Goal: Task Accomplishment & Management: Manage account settings

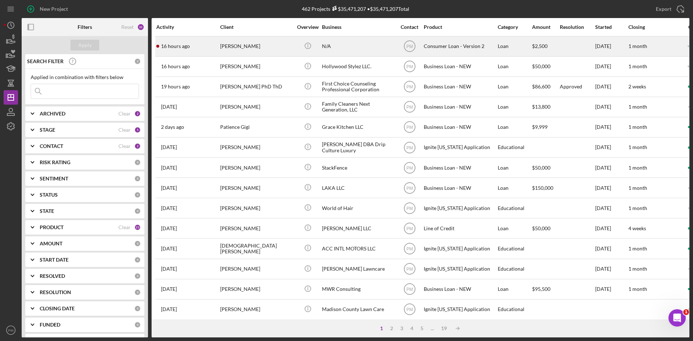
click at [225, 47] on div "[PERSON_NAME]" at bounding box center [256, 46] width 72 height 19
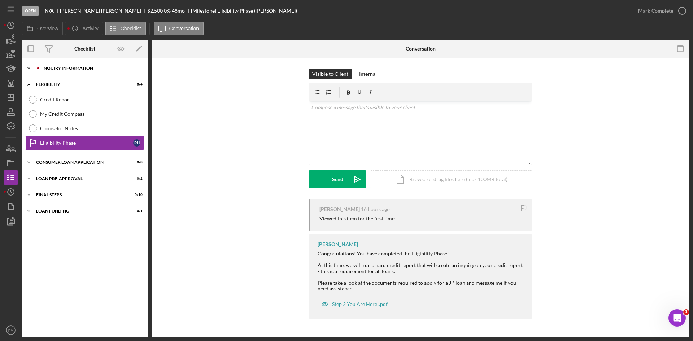
click at [70, 71] on div "Icon/Expander Inquiry Information 1 / 8" at bounding box center [85, 68] width 126 height 14
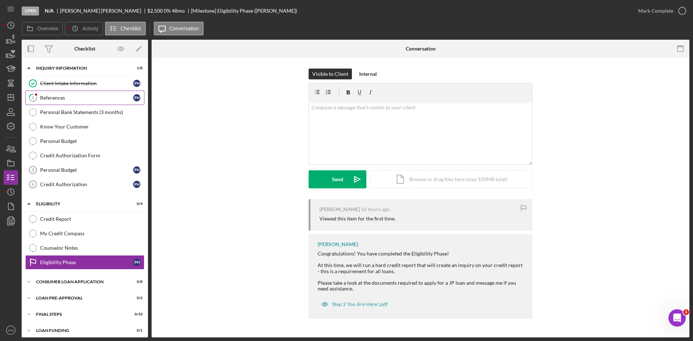
click at [71, 102] on link "2 References P H" at bounding box center [84, 98] width 119 height 14
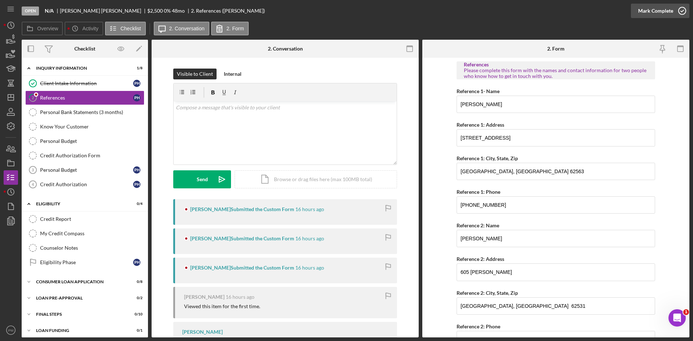
click at [662, 8] on div "Mark Complete" at bounding box center [655, 11] width 35 height 14
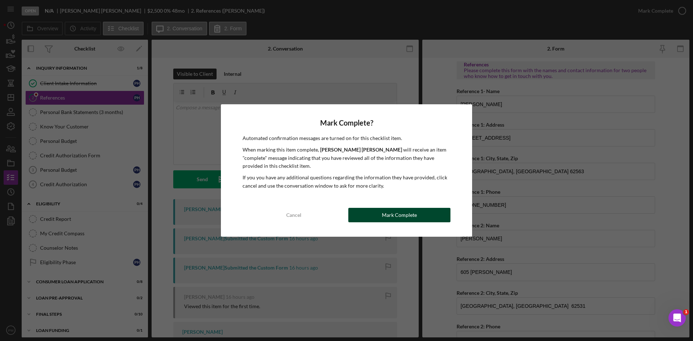
click at [436, 214] on button "Mark Complete" at bounding box center [399, 215] width 102 height 14
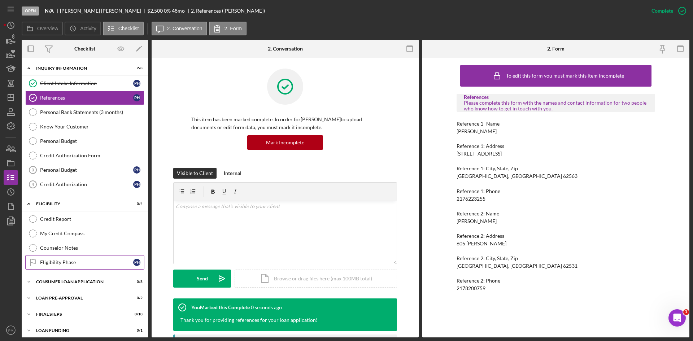
scroll to position [4, 0]
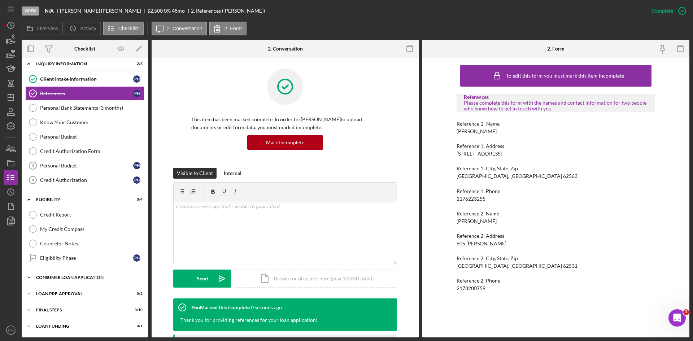
click at [71, 280] on div "Icon/Expander Consumer Loan Application 0 / 8" at bounding box center [85, 277] width 126 height 14
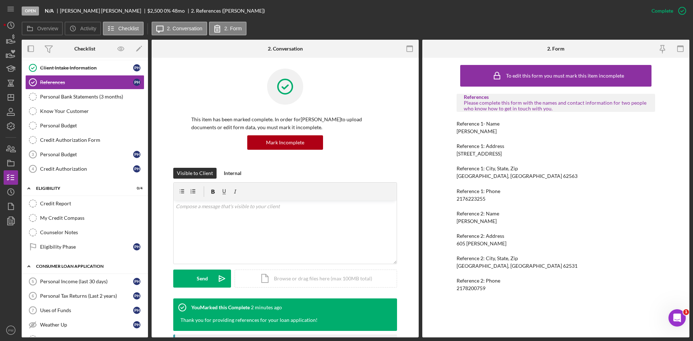
scroll to position [0, 0]
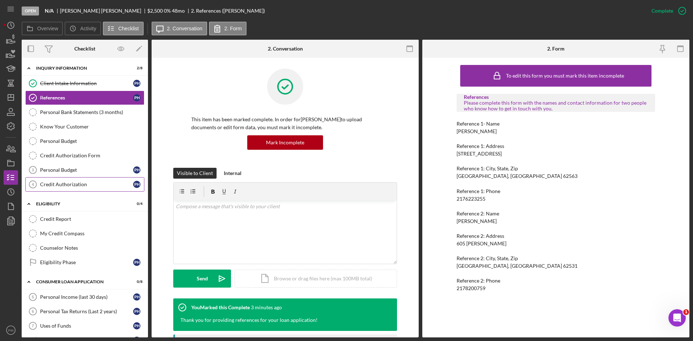
click at [85, 186] on div "Credit Authorization" at bounding box center [86, 184] width 93 height 6
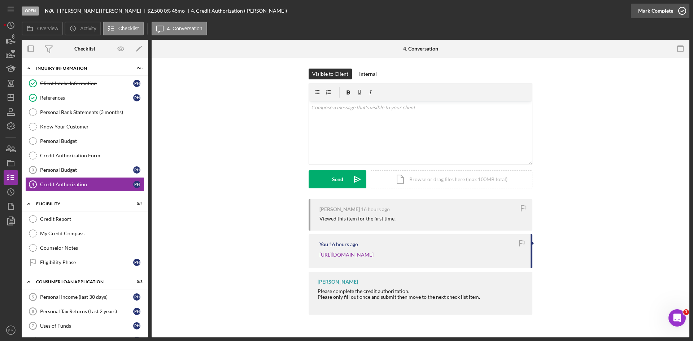
click at [663, 10] on div "Mark Complete" at bounding box center [655, 11] width 35 height 14
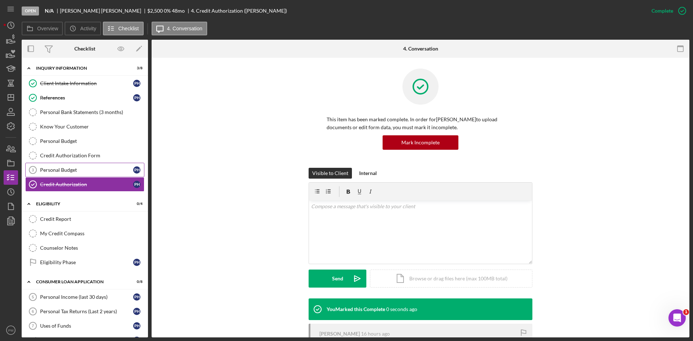
click at [57, 175] on link "Personal Budget 3 Personal Budget P H" at bounding box center [84, 170] width 119 height 14
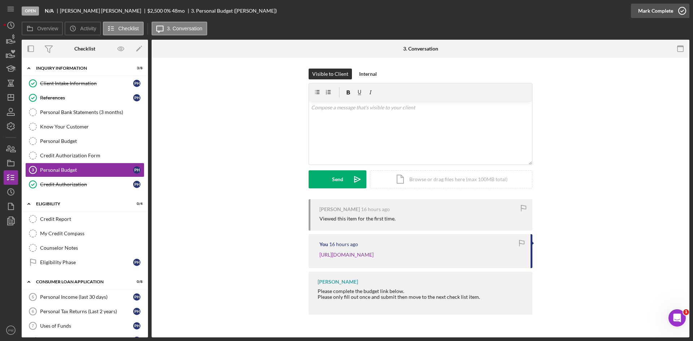
drag, startPoint x: 653, startPoint y: 8, endPoint x: 647, endPoint y: 9, distance: 6.6
click at [653, 8] on div "Mark Complete" at bounding box center [655, 11] width 35 height 14
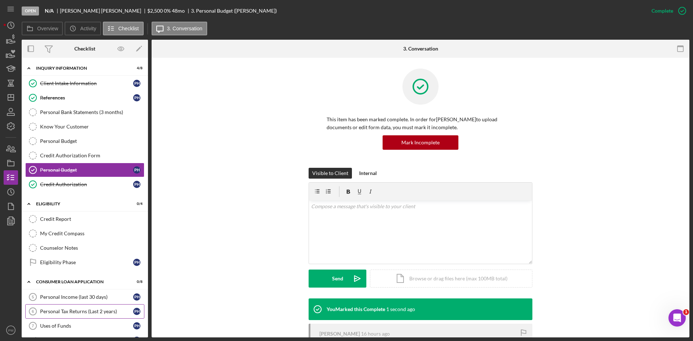
scroll to position [108, 0]
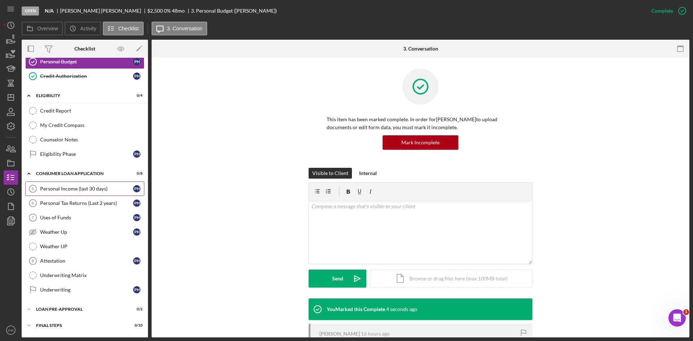
click at [64, 190] on div "Personal Income (last 30 days)" at bounding box center [86, 189] width 93 height 6
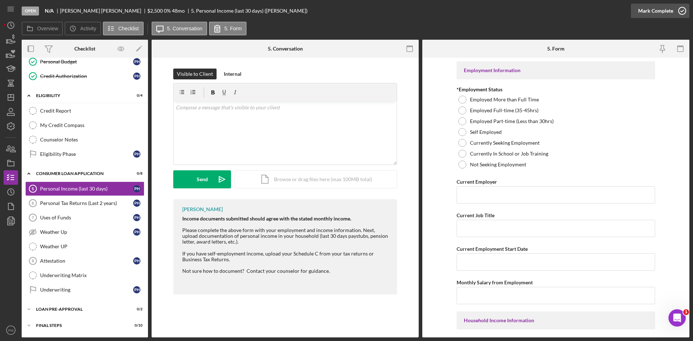
click at [654, 14] on div "Mark Complete" at bounding box center [655, 11] width 35 height 14
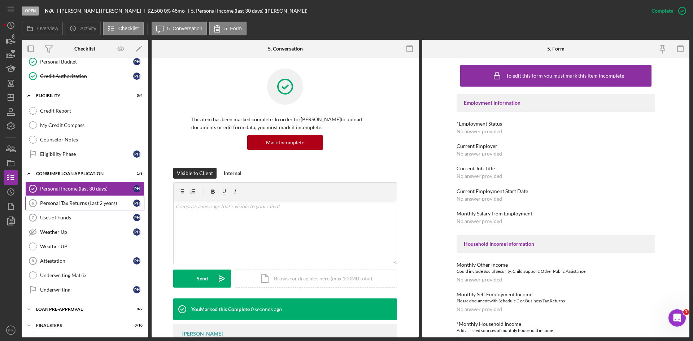
click at [67, 199] on link "Personal Tax Returns (Last 2 years) 6 Personal Tax Returns (Last 2 years) P H" at bounding box center [84, 203] width 119 height 14
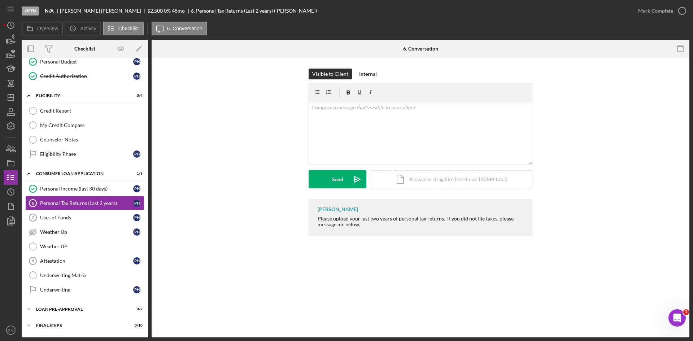
click at [563, 77] on div "Visible to Client Internal v Color teal Color pink Remove color Add row above A…" at bounding box center [420, 134] width 516 height 131
click at [669, 12] on div "Mark Complete" at bounding box center [655, 11] width 35 height 14
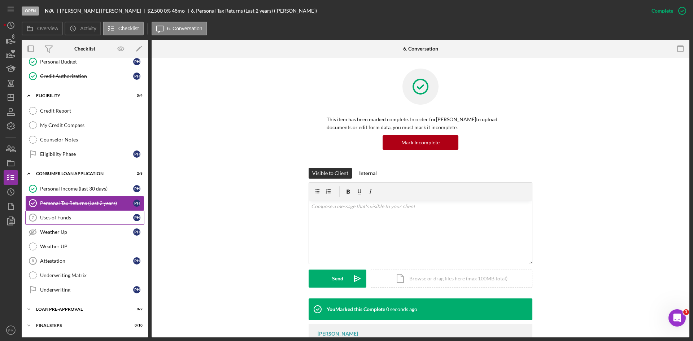
click at [76, 220] on div "Uses of Funds" at bounding box center [86, 218] width 93 height 6
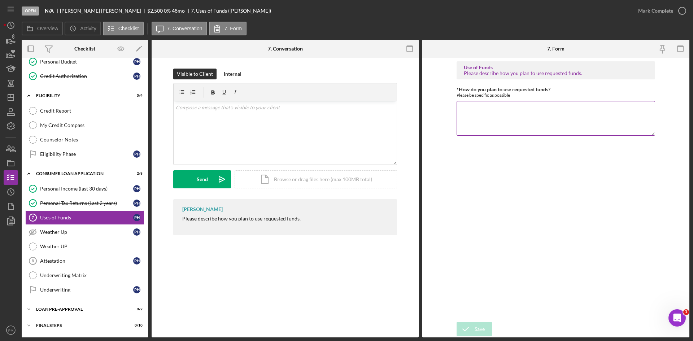
click at [488, 120] on textarea "*How do you plan to use requested funds?" at bounding box center [555, 118] width 198 height 35
type textarea "Employee loan"
click at [473, 328] on icon "submit" at bounding box center [465, 329] width 18 height 18
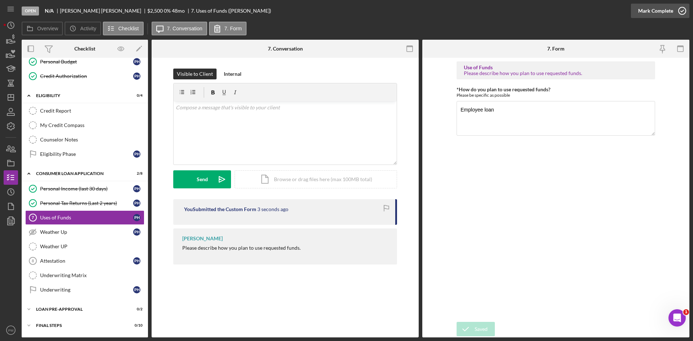
click at [670, 13] on div "Mark Complete" at bounding box center [655, 11] width 35 height 14
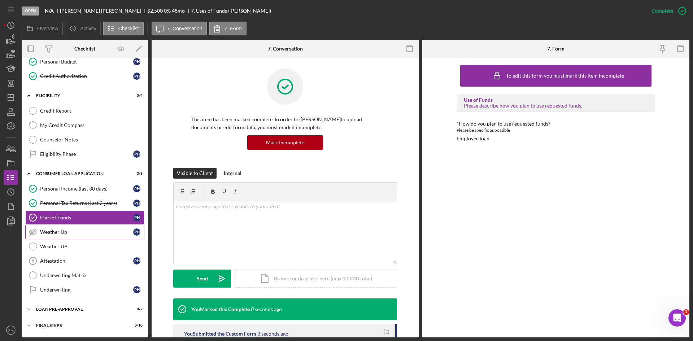
scroll to position [124, 0]
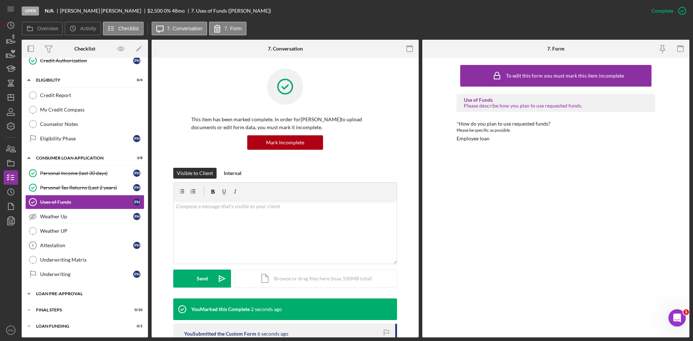
click at [56, 291] on div "Icon/Expander Loan Pre-Approval 0 / 2" at bounding box center [85, 293] width 126 height 14
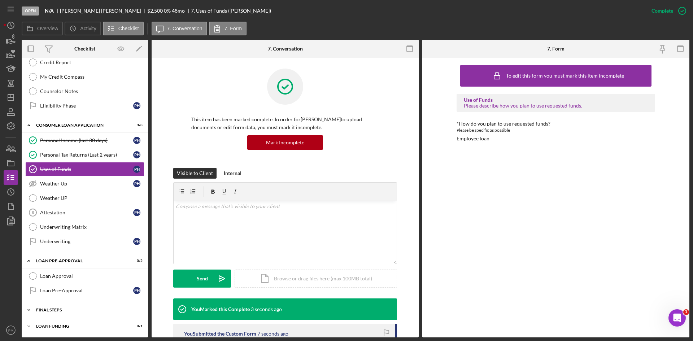
click at [50, 308] on div "FINAL STEPS" at bounding box center [87, 310] width 103 height 4
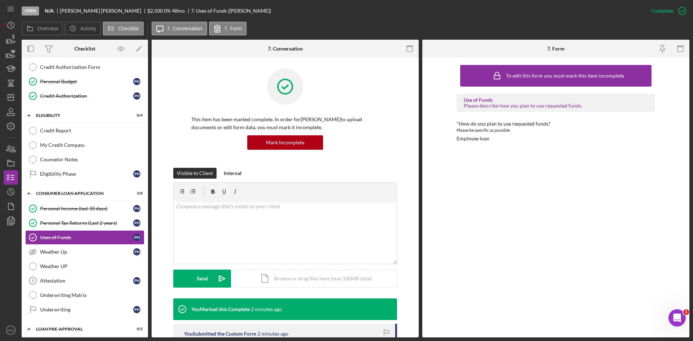
scroll to position [52, 0]
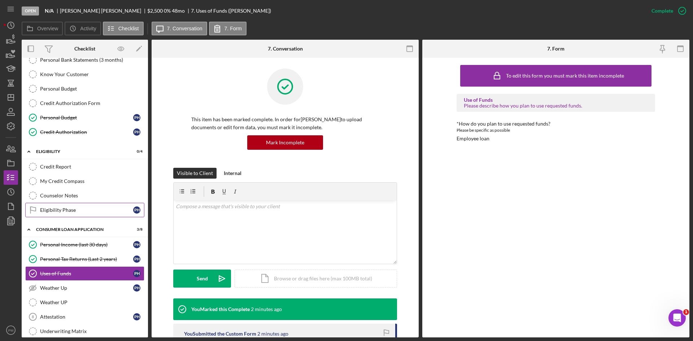
click at [65, 208] on div "Eligibility Phase" at bounding box center [86, 210] width 93 height 6
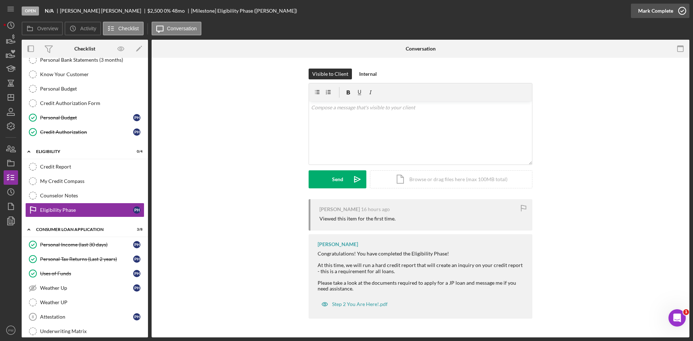
click at [679, 6] on icon "button" at bounding box center [682, 11] width 18 height 18
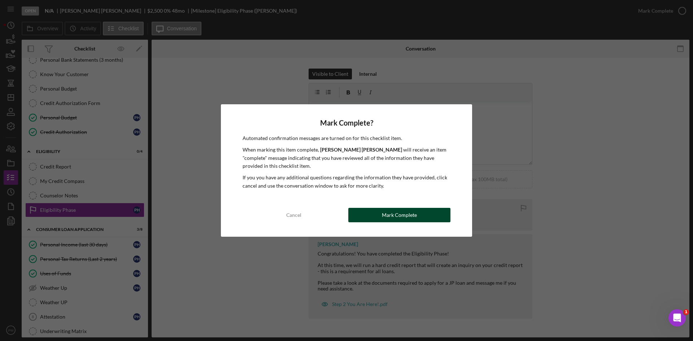
click at [382, 217] on div "Mark Complete" at bounding box center [399, 215] width 35 height 14
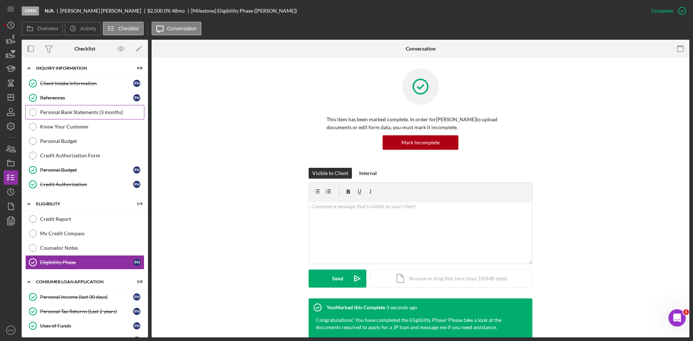
click at [104, 114] on div "Personal Bank Statements (3 months)" at bounding box center [92, 112] width 104 height 6
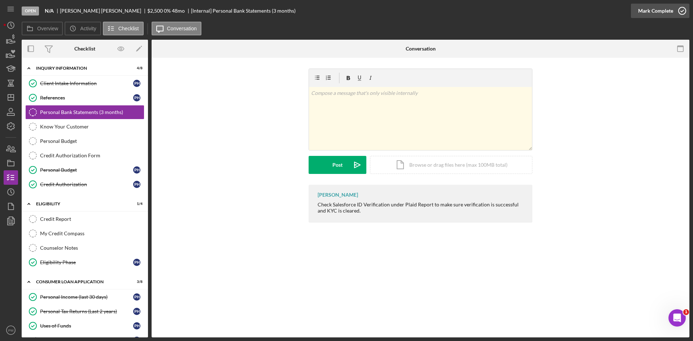
click at [657, 8] on div "Mark Complete" at bounding box center [655, 11] width 35 height 14
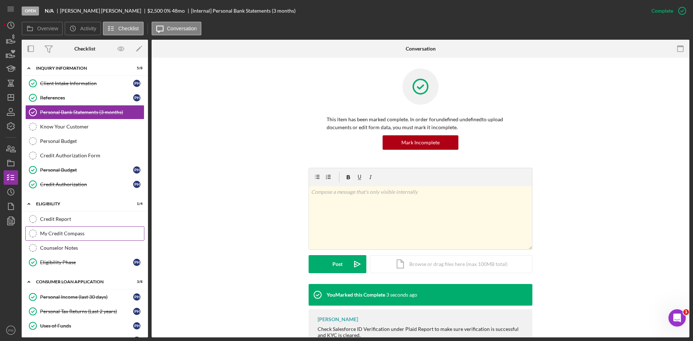
scroll to position [108, 0]
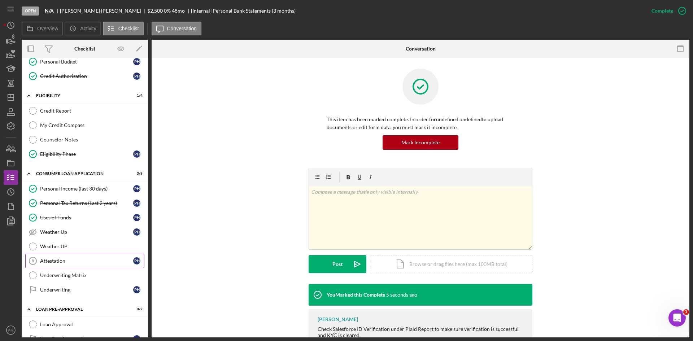
click at [80, 262] on div "Attestation" at bounding box center [86, 261] width 93 height 6
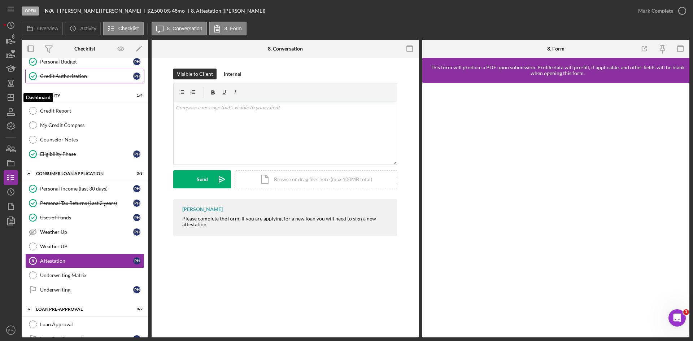
click at [13, 97] on line "button" at bounding box center [11, 97] width 6 height 0
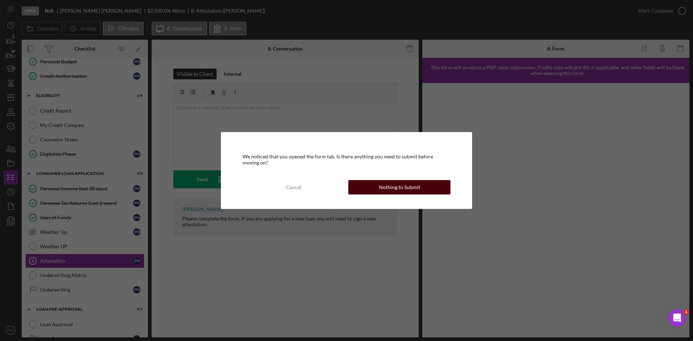
click at [393, 190] on div "Nothing to Submit" at bounding box center [399, 187] width 41 height 14
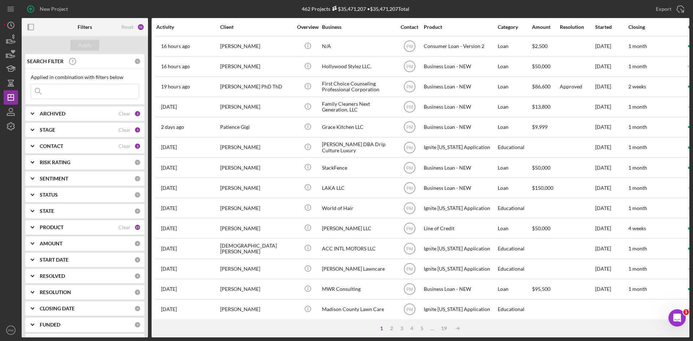
click at [57, 229] on b "PRODUCT" at bounding box center [52, 227] width 24 height 6
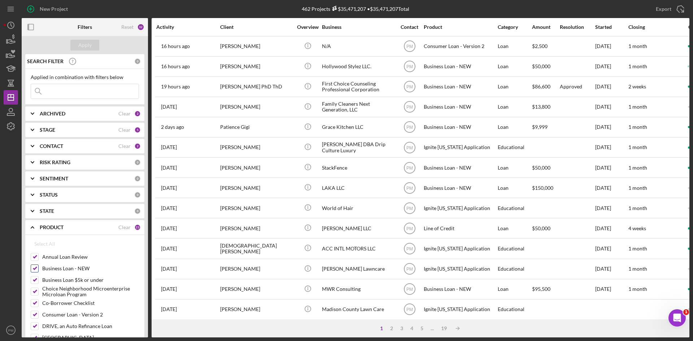
drag, startPoint x: 37, startPoint y: 259, endPoint x: 40, endPoint y: 268, distance: 9.1
click at [37, 259] on input "Annual Loan Review" at bounding box center [34, 256] width 7 height 7
checkbox input "false"
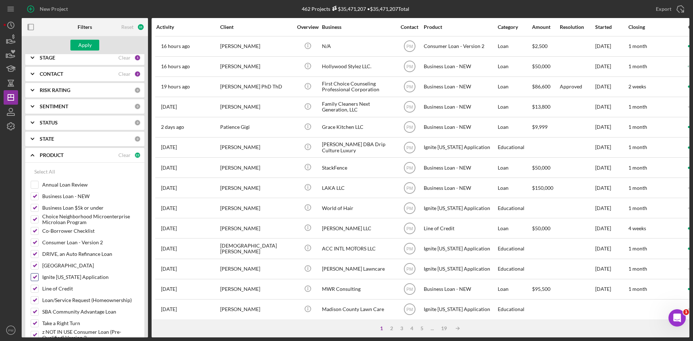
click at [33, 279] on input "Ignite [US_STATE] Application" at bounding box center [34, 276] width 7 height 7
checkbox input "false"
click at [76, 47] on button "Apply" at bounding box center [84, 45] width 29 height 11
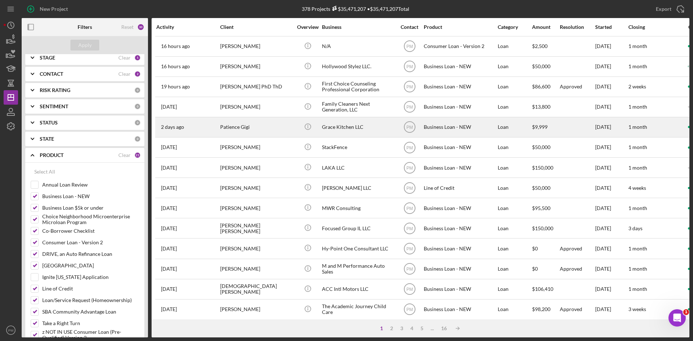
click at [232, 134] on div "Patience Gigi" at bounding box center [256, 127] width 72 height 19
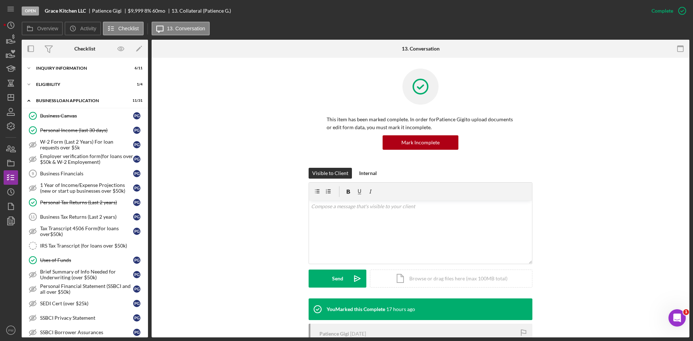
scroll to position [149, 0]
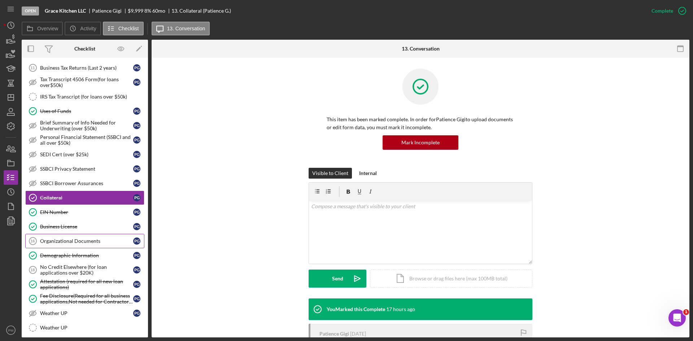
drag, startPoint x: 73, startPoint y: 239, endPoint x: 65, endPoint y: 237, distance: 7.5
click at [73, 239] on div "Organizational Documents" at bounding box center [86, 241] width 93 height 6
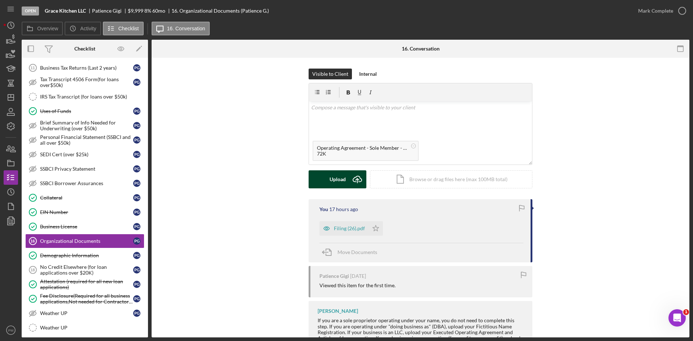
click at [331, 175] on div "Upload" at bounding box center [337, 179] width 16 height 18
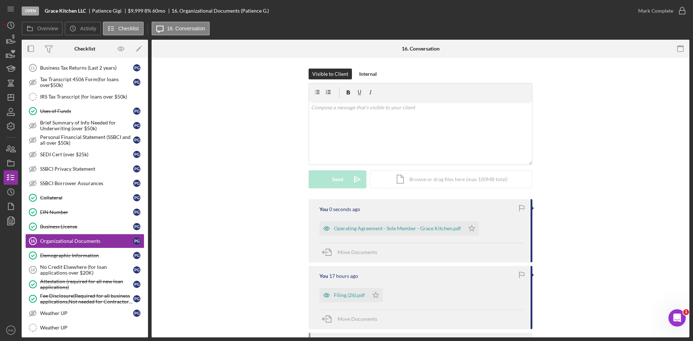
click at [355, 238] on div "You 0 seconds ago Operating Agreement - Sole Member - Grace Kitchen.pdf Icon/St…" at bounding box center [420, 230] width 224 height 63
click at [362, 231] on div "Operating Agreement - Sole Member - Grace Kitchen.pdf" at bounding box center [397, 228] width 127 height 6
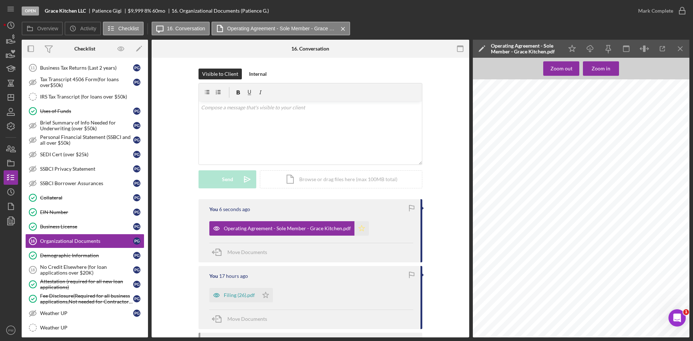
click at [355, 227] on icon "Icon/Star" at bounding box center [361, 228] width 14 height 14
drag, startPoint x: 262, startPoint y: 297, endPoint x: 275, endPoint y: 279, distance: 22.4
click at [262, 297] on icon "Icon/Star" at bounding box center [265, 295] width 14 height 14
click at [644, 11] on div "Mark Complete" at bounding box center [655, 11] width 35 height 14
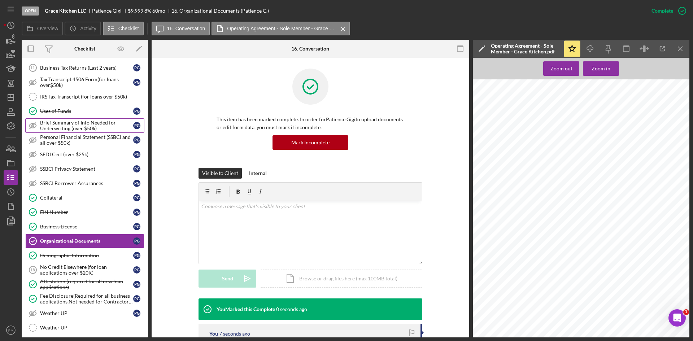
scroll to position [5, 0]
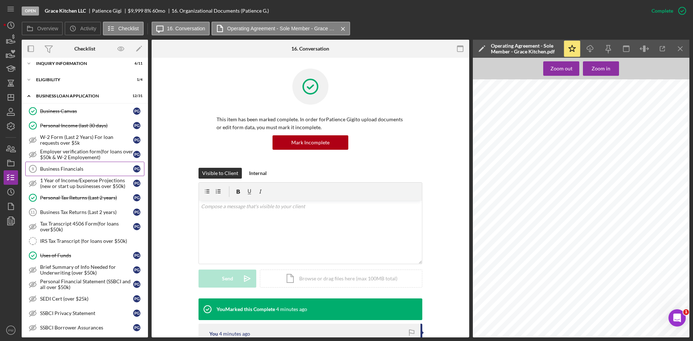
click at [70, 173] on link "Business Financials 9 Business Financials P G" at bounding box center [84, 169] width 119 height 14
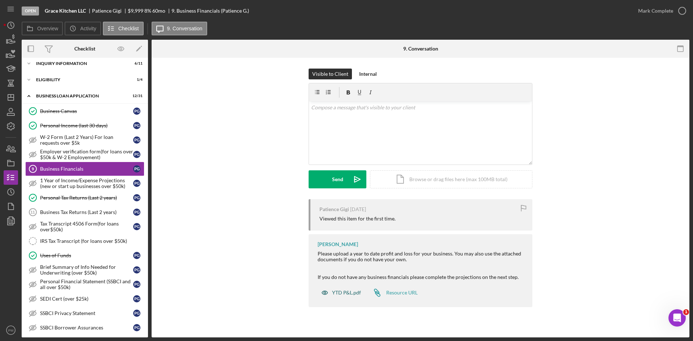
click at [349, 295] on div "YTD P&L.pdf" at bounding box center [346, 293] width 29 height 6
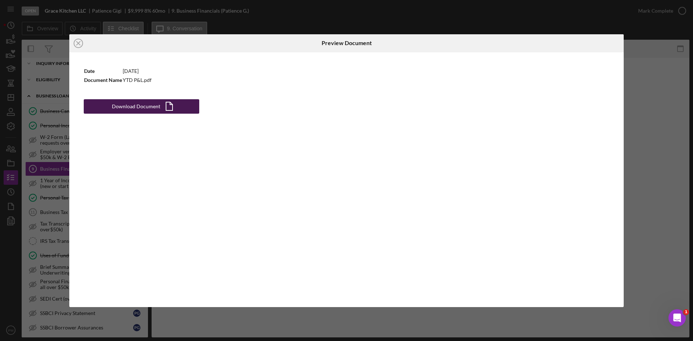
click at [122, 100] on div "Download Document" at bounding box center [136, 106] width 48 height 14
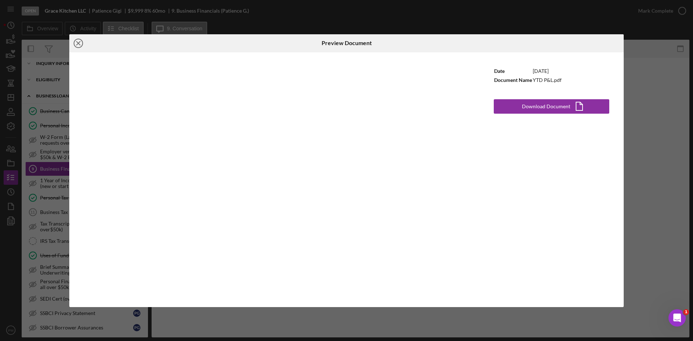
click at [82, 43] on icon "Icon/Close" at bounding box center [78, 43] width 18 height 18
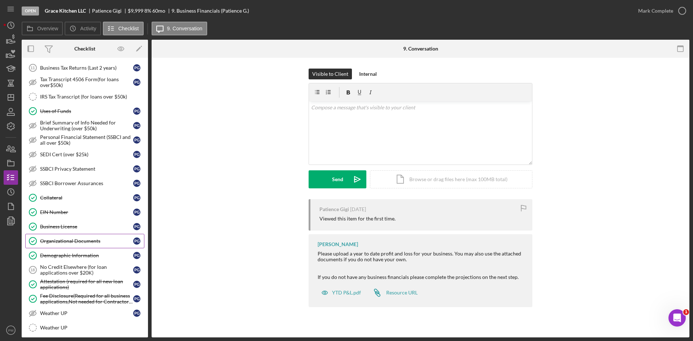
scroll to position [275, 0]
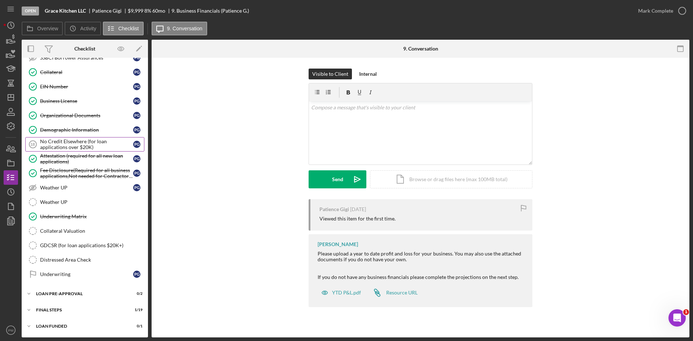
click at [69, 146] on div "No Credit Elsewhere (for loan applications over $20K)" at bounding box center [86, 145] width 93 height 12
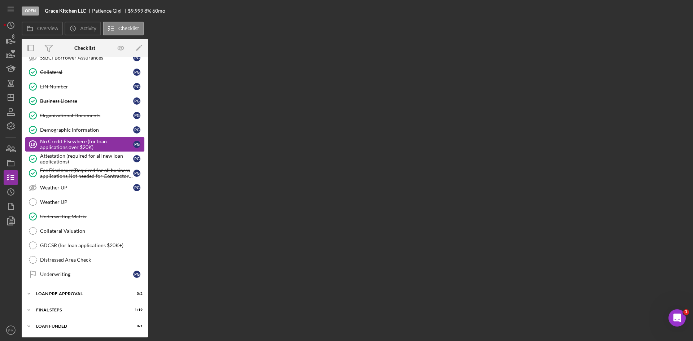
scroll to position [275, 0]
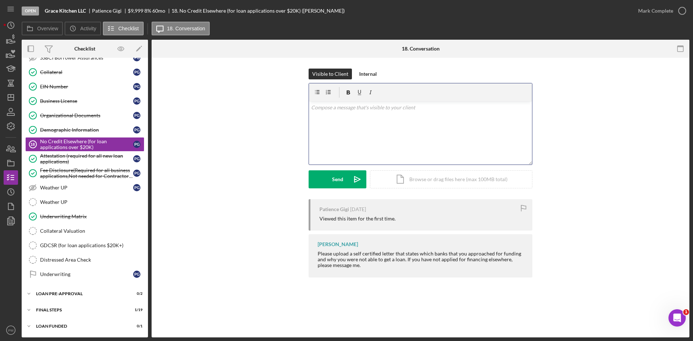
click at [351, 114] on div "v Color teal Color pink Remove color Add row above Add row below Add column bef…" at bounding box center [420, 132] width 223 height 63
click at [335, 181] on div "Send" at bounding box center [337, 179] width 11 height 18
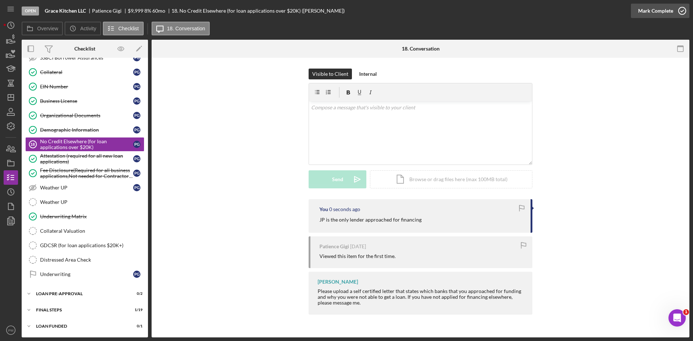
drag, startPoint x: 666, startPoint y: 12, endPoint x: 652, endPoint y: 18, distance: 15.0
click at [665, 12] on div "Mark Complete" at bounding box center [655, 11] width 35 height 14
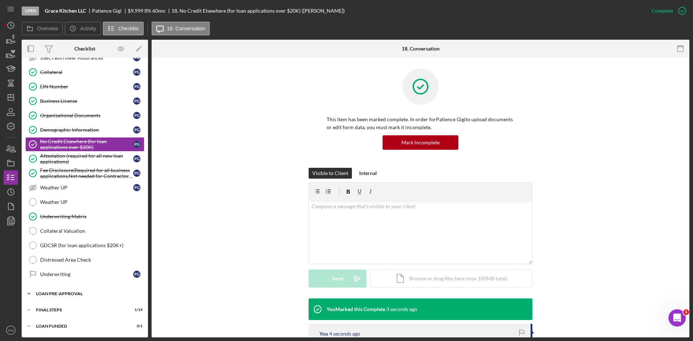
click at [63, 291] on div "Icon/Expander LOAN PRE-APPROVAL 0 / 2" at bounding box center [85, 293] width 126 height 14
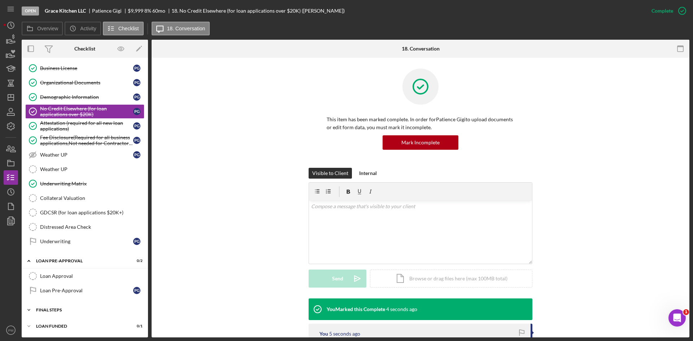
click at [62, 313] on div "Icon/Expander FINAL STEPS 1 / 19" at bounding box center [85, 310] width 126 height 14
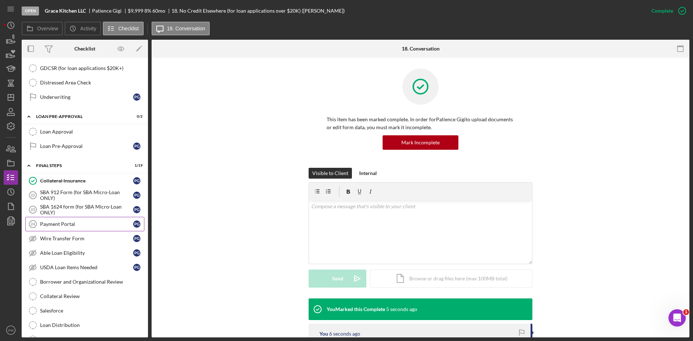
click at [48, 225] on div "Payment Portal" at bounding box center [86, 224] width 93 height 6
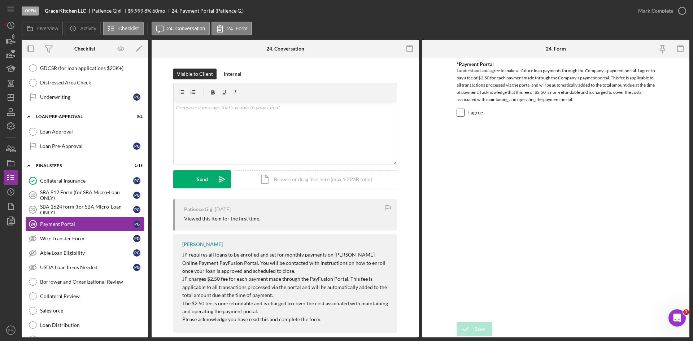
click at [462, 112] on input "I agree" at bounding box center [460, 112] width 7 height 7
checkbox input "true"
click at [664, 19] on div "Mark Complete" at bounding box center [660, 11] width 58 height 22
click at [663, 12] on div "Mark Complete" at bounding box center [655, 11] width 35 height 14
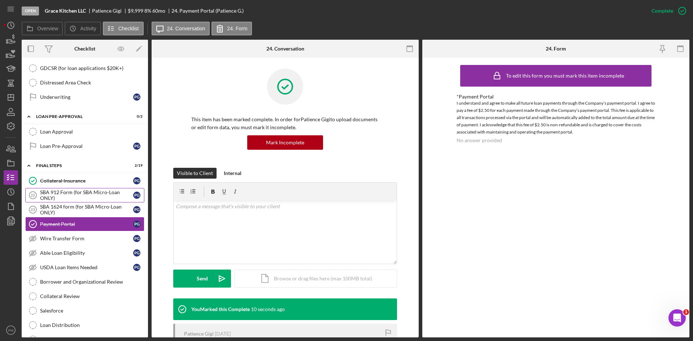
click at [54, 193] on div "SBA 912 Form (for SBA Micro-Loan ONLY)" at bounding box center [86, 195] width 93 height 12
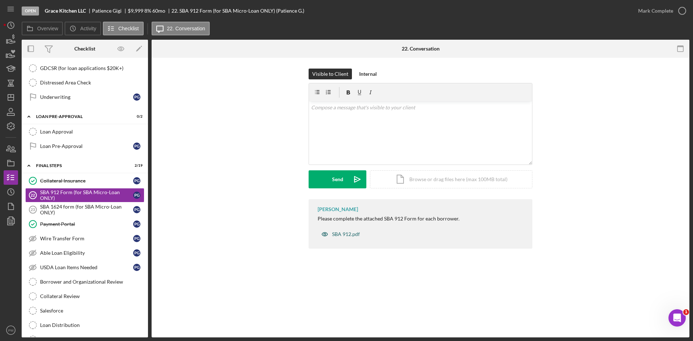
click at [337, 238] on div "SBA 912.pdf" at bounding box center [340, 234] width 46 height 14
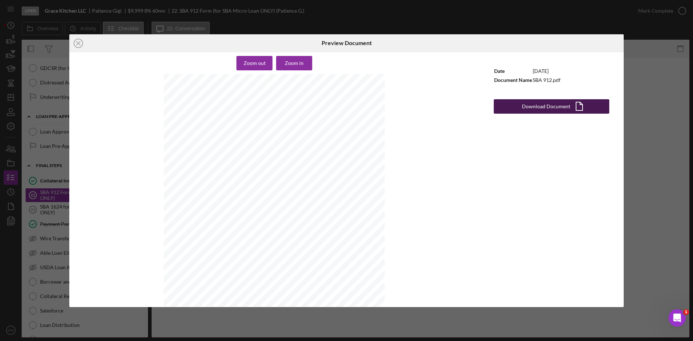
click at [544, 109] on div "Download Document" at bounding box center [546, 106] width 48 height 14
drag, startPoint x: 83, startPoint y: 42, endPoint x: 67, endPoint y: 101, distance: 60.7
click at [83, 42] on icon "Icon/Close" at bounding box center [78, 43] width 18 height 18
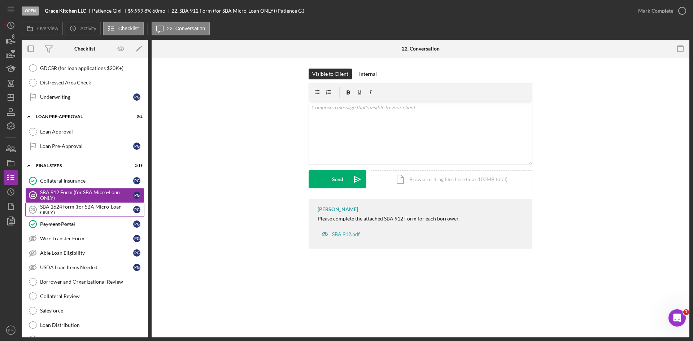
click at [54, 209] on div "SBA 1624 form (for SBA Micro-Loan ONLY)" at bounding box center [86, 210] width 93 height 12
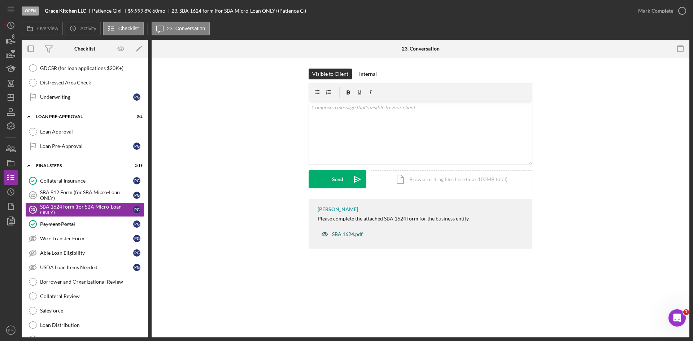
click at [350, 236] on div "SBA 1624.pdf" at bounding box center [347, 234] width 31 height 6
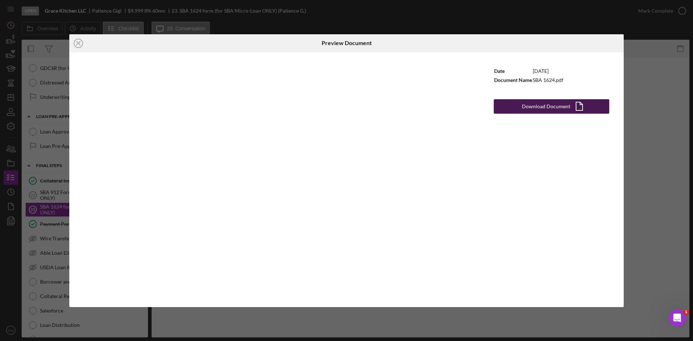
click at [538, 102] on div "Download Document" at bounding box center [546, 106] width 48 height 14
click at [75, 41] on icon "Icon/Close" at bounding box center [78, 43] width 18 height 18
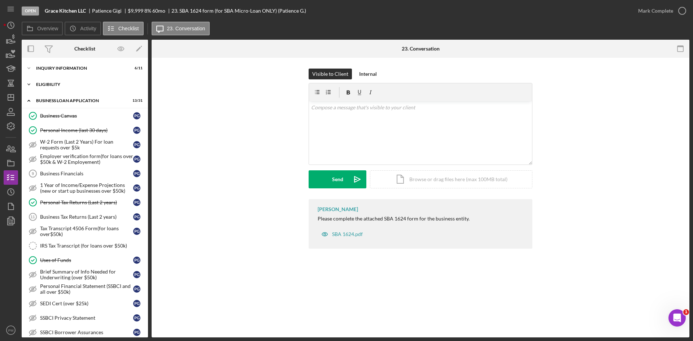
click at [80, 86] on div "ELIGIBILITY" at bounding box center [87, 84] width 103 height 4
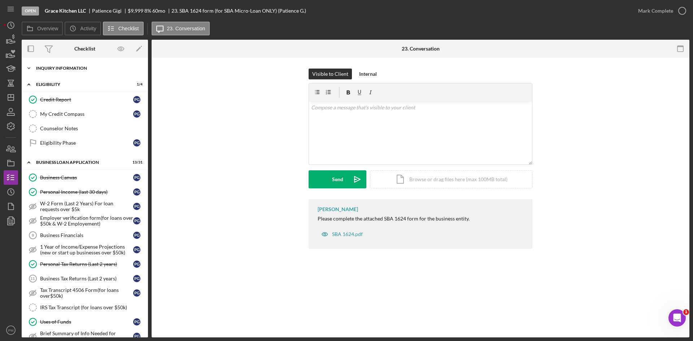
click at [73, 69] on div "INQUIRY INFORMATION" at bounding box center [87, 68] width 103 height 4
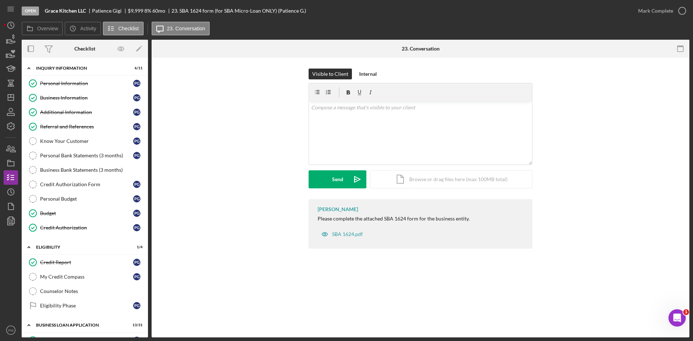
click at [3, 93] on div "Open Grace Kitchen LLC Patience Gigi $9,999 $9,999 8 % 60 mo 23. SBA 1624 form …" at bounding box center [346, 170] width 693 height 341
click at [16, 97] on icon "Icon/Dashboard" at bounding box center [11, 97] width 18 height 18
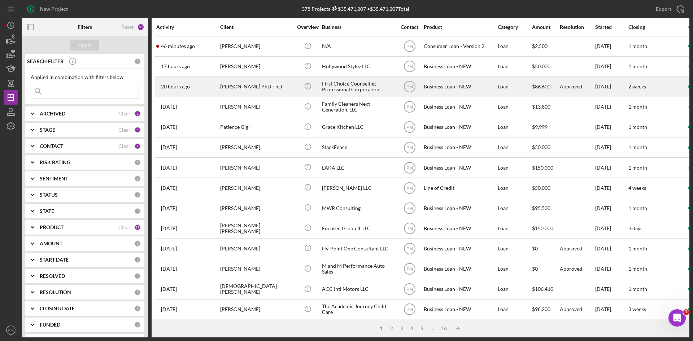
click at [240, 90] on div "[PERSON_NAME] PhD ThD" at bounding box center [256, 86] width 72 height 19
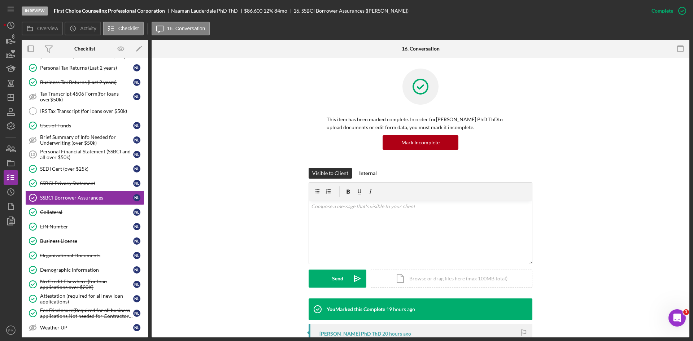
scroll to position [275, 0]
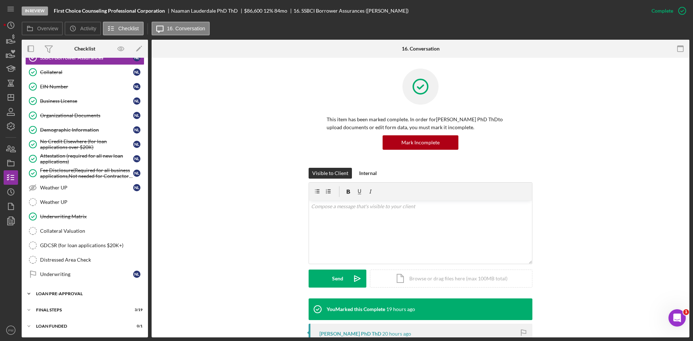
click at [57, 294] on div "LOAN PRE-APPROVAL" at bounding box center [87, 293] width 103 height 4
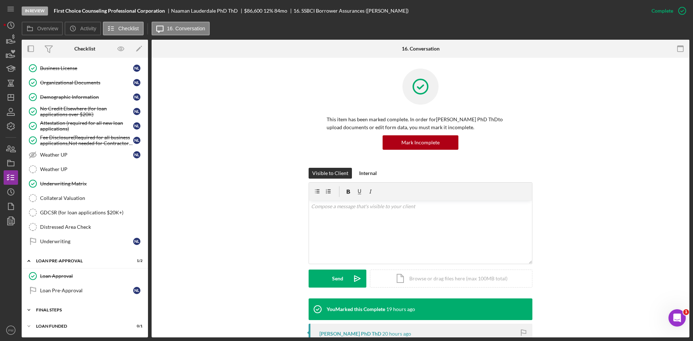
click at [45, 308] on div "FINAL STEPS" at bounding box center [87, 310] width 103 height 4
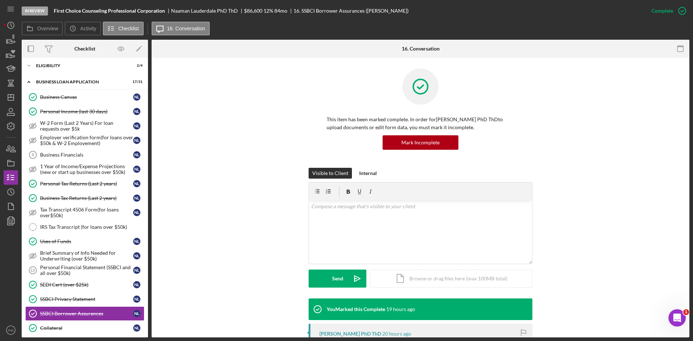
scroll to position [0, 0]
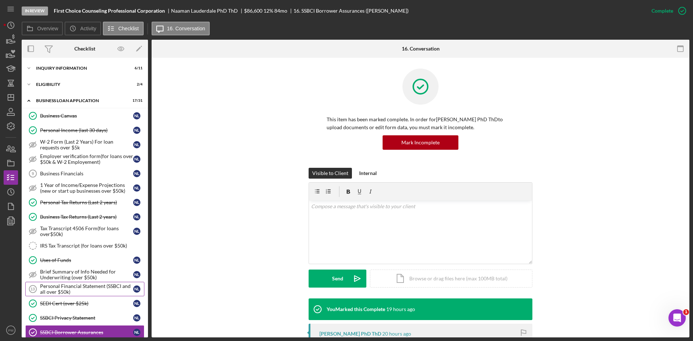
click at [42, 296] on link "Personal Financial Statement (SSBCI and all over $50k) 13 Personal Financial St…" at bounding box center [84, 289] width 119 height 14
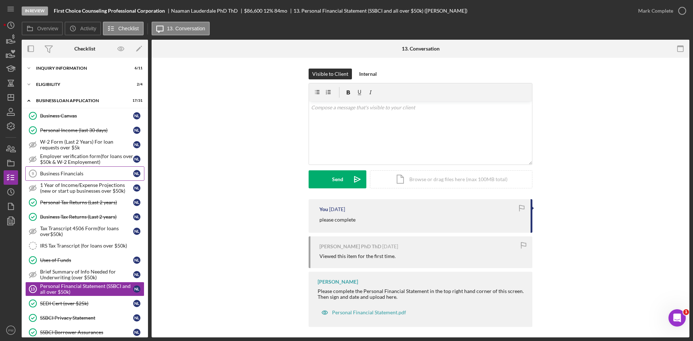
click at [44, 173] on div "Business Financials" at bounding box center [86, 174] width 93 height 6
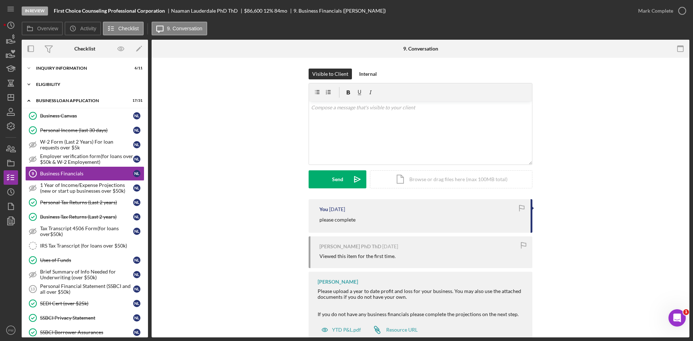
click at [54, 89] on div "Icon/Expander ELIGIBILITY 2 / 4" at bounding box center [85, 84] width 126 height 14
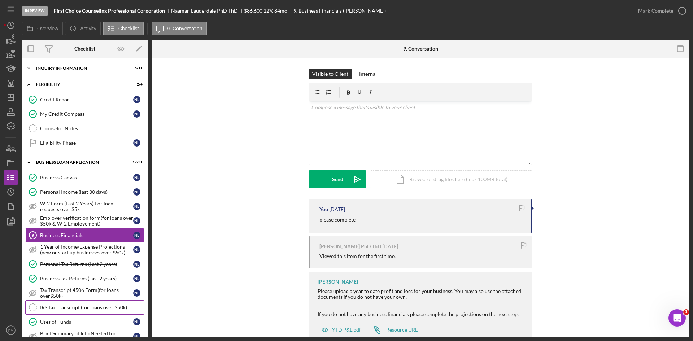
scroll to position [72, 0]
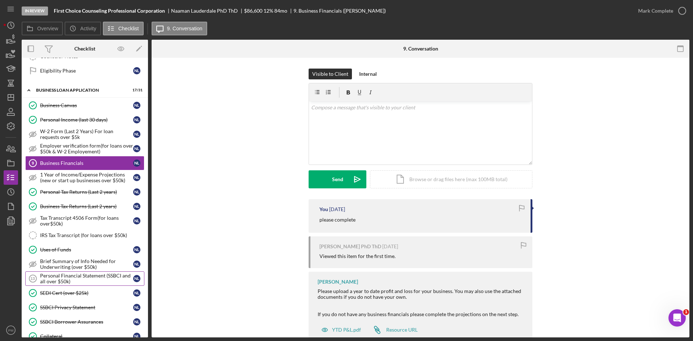
click at [59, 273] on div "Personal Financial Statement (SSBCI and all over $50k)" at bounding box center [86, 279] width 93 height 12
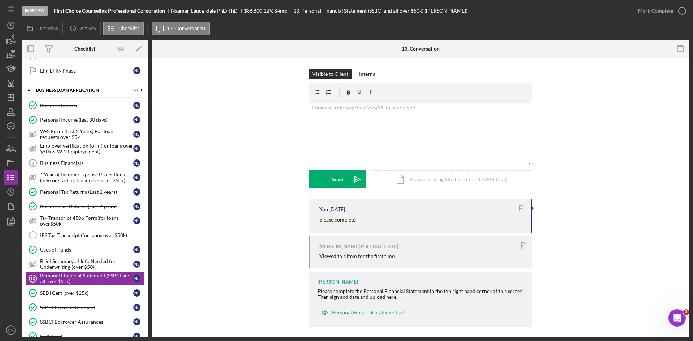
scroll to position [4, 0]
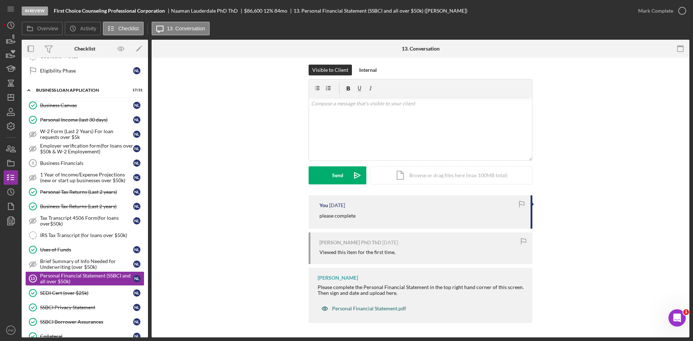
click at [349, 309] on div "Personal Financial Statement.pdf" at bounding box center [369, 309] width 74 height 6
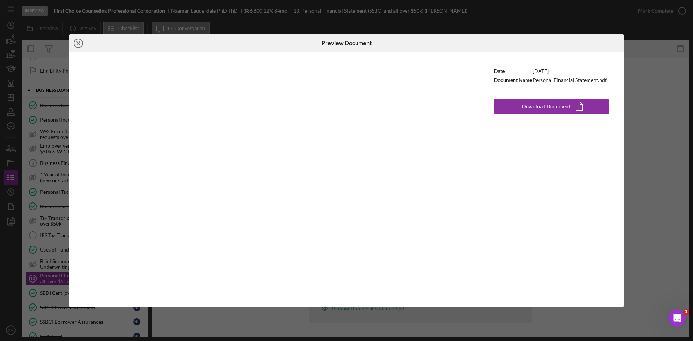
click at [77, 45] on icon "Icon/Close" at bounding box center [78, 43] width 18 height 18
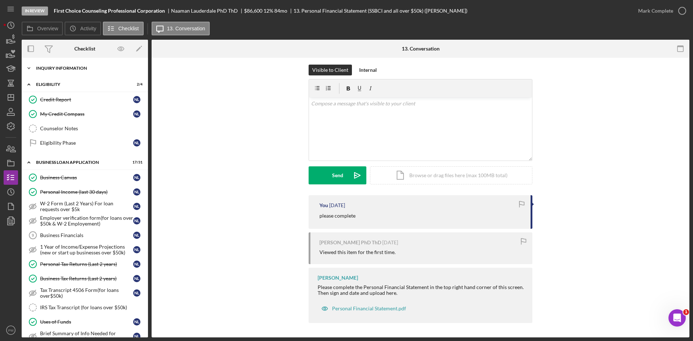
click at [70, 74] on div "Icon/Expander INQUIRY INFORMATION 6 / 11" at bounding box center [85, 68] width 126 height 14
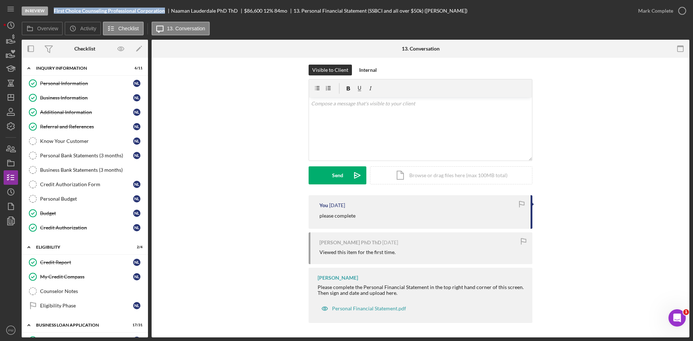
drag, startPoint x: 166, startPoint y: 12, endPoint x: 53, endPoint y: 12, distance: 113.3
click at [53, 12] on div "In Review First Choice Counseling Professional Corporation [PERSON_NAME] PhD Th…" at bounding box center [326, 11] width 609 height 22
copy b "First Choice Counseling Professional Corporation"
click at [14, 96] on icon "Icon/Dashboard" at bounding box center [11, 97] width 18 height 18
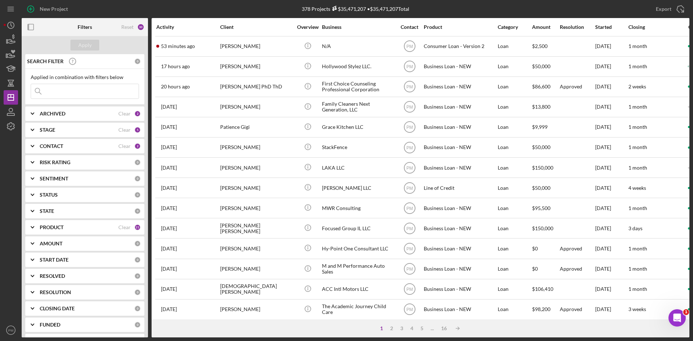
click at [69, 89] on input at bounding box center [84, 91] width 107 height 14
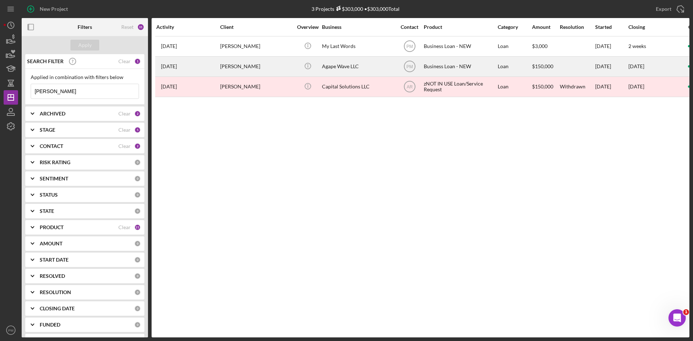
type input "[PERSON_NAME]"
click at [218, 63] on div "[DATE] [PERSON_NAME]" at bounding box center [187, 66] width 63 height 19
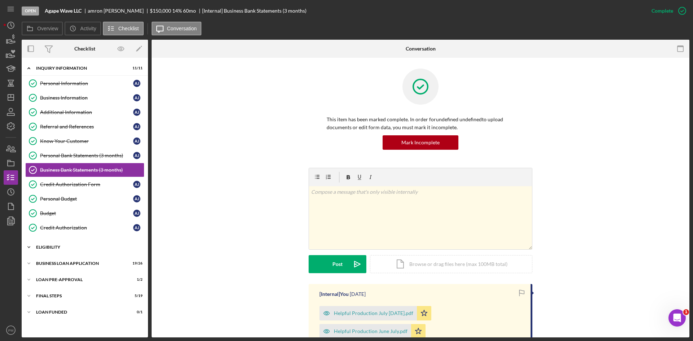
click at [52, 249] on div "Icon/Expander ELIGIBILITY 3 / 4" at bounding box center [85, 247] width 126 height 14
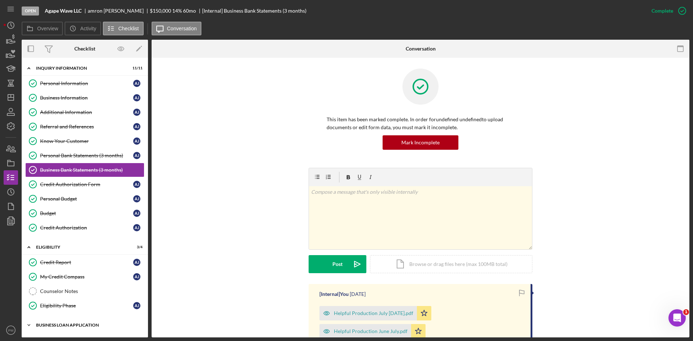
click at [60, 318] on div "Icon/Expander BUSINESS LOAN APPLICATION 19 / 26" at bounding box center [85, 325] width 126 height 14
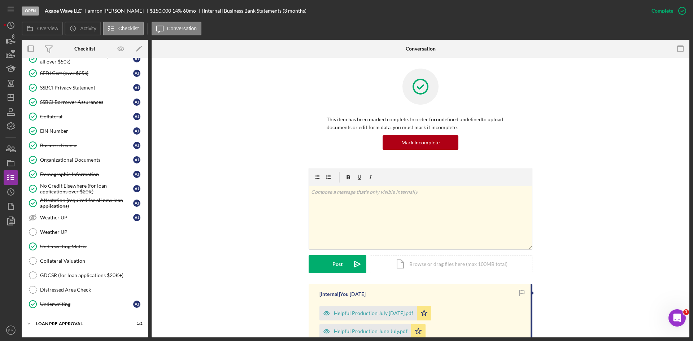
scroll to position [427, 0]
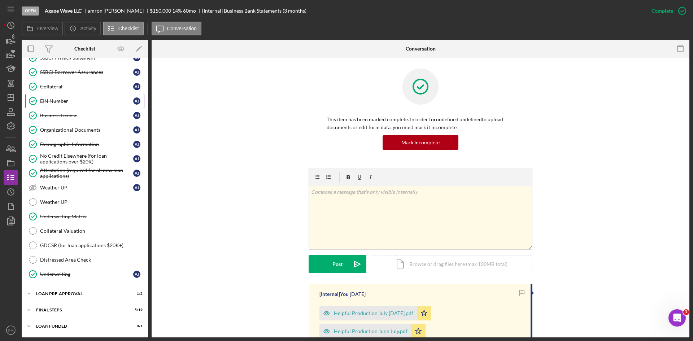
click at [69, 101] on div "EIN Number" at bounding box center [86, 101] width 93 height 6
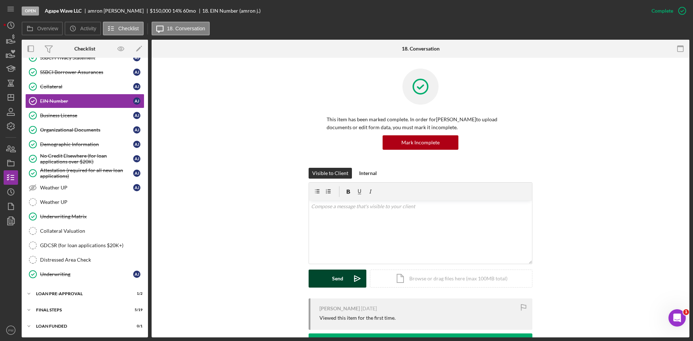
scroll to position [72, 0]
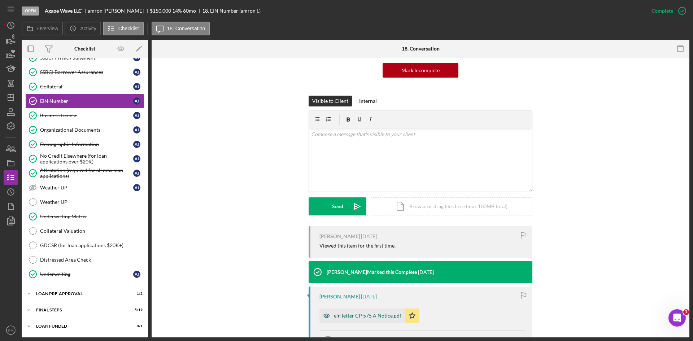
click at [346, 316] on div "ein letter CP 575 A Notice.pdf" at bounding box center [367, 316] width 67 height 6
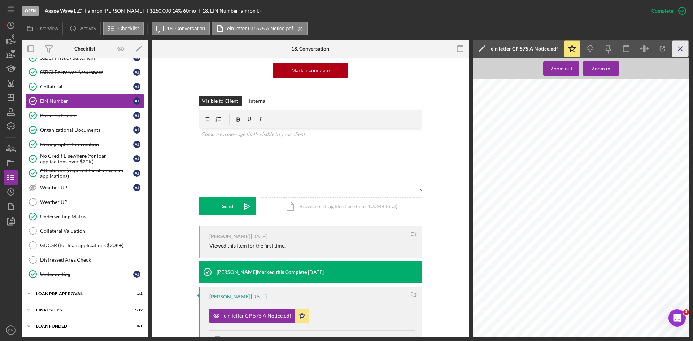
click at [683, 48] on icon "Icon/Menu Close" at bounding box center [680, 49] width 16 height 16
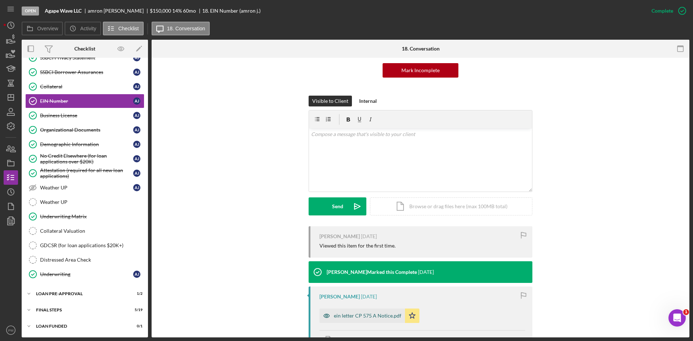
click at [352, 319] on div "ein letter CP 575 A Notice.pdf" at bounding box center [367, 316] width 67 height 6
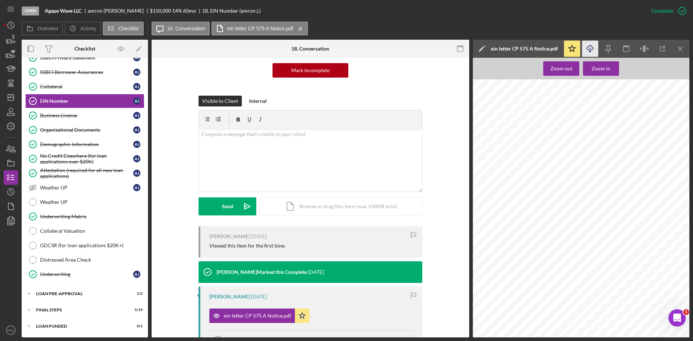
click at [592, 45] on icon "Icon/Download" at bounding box center [590, 49] width 16 height 16
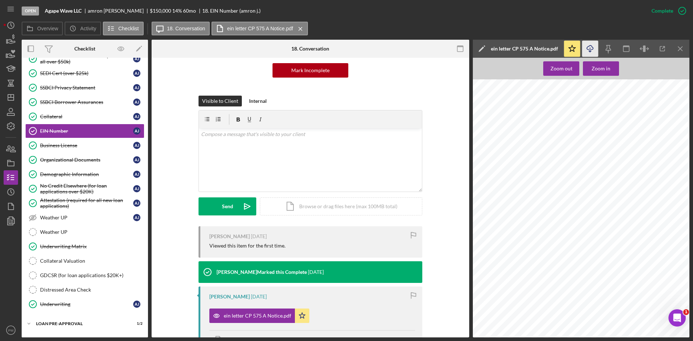
scroll to position [427, 0]
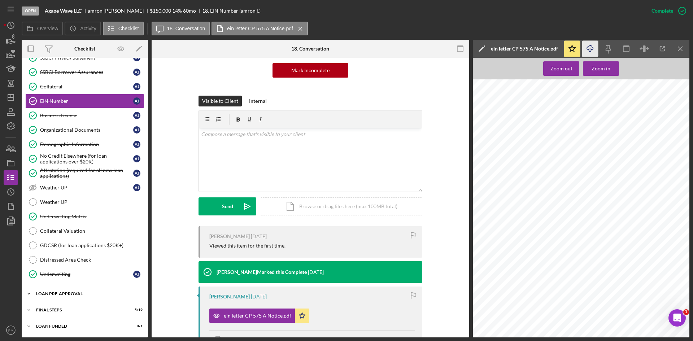
click at [50, 291] on div "Icon/Expander LOAN PRE-APPROVAL 1 / 2" at bounding box center [85, 293] width 126 height 14
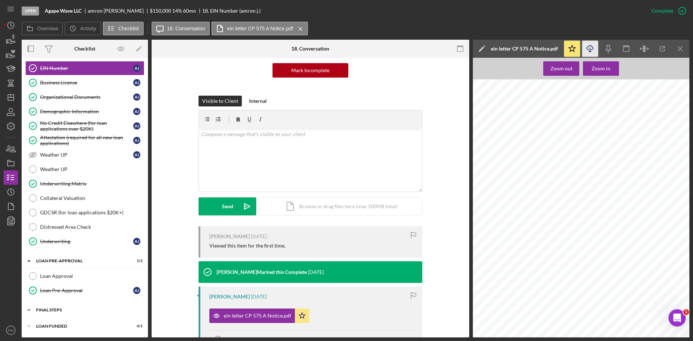
click at [49, 307] on div "Icon/Expander FINAL STEPS 5 / 19" at bounding box center [85, 310] width 126 height 14
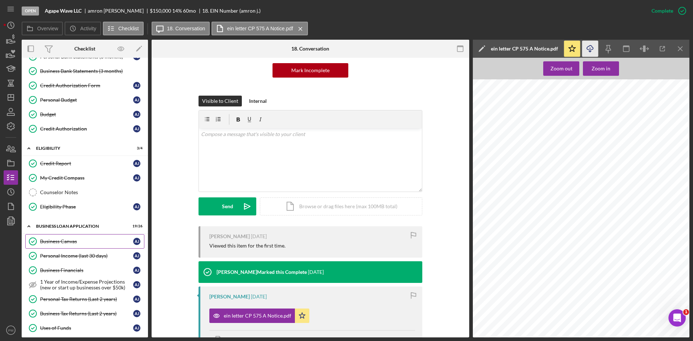
scroll to position [0, 0]
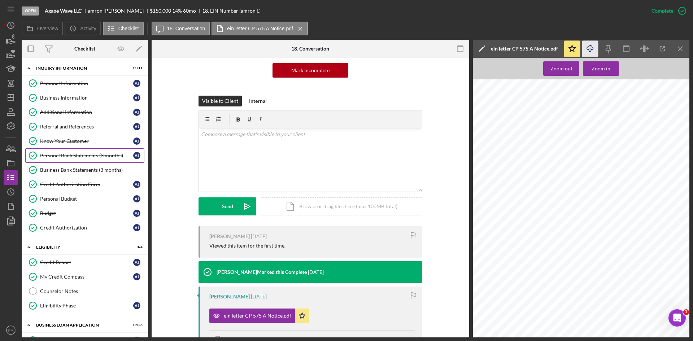
click at [76, 154] on div "Personal Bank Statements (3 months)" at bounding box center [86, 156] width 93 height 6
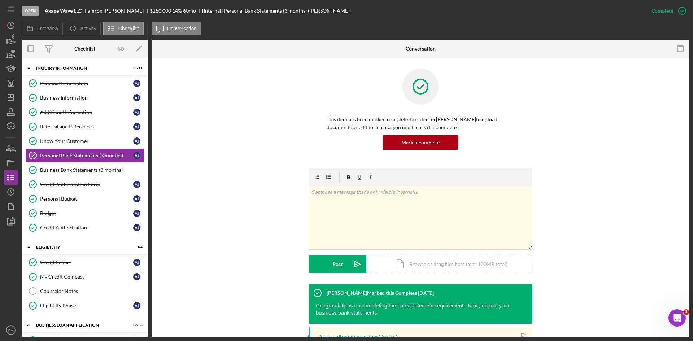
scroll to position [110, 0]
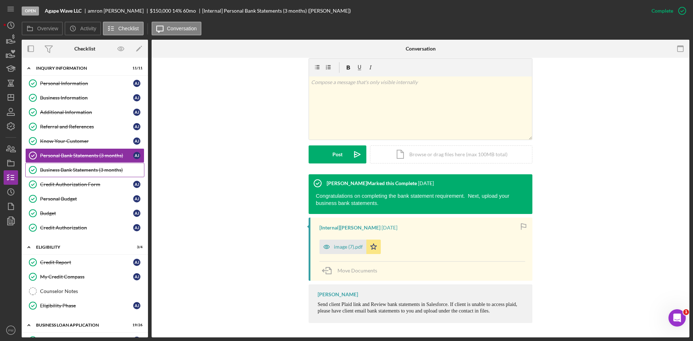
click at [95, 174] on link "Business Bank Statements (3 months) Business Bank Statements (3 months)" at bounding box center [84, 170] width 119 height 14
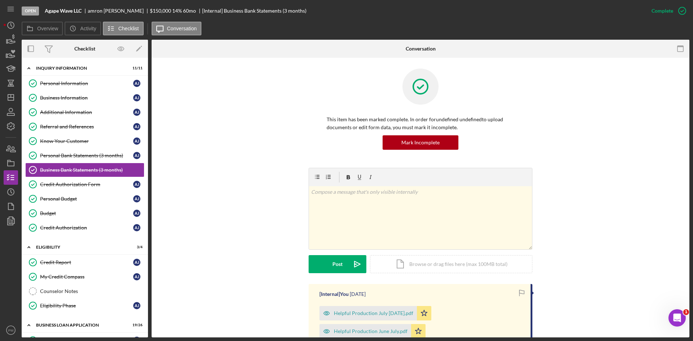
scroll to position [144, 0]
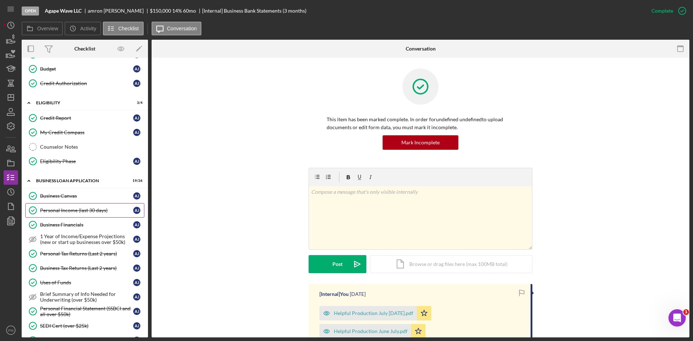
click at [62, 209] on div "Personal Income (last 30 days)" at bounding box center [86, 210] width 93 height 6
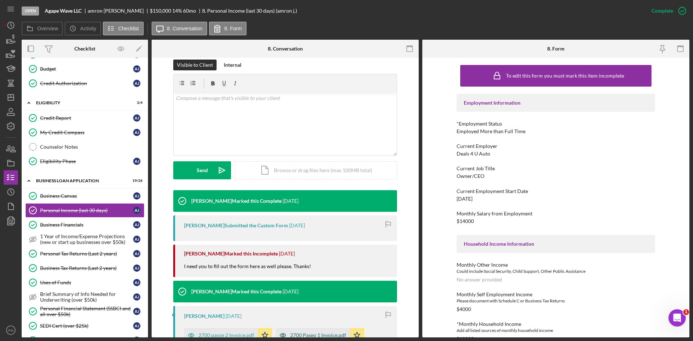
scroll to position [216, 0]
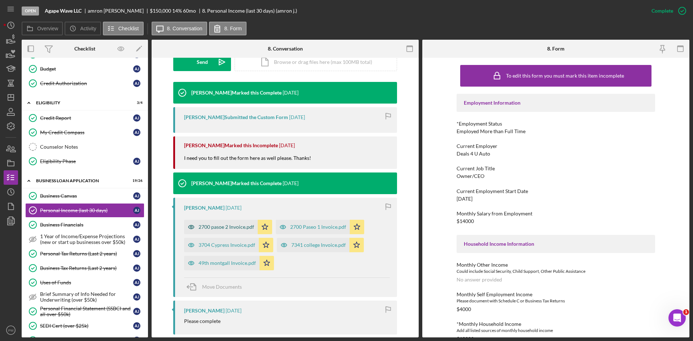
click at [233, 229] on div "2700 pasoe 2 Invoice.pdf" at bounding box center [226, 227] width 56 height 6
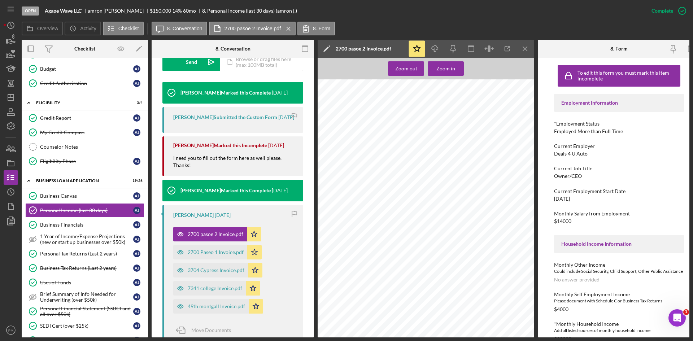
scroll to position [152, 0]
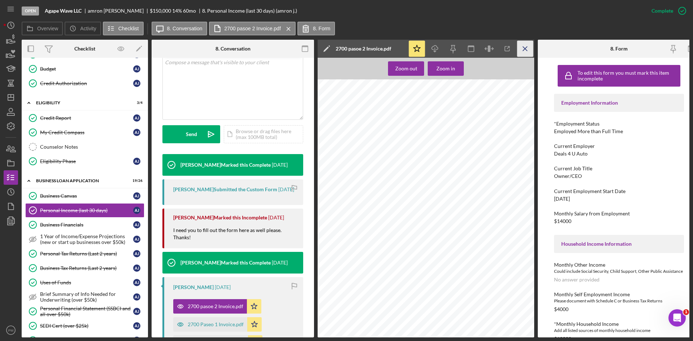
click at [525, 48] on icon "Icon/Menu Close" at bounding box center [525, 49] width 16 height 16
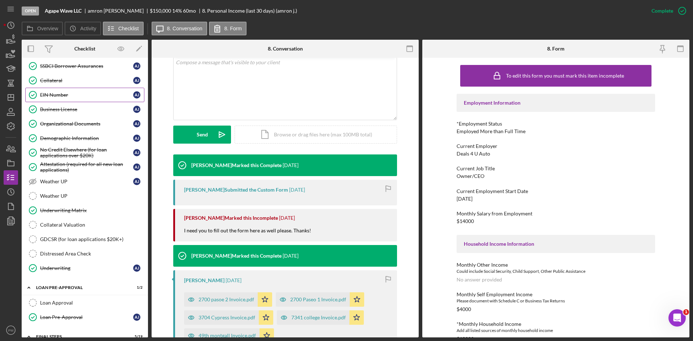
scroll to position [577, 0]
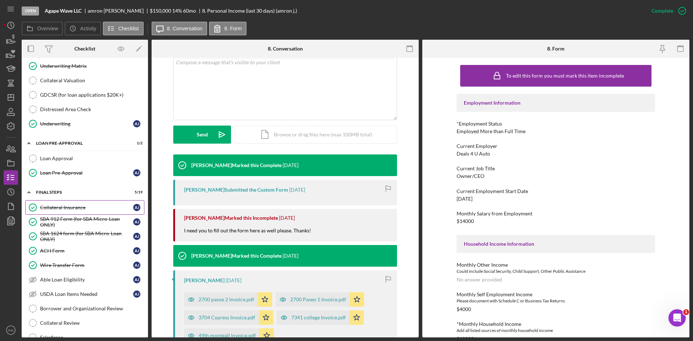
click at [56, 204] on link "Collateral Insurance Collateral Insurance a j" at bounding box center [84, 207] width 119 height 14
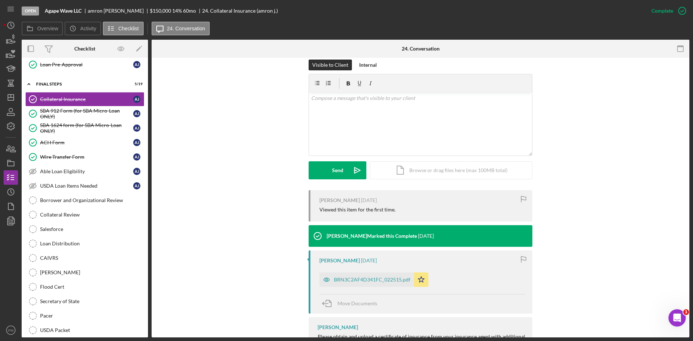
scroll to position [613, 0]
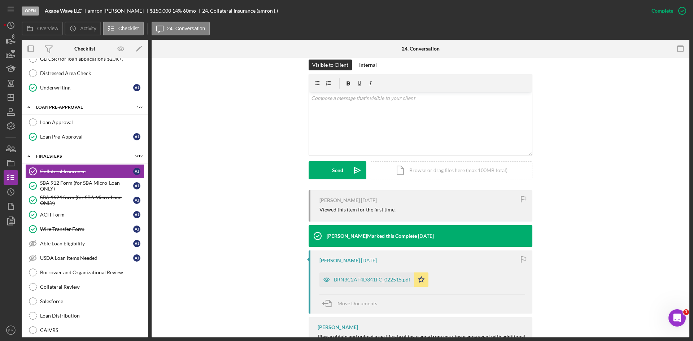
click at [176, 60] on div "Visible to Client Internal v Color teal Color pink Remove color Add row above A…" at bounding box center [420, 125] width 516 height 131
click at [238, 292] on div "[PERSON_NAME] [DATE] Viewed this item for the first time. [PERSON_NAME] Marked …" at bounding box center [420, 277] width 516 height 174
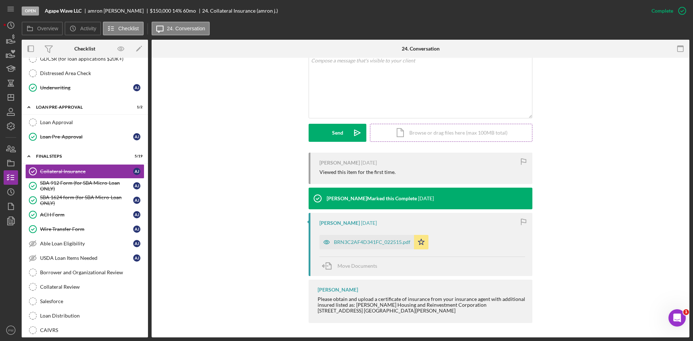
scroll to position [38, 0]
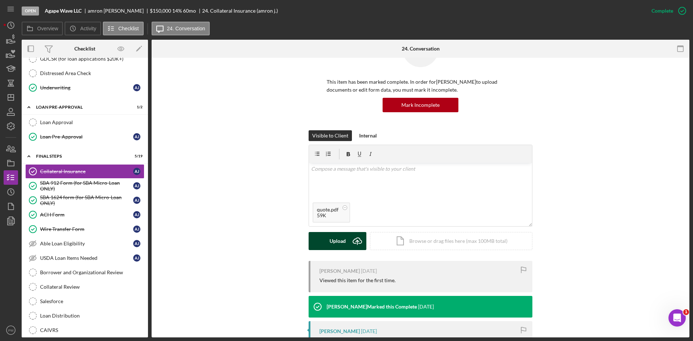
click at [334, 240] on div "Upload" at bounding box center [337, 241] width 16 height 18
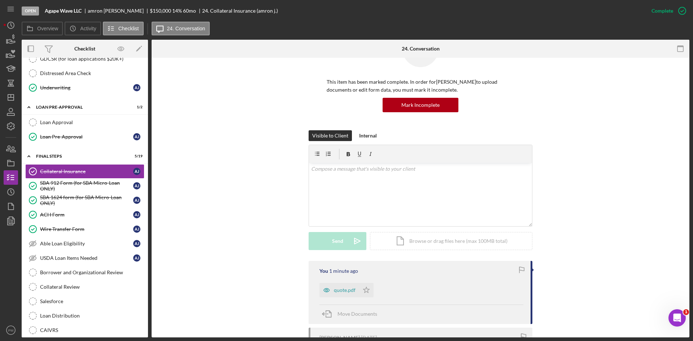
click at [197, 64] on div "This item has been marked complete. In order for [PERSON_NAME] to upload docume…" at bounding box center [420, 80] width 516 height 99
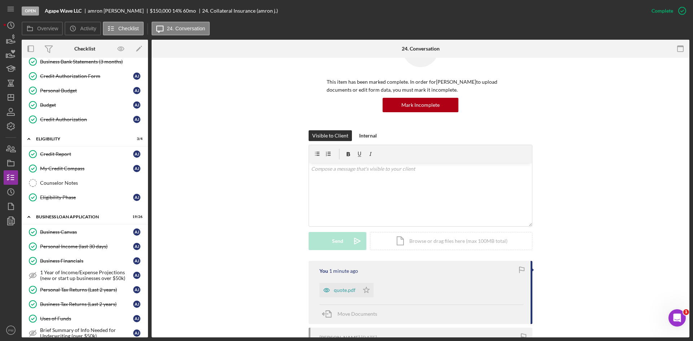
scroll to position [0, 0]
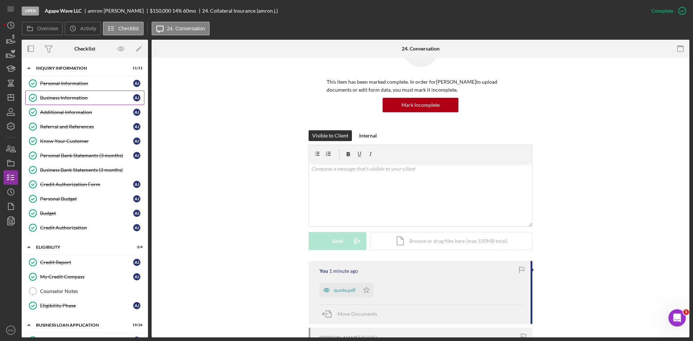
click at [57, 100] on div "Business Information" at bounding box center [86, 98] width 93 height 6
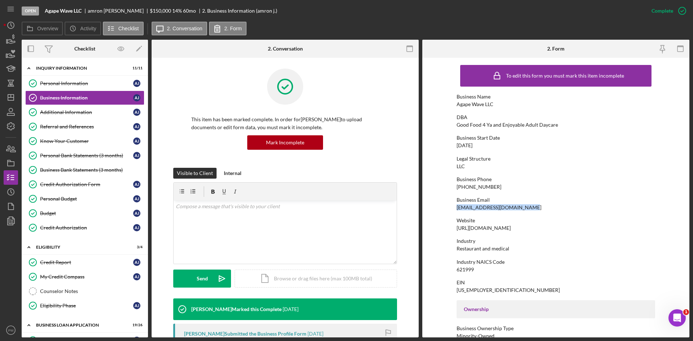
drag, startPoint x: 540, startPoint y: 209, endPoint x: 450, endPoint y: 207, distance: 90.2
click at [447, 207] on form "To edit this form you must mark this item incomplete Business Name Agape Wave L…" at bounding box center [555, 198] width 267 height 280
copy div "[EMAIL_ADDRESS][DOMAIN_NAME]"
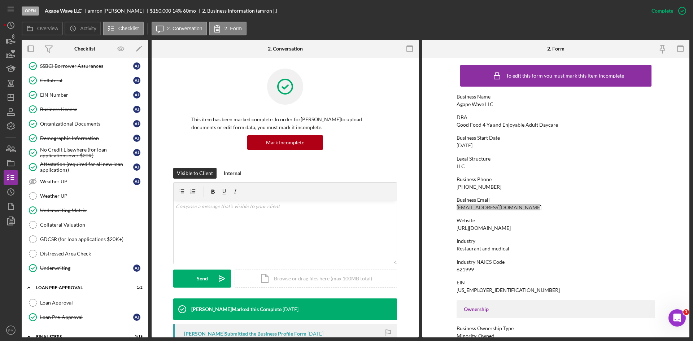
scroll to position [541, 0]
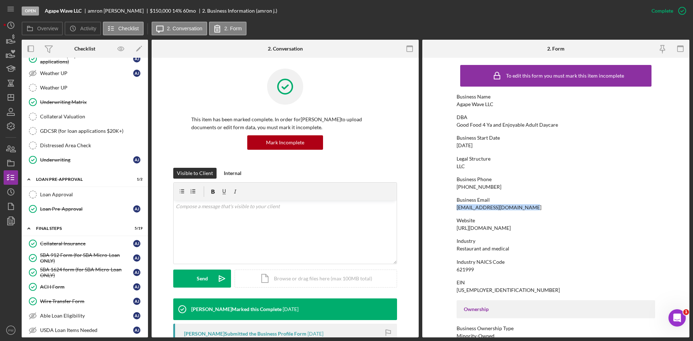
click at [76, 243] on div "Collateral Insurance" at bounding box center [86, 244] width 93 height 6
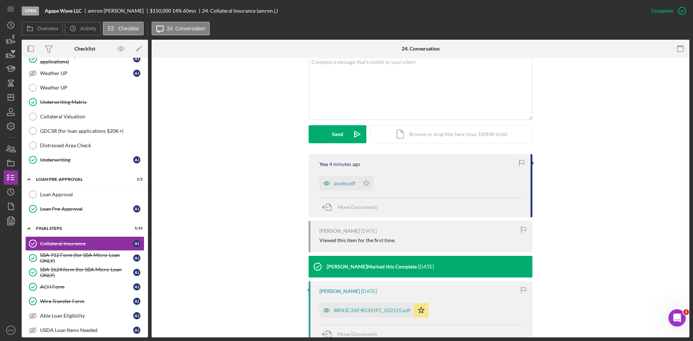
scroll to position [212, 0]
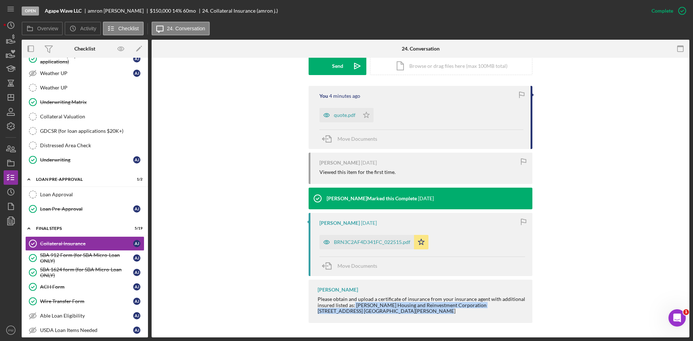
drag, startPoint x: 378, startPoint y: 312, endPoint x: 354, endPoint y: 306, distance: 25.6
click at [354, 306] on div "Please obtain and upload a certificate of insurance from your insurance agent w…" at bounding box center [420, 304] width 207 height 17
copy div "[PERSON_NAME] Housing and Reinvestment Corporation [STREET_ADDRESS] [GEOGRAPHIC…"
click at [9, 98] on icon "Icon/Dashboard" at bounding box center [11, 97] width 18 height 18
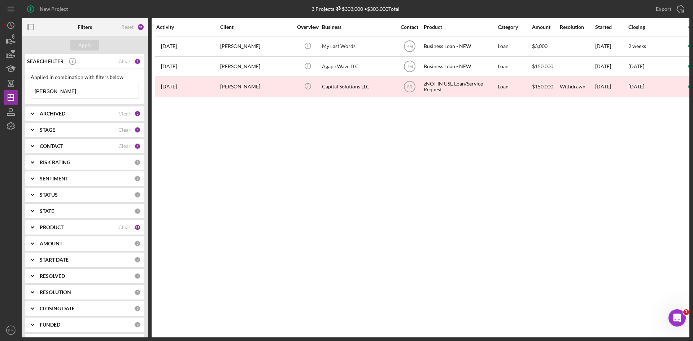
click at [68, 97] on input "[PERSON_NAME]" at bounding box center [84, 91] width 107 height 14
drag, startPoint x: 61, startPoint y: 96, endPoint x: 0, endPoint y: 88, distance: 61.1
click at [0, 88] on div "New Project 3 Projects $303,000 • $303,000 Total [PERSON_NAME] Export Icon/Expo…" at bounding box center [346, 170] width 693 height 341
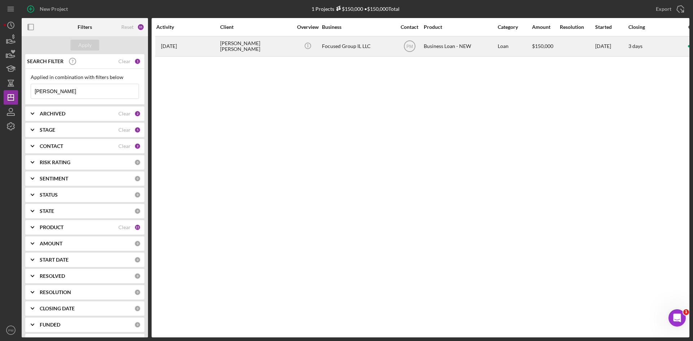
type input "[PERSON_NAME]"
click at [229, 44] on div "[PERSON_NAME] [PERSON_NAME]" at bounding box center [256, 46] width 72 height 19
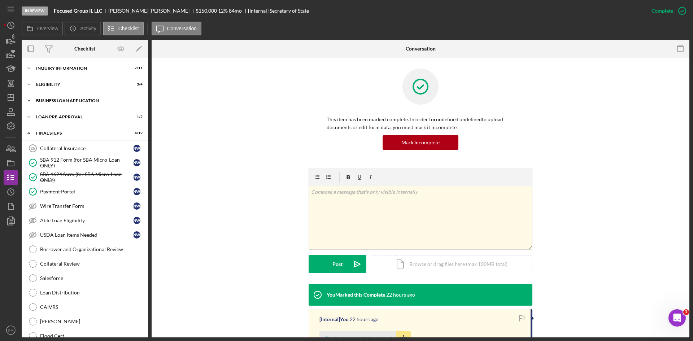
click at [59, 102] on div "BUSINESS LOAN APPLICATION" at bounding box center [87, 100] width 103 height 4
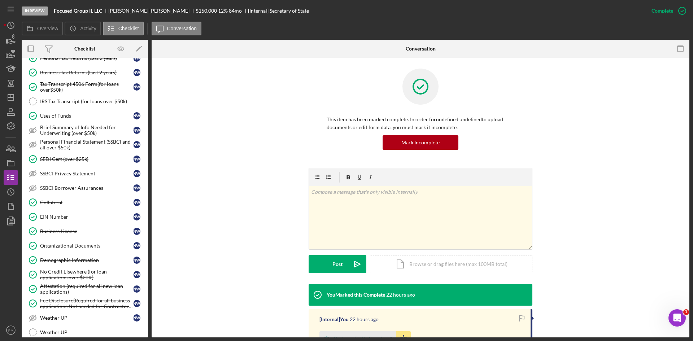
scroll to position [289, 0]
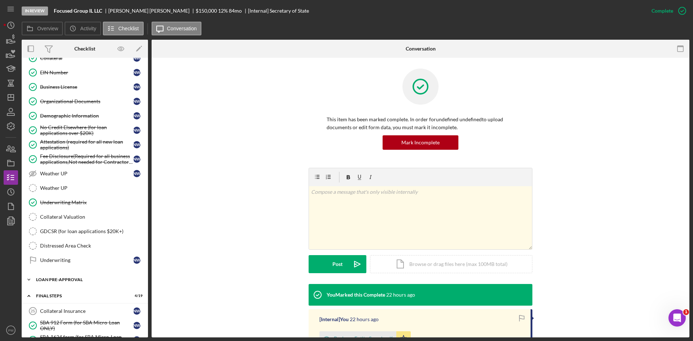
click at [80, 282] on div "Icon/Expander LOAN PRE-APPROVAL 1 / 2" at bounding box center [85, 279] width 126 height 14
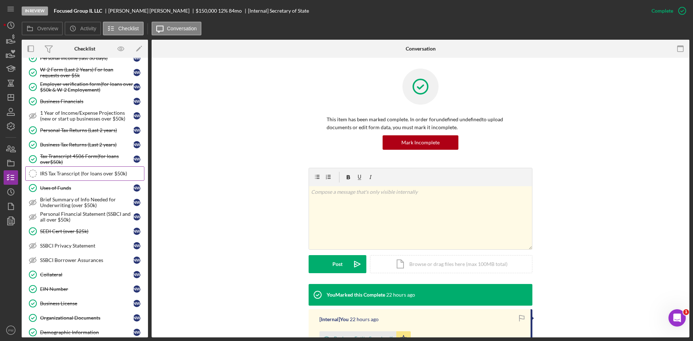
scroll to position [0, 0]
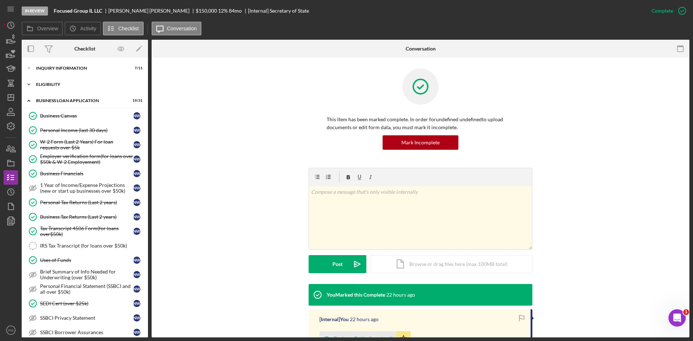
click at [64, 85] on div "Icon/Expander ELIGIBILITY 3 / 4" at bounding box center [85, 84] width 126 height 14
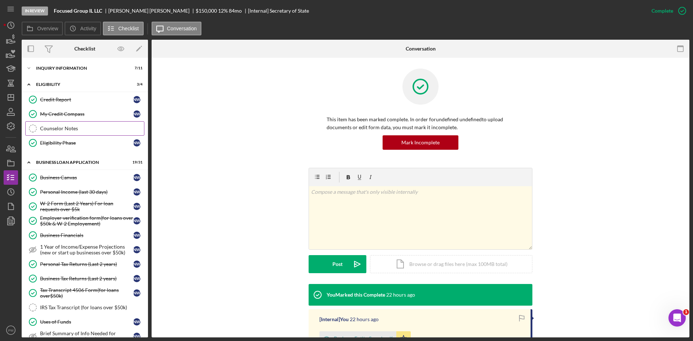
drag, startPoint x: 65, startPoint y: 133, endPoint x: 58, endPoint y: 132, distance: 6.6
click at [62, 133] on link "Counselor Notes Counselor Notes" at bounding box center [84, 128] width 119 height 14
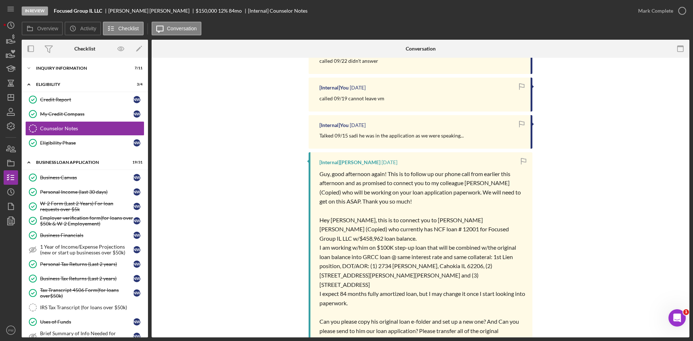
scroll to position [215, 0]
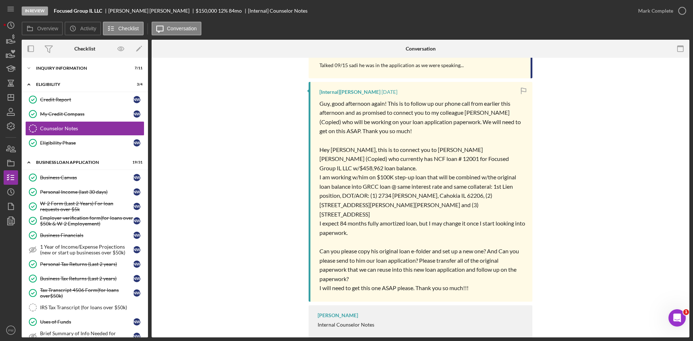
click at [237, 289] on div "[Internal] You [DATE] called 09/22 didn't answer [Internal] You [DATE] called 0…" at bounding box center [420, 157] width 516 height 375
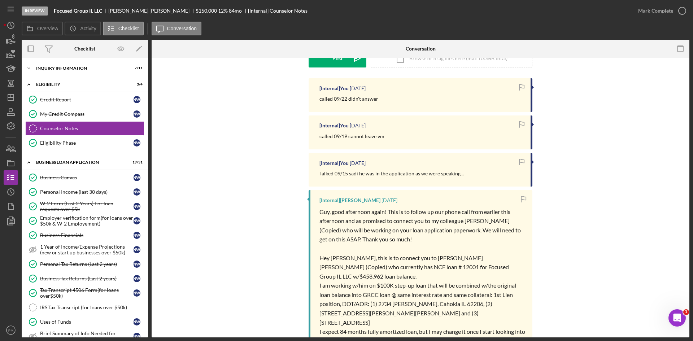
scroll to position [0, 0]
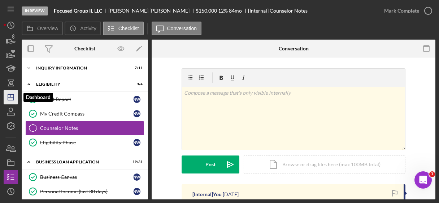
click at [12, 97] on icon "Icon/Dashboard" at bounding box center [11, 97] width 18 height 18
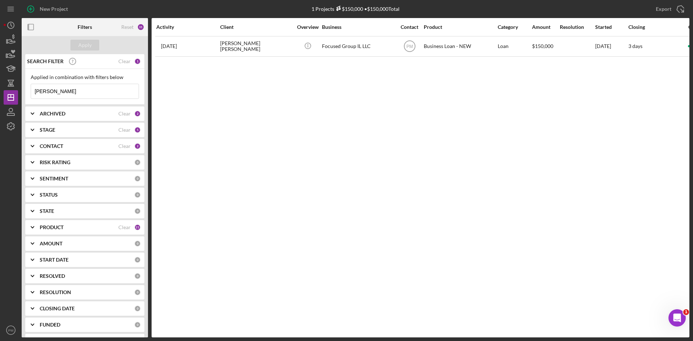
click at [55, 95] on input "[PERSON_NAME]" at bounding box center [84, 91] width 107 height 14
drag, startPoint x: 54, startPoint y: 95, endPoint x: 26, endPoint y: 88, distance: 28.9
click at [27, 88] on div "Applied in combination with filters below [PERSON_NAME] Icon/Menu Close" at bounding box center [84, 87] width 119 height 36
click at [87, 227] on div "PRODUCT" at bounding box center [79, 227] width 79 height 6
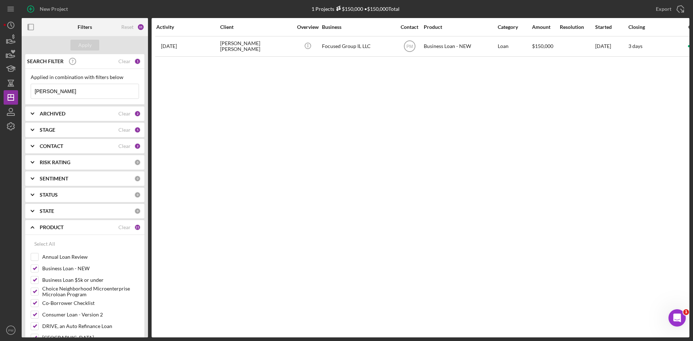
click at [101, 145] on div "CONTACT" at bounding box center [79, 146] width 79 height 6
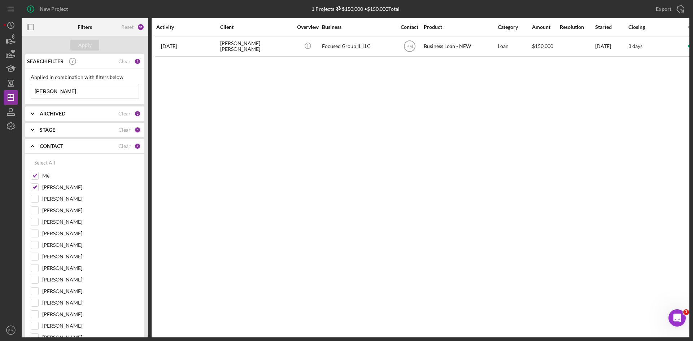
click at [94, 129] on div "STAGE" at bounding box center [79, 130] width 79 height 6
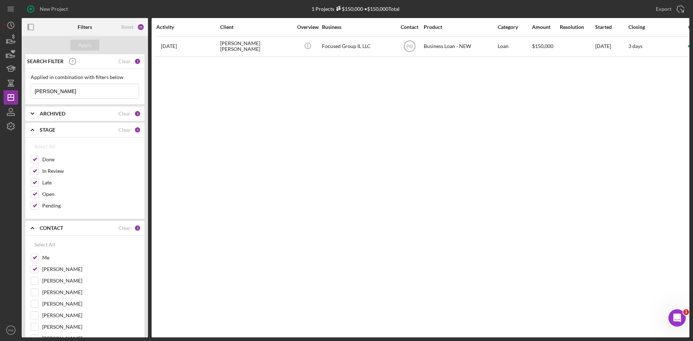
click at [90, 115] on div "ARCHIVED" at bounding box center [79, 114] width 79 height 6
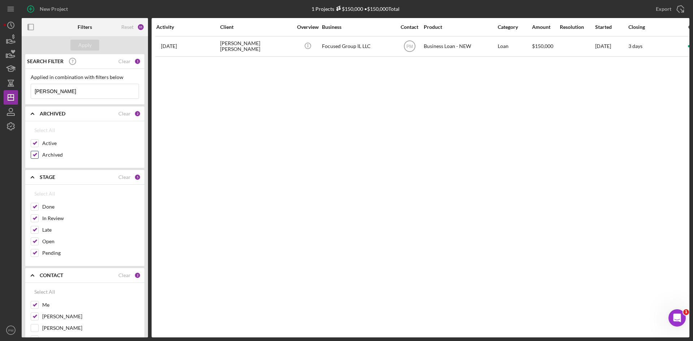
click at [38, 155] on input "Archived" at bounding box center [34, 154] width 7 height 7
checkbox input "false"
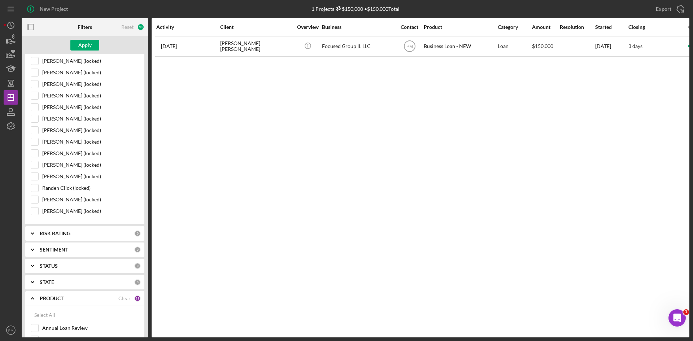
scroll to position [758, 0]
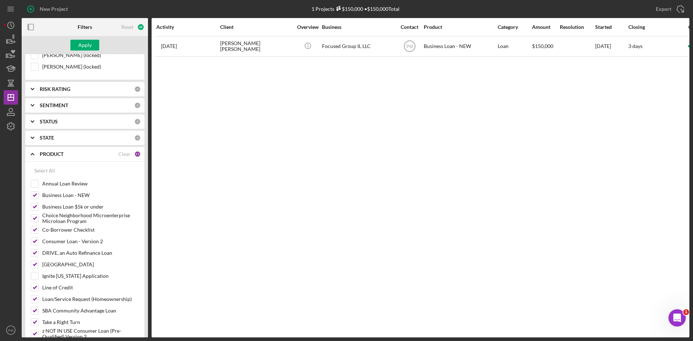
click at [123, 154] on div "Clear" at bounding box center [124, 154] width 12 height 6
checkbox input "false"
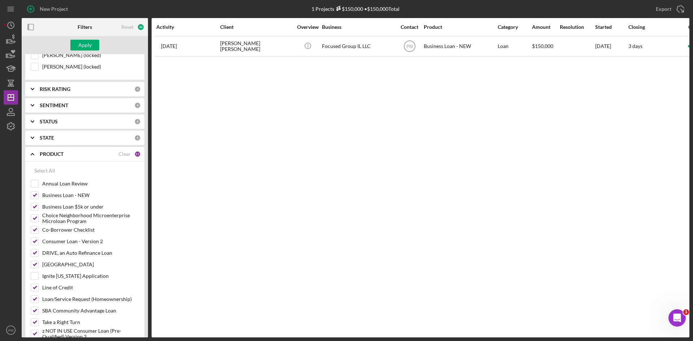
checkbox input "false"
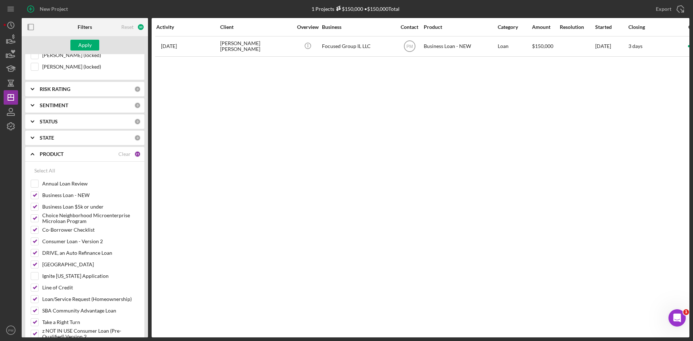
checkbox input "false"
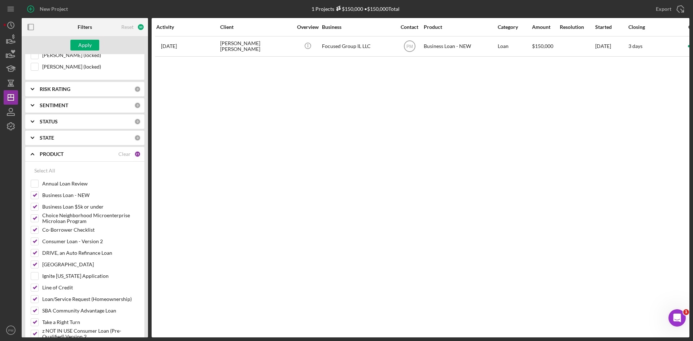
checkbox input "false"
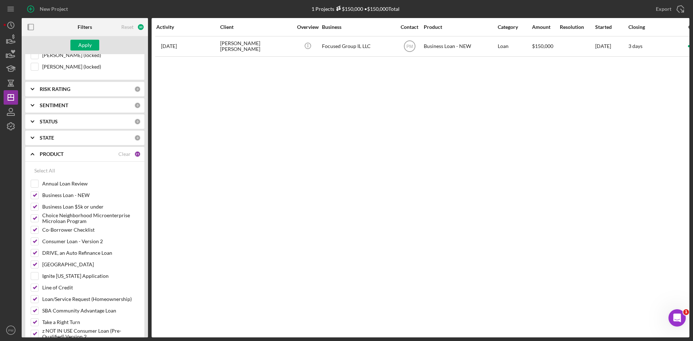
checkbox input "false"
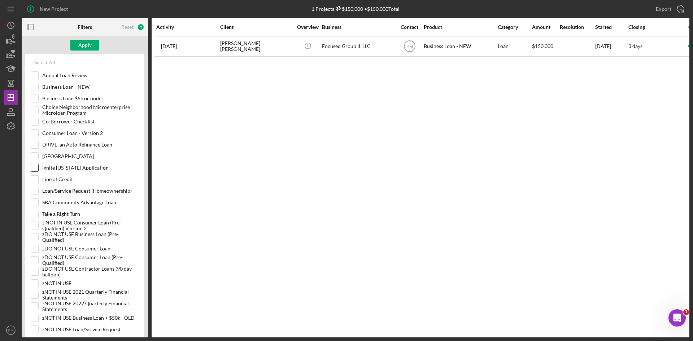
click at [34, 171] on input "Ignite [US_STATE] Application" at bounding box center [34, 167] width 7 height 7
checkbox input "true"
click at [80, 44] on div "Apply" at bounding box center [84, 45] width 13 height 11
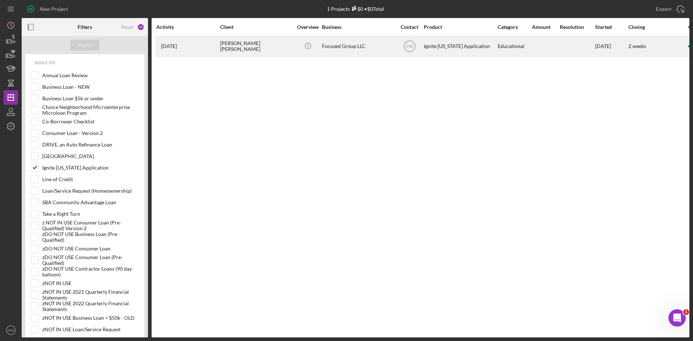
click at [210, 53] on div "[DATE] [PERSON_NAME] [PERSON_NAME]" at bounding box center [187, 46] width 63 height 19
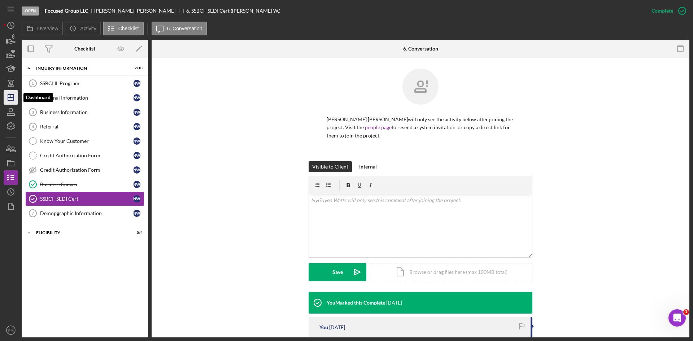
click at [8, 102] on icon "Icon/Dashboard" at bounding box center [11, 97] width 18 height 18
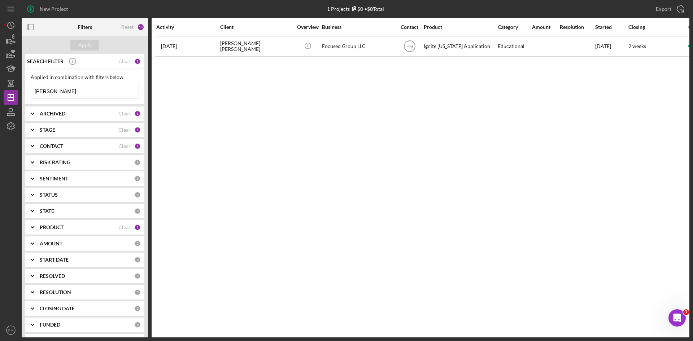
click at [69, 98] on input "[PERSON_NAME]" at bounding box center [84, 91] width 107 height 14
drag, startPoint x: 38, startPoint y: 93, endPoint x: 0, endPoint y: 91, distance: 38.3
click at [0, 91] on div "New Project 1 Projects $0 • $0 Total [PERSON_NAME] Export Icon/Export Filters R…" at bounding box center [346, 170] width 693 height 341
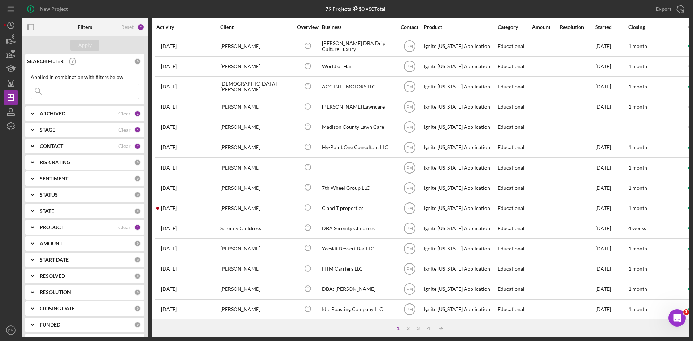
click at [78, 90] on input at bounding box center [84, 91] width 107 height 14
type input "[PERSON_NAME]"
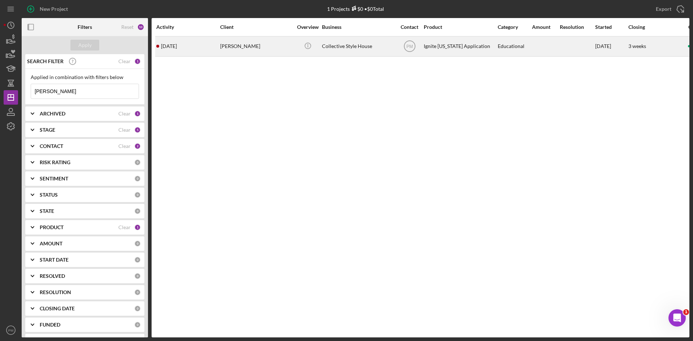
click at [207, 47] on div "[DATE] [PERSON_NAME]" at bounding box center [187, 46] width 63 height 19
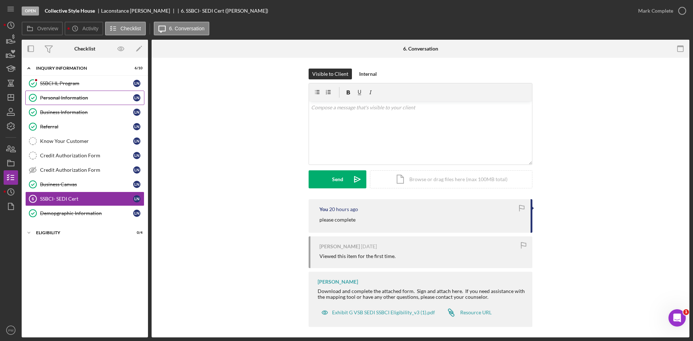
click at [46, 99] on div "Personal Information" at bounding box center [86, 98] width 93 height 6
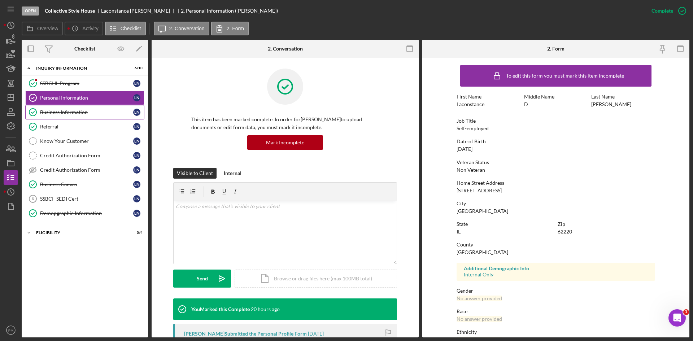
click at [85, 114] on div "Business Information" at bounding box center [86, 112] width 93 height 6
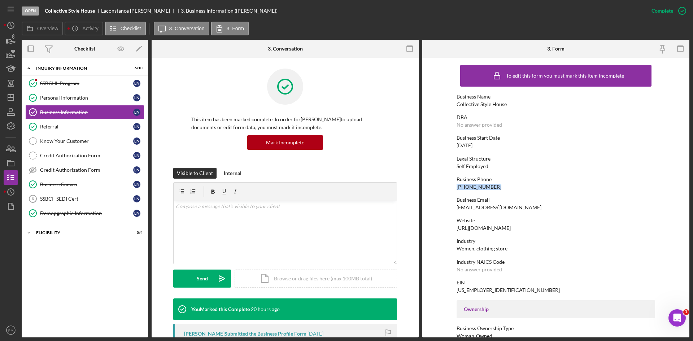
drag, startPoint x: 495, startPoint y: 186, endPoint x: 449, endPoint y: 186, distance: 45.8
click at [449, 186] on form "To edit this form you must mark this item incomplete Business Name Collective S…" at bounding box center [555, 198] width 267 height 280
copy div "[PHONE_NUMBER]"
click at [9, 90] on icon "Icon/Dashboard" at bounding box center [11, 97] width 18 height 18
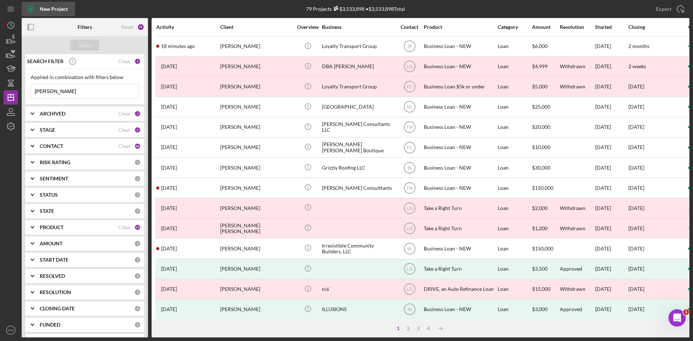
click at [61, 5] on div "New Project" at bounding box center [54, 9] width 28 height 14
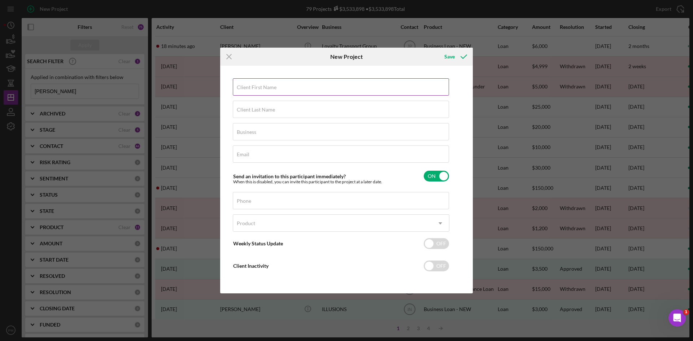
click at [254, 86] on label "Client First Name" at bounding box center [257, 87] width 40 height 6
click at [254, 86] on input "Client First Name" at bounding box center [341, 86] width 216 height 17
type input "[PERSON_NAME]"
click at [250, 110] on label "Client Last Name" at bounding box center [256, 110] width 38 height 6
click at [250, 110] on input "Client Last Name" at bounding box center [341, 109] width 216 height 17
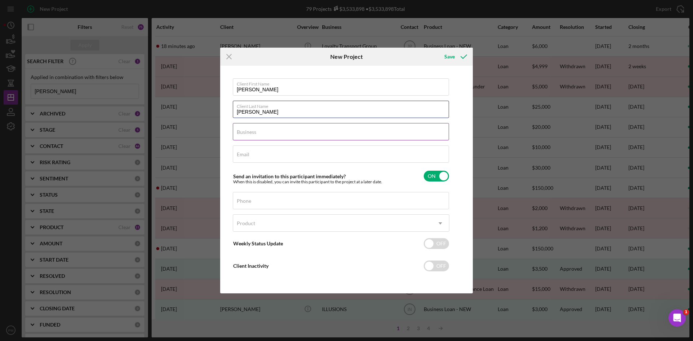
type input "[PERSON_NAME]"
click at [254, 131] on label "Business" at bounding box center [246, 132] width 19 height 6
click at [254, 131] on input "Business" at bounding box center [341, 131] width 216 height 17
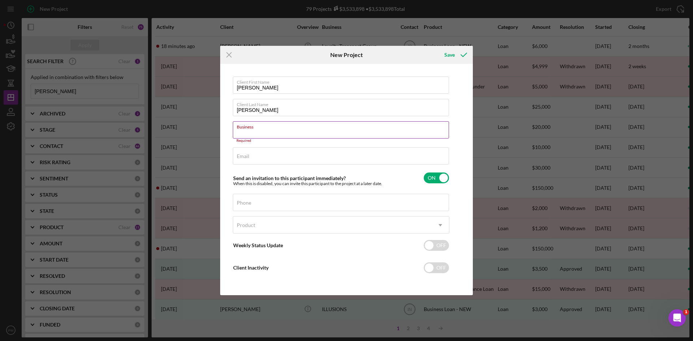
paste input "[PERSON_NAME] Art Services"
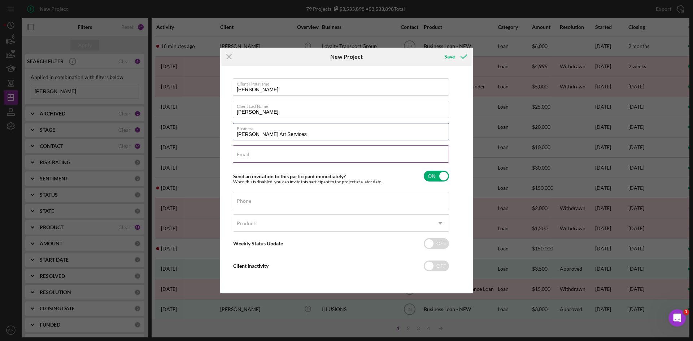
type input "[PERSON_NAME] Art Services"
click at [264, 150] on div "Email Required" at bounding box center [341, 154] width 216 height 18
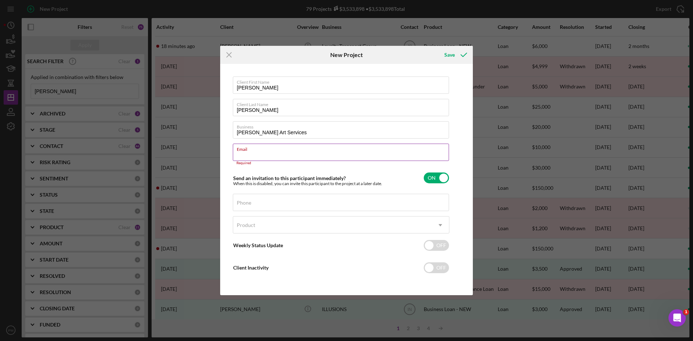
paste input "[PERSON_NAME][EMAIL_ADDRESS][DOMAIN_NAME]"
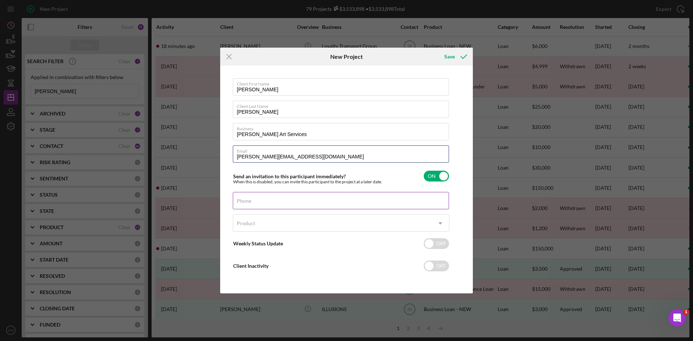
type input "[PERSON_NAME][EMAIL_ADDRESS][DOMAIN_NAME]"
click at [256, 198] on div "Phone" at bounding box center [341, 201] width 216 height 18
paste input "[PHONE_NUMBER]"
type input "[PHONE_NUMBER]"
click at [265, 224] on div "Product" at bounding box center [332, 223] width 198 height 17
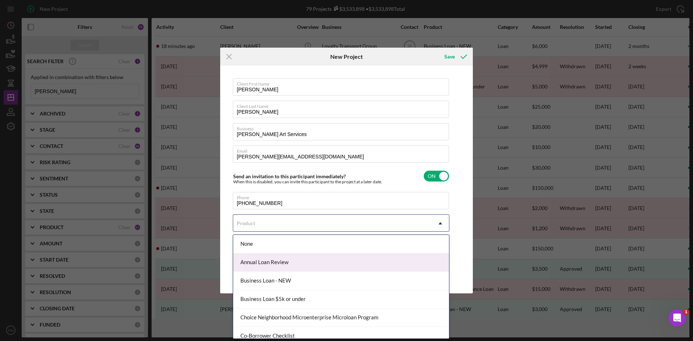
scroll to position [108, 0]
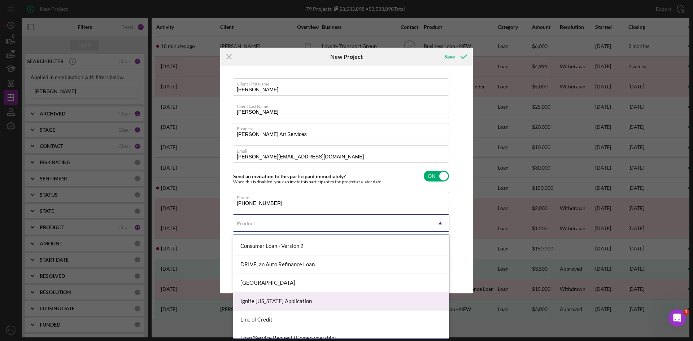
click at [265, 301] on div "Ignite [US_STATE] Application" at bounding box center [341, 301] width 216 height 18
checkbox input "true"
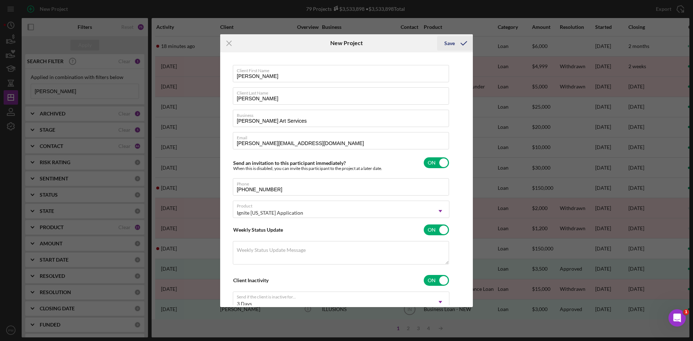
click at [451, 41] on div "Save" at bounding box center [449, 43] width 10 height 14
checkbox input "false"
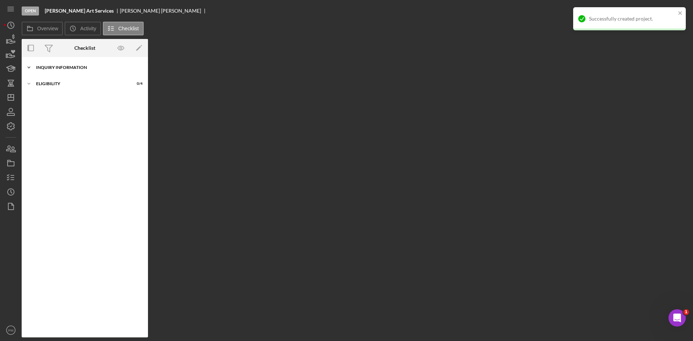
click at [73, 69] on div "Inquiry Information" at bounding box center [87, 67] width 103 height 4
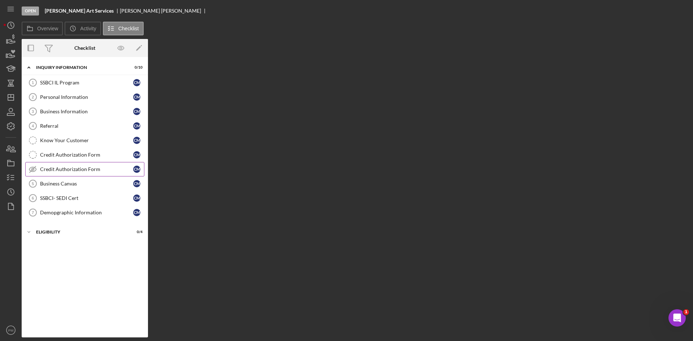
click at [79, 169] on div "Credit Authorization Form" at bounding box center [86, 169] width 93 height 6
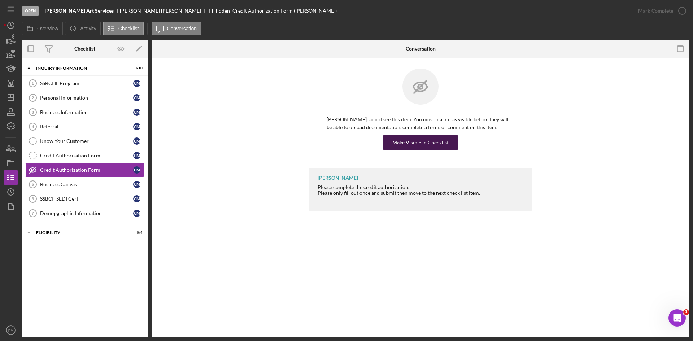
click at [403, 146] on div "Make Visible in Checklist" at bounding box center [420, 142] width 56 height 14
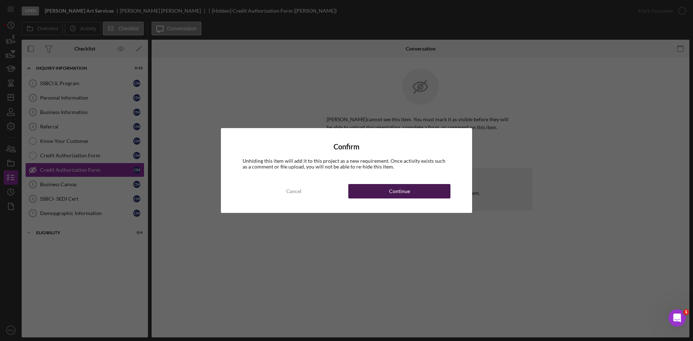
click at [405, 194] on div "Continue" at bounding box center [399, 191] width 21 height 14
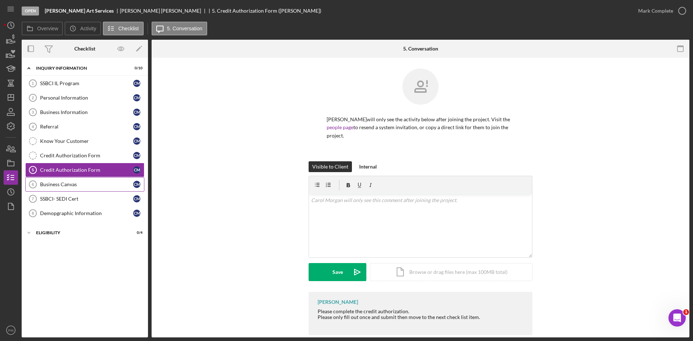
click at [66, 184] on div "Business Canvas" at bounding box center [86, 184] width 93 height 6
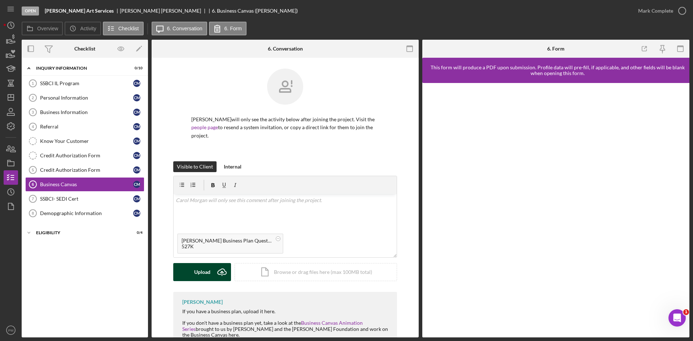
click at [203, 263] on div "Upload" at bounding box center [202, 272] width 16 height 18
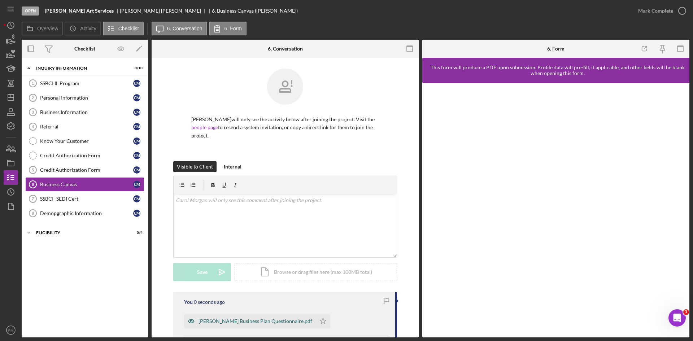
click at [221, 318] on div "[PERSON_NAME] Business Plan Questionnaire.pdf" at bounding box center [255, 321] width 114 height 6
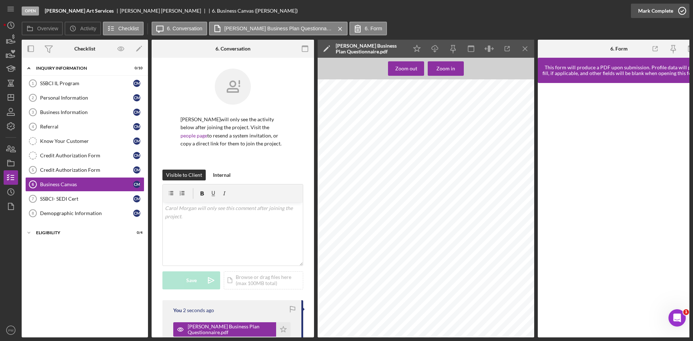
click at [672, 11] on div "Mark Complete" at bounding box center [655, 11] width 35 height 14
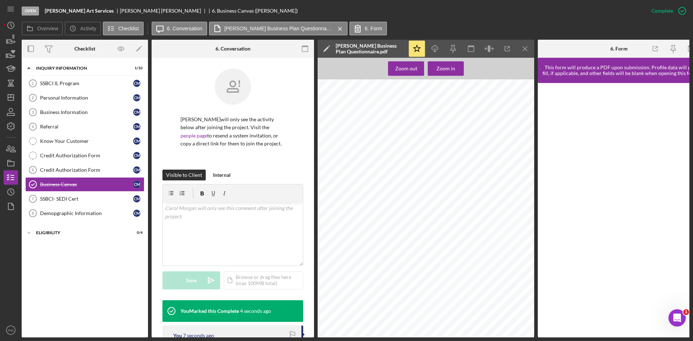
scroll to position [866, 0]
click at [523, 43] on icon "Icon/Menu Close" at bounding box center [525, 49] width 16 height 16
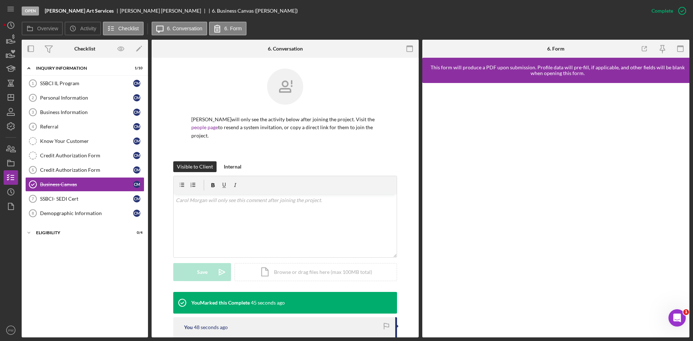
click at [263, 31] on div "Overview Icon/History Activity Checklist Icon/Message 6. Conversation 6. Form" at bounding box center [355, 29] width 667 height 14
click at [60, 104] on link "Personal Information 2 Personal Information C M" at bounding box center [84, 98] width 119 height 14
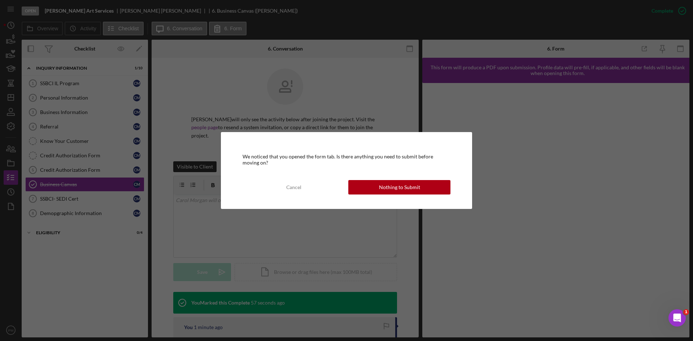
click at [382, 186] on div "Nothing to Submit" at bounding box center [399, 187] width 41 height 14
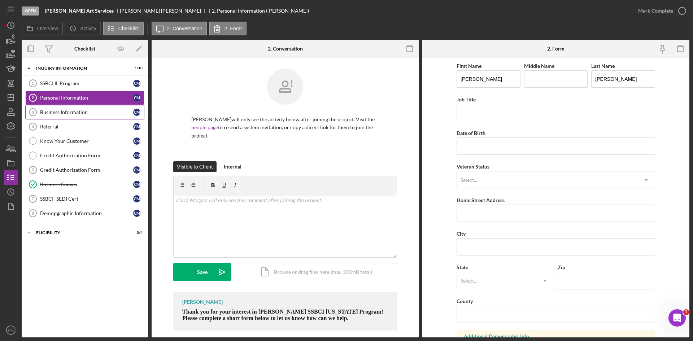
click at [70, 118] on link "Business Information 3 Business Information C M" at bounding box center [84, 112] width 119 height 14
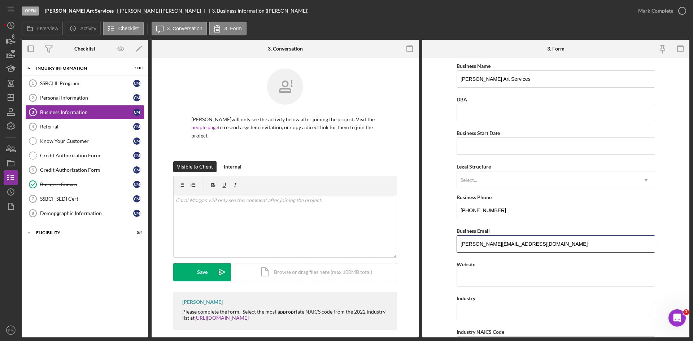
drag, startPoint x: 511, startPoint y: 244, endPoint x: 434, endPoint y: 245, distance: 76.5
click at [434, 245] on form "Business Name [PERSON_NAME] Art Services DBA Business Start Date Legal Structur…" at bounding box center [555, 198] width 267 height 280
click at [9, 100] on polygon "button" at bounding box center [11, 98] width 6 height 6
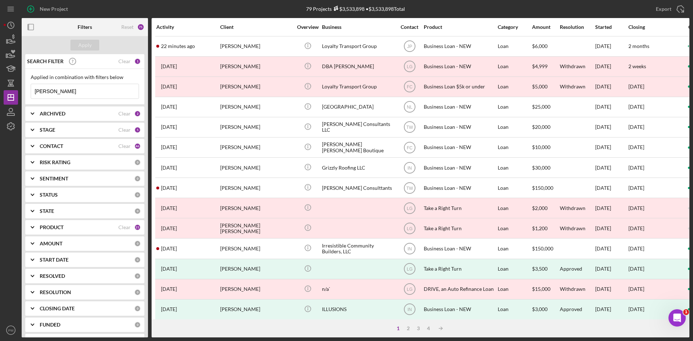
click at [73, 95] on input "[PERSON_NAME]" at bounding box center [84, 91] width 107 height 14
click at [73, 144] on div "CONTACT" at bounding box center [79, 146] width 79 height 6
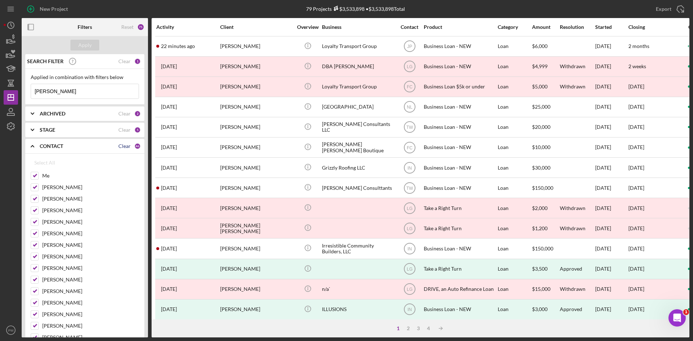
click at [118, 143] on div "Clear" at bounding box center [124, 146] width 12 height 6
checkbox input "false"
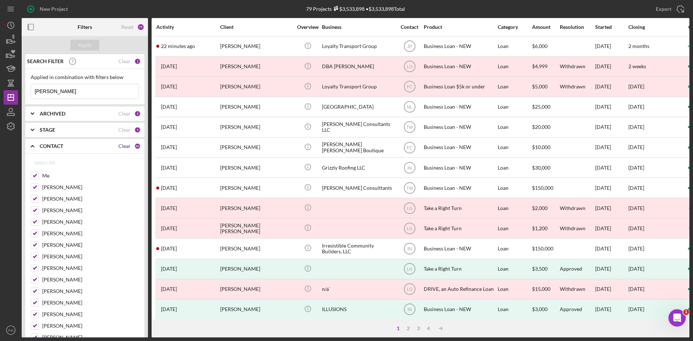
checkbox input "false"
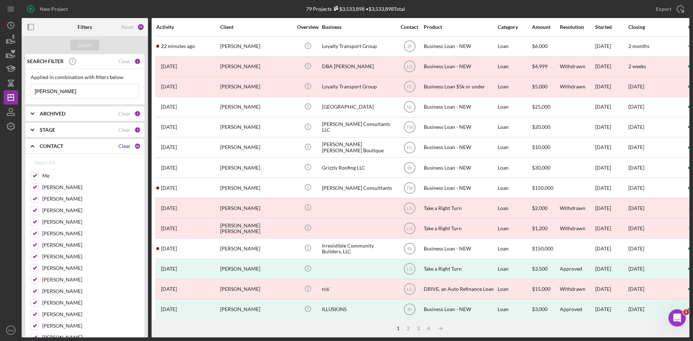
checkbox input "false"
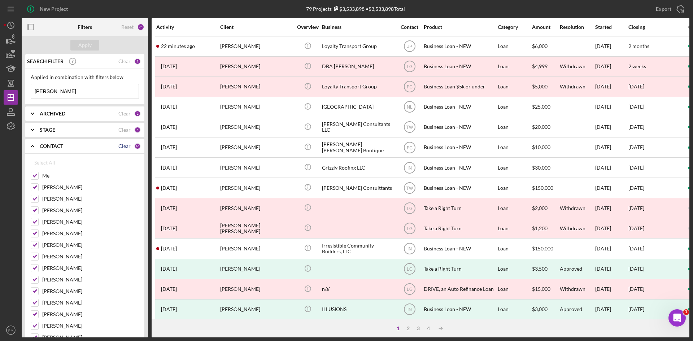
checkbox input "false"
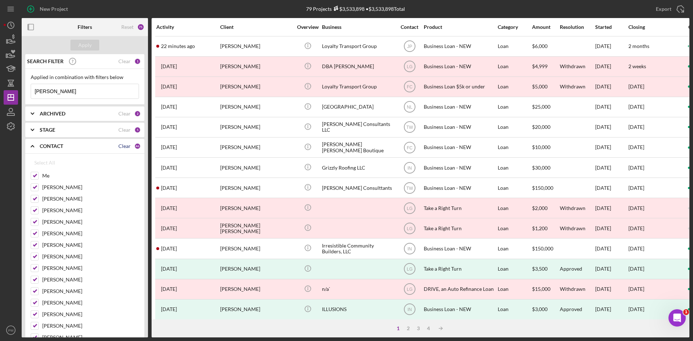
checkbox input "false"
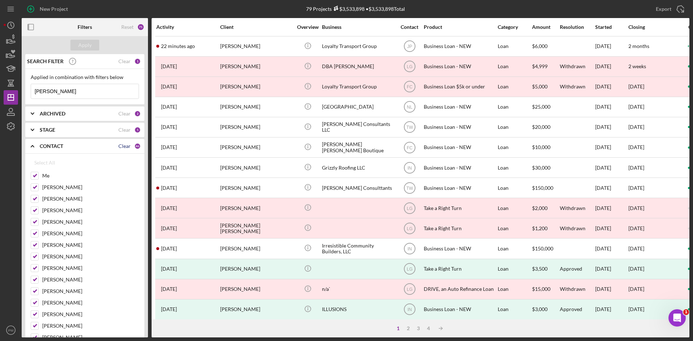
checkbox input "false"
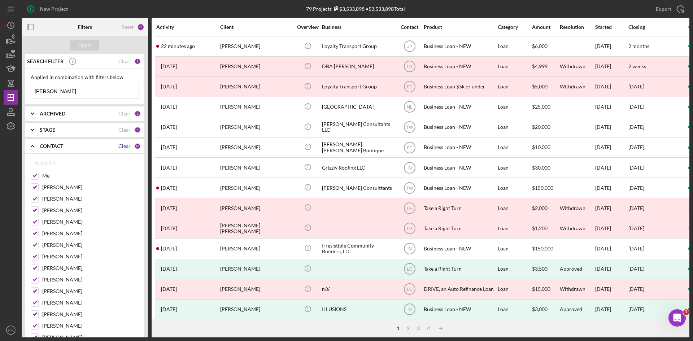
checkbox input "false"
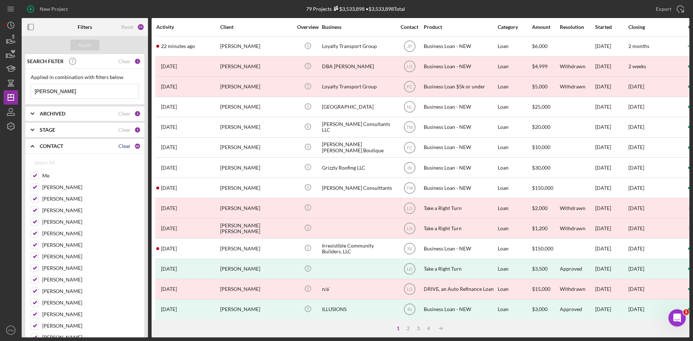
checkbox input "false"
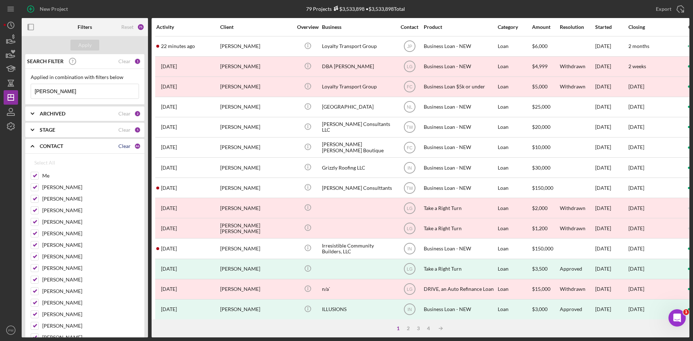
checkbox input "false"
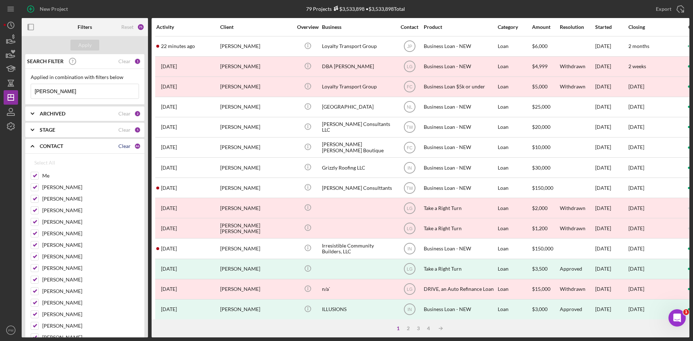
checkbox input "false"
drag, startPoint x: 33, startPoint y: 176, endPoint x: 32, endPoint y: 190, distance: 13.8
click at [33, 178] on input "Me" at bounding box center [34, 175] width 7 height 7
checkbox input "true"
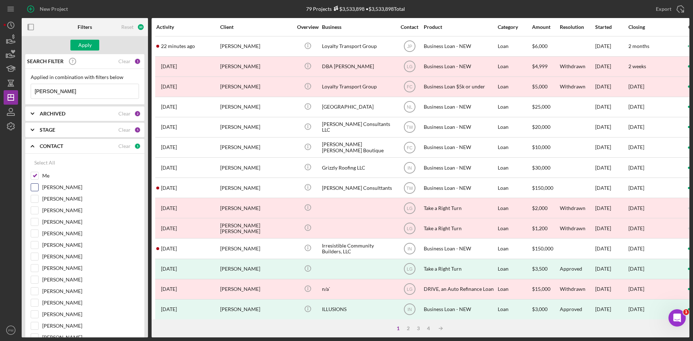
click at [32, 190] on input "[PERSON_NAME]" at bounding box center [34, 187] width 7 height 7
checkbox input "true"
click at [64, 114] on b "ARCHIVED" at bounding box center [53, 114] width 26 height 6
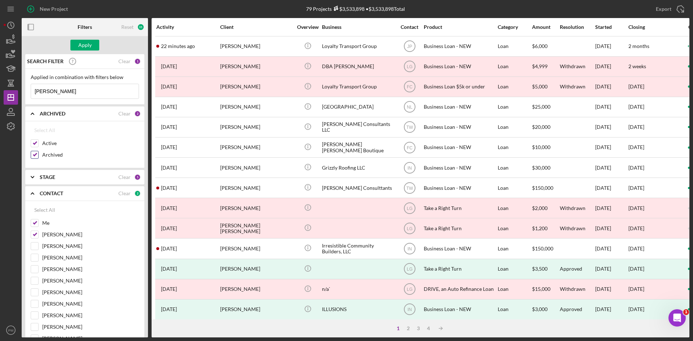
click at [34, 156] on input "Archived" at bounding box center [34, 154] width 7 height 7
checkbox input "false"
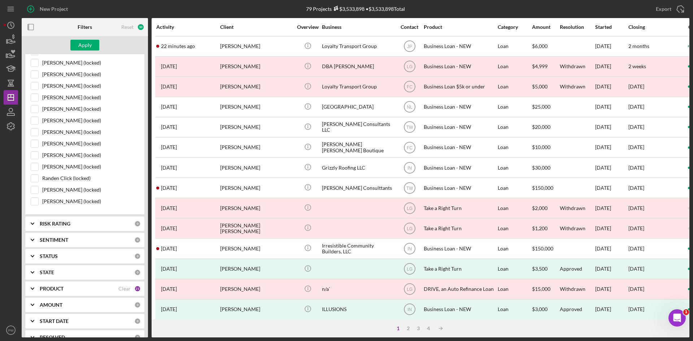
scroll to position [619, 0]
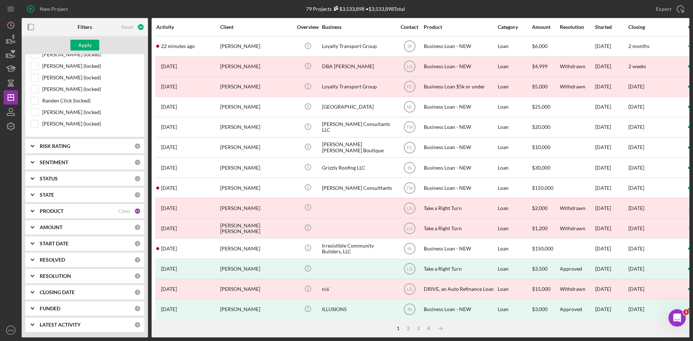
click at [80, 214] on div "PRODUCT" at bounding box center [79, 211] width 79 height 6
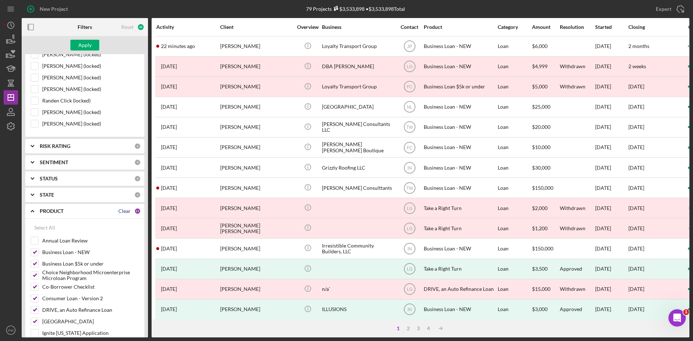
click at [122, 211] on div "Clear" at bounding box center [124, 211] width 12 height 6
checkbox input "false"
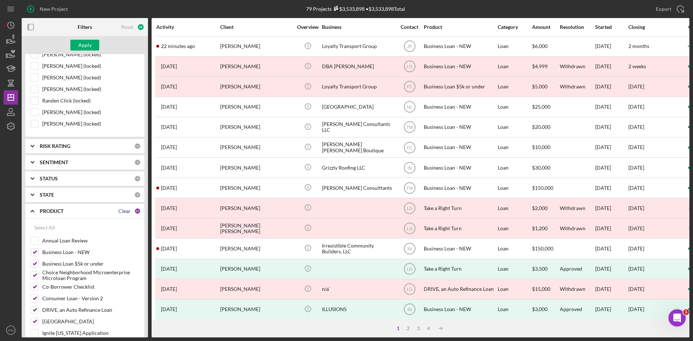
checkbox input "false"
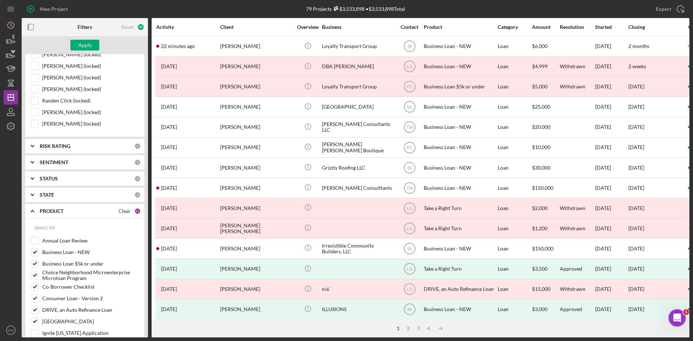
checkbox input "false"
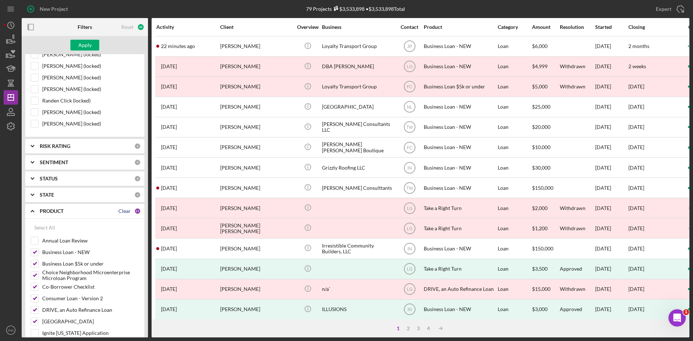
checkbox input "false"
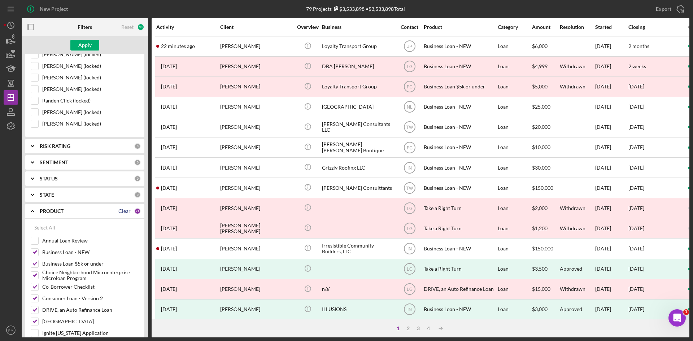
checkbox input "false"
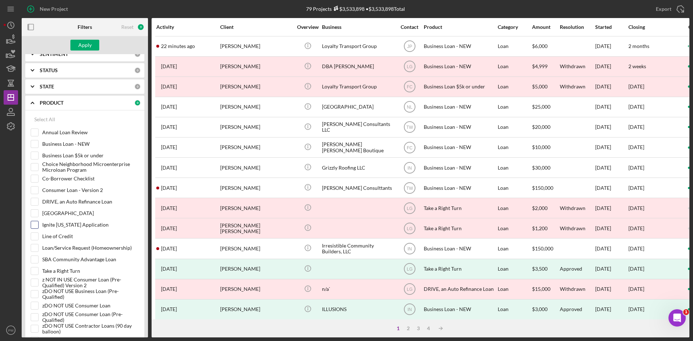
click at [37, 225] on input "Ignite [US_STATE] Application" at bounding box center [34, 224] width 7 height 7
checkbox input "true"
click at [85, 44] on div "Apply" at bounding box center [84, 45] width 13 height 11
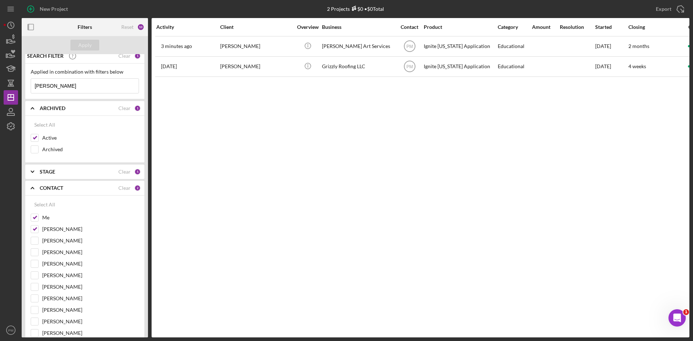
scroll to position [0, 0]
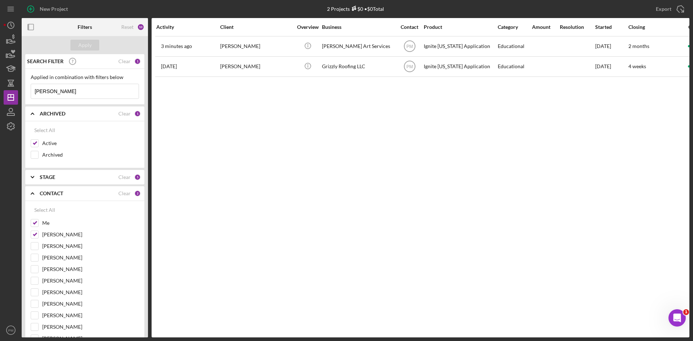
drag, startPoint x: 73, startPoint y: 93, endPoint x: 0, endPoint y: 92, distance: 72.9
click at [0, 92] on div "New Project 2 Projects $0 • $0 Total [PERSON_NAME] Export Icon/Export Filters R…" at bounding box center [346, 170] width 693 height 341
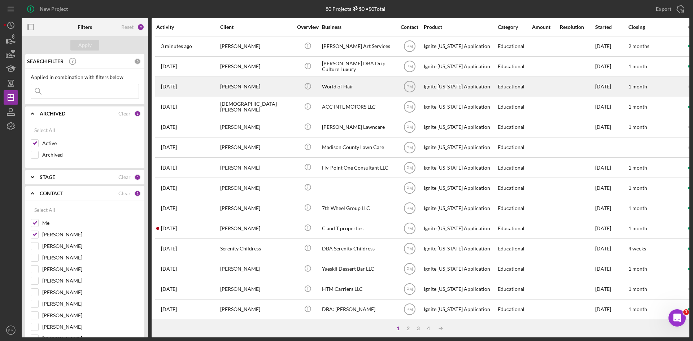
click at [229, 85] on div "[PERSON_NAME]" at bounding box center [256, 86] width 72 height 19
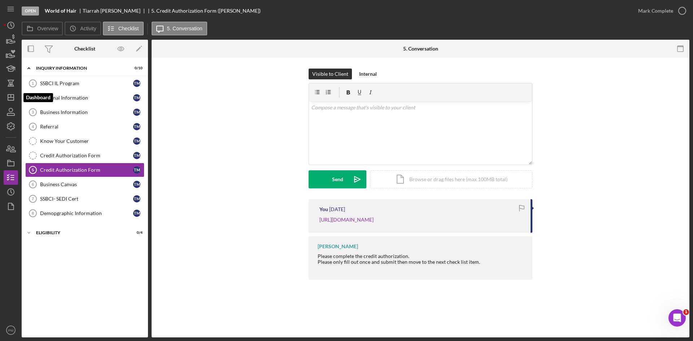
drag, startPoint x: 8, startPoint y: 96, endPoint x: 20, endPoint y: 97, distance: 11.6
click at [9, 96] on icon "Icon/Dashboard" at bounding box center [11, 97] width 18 height 18
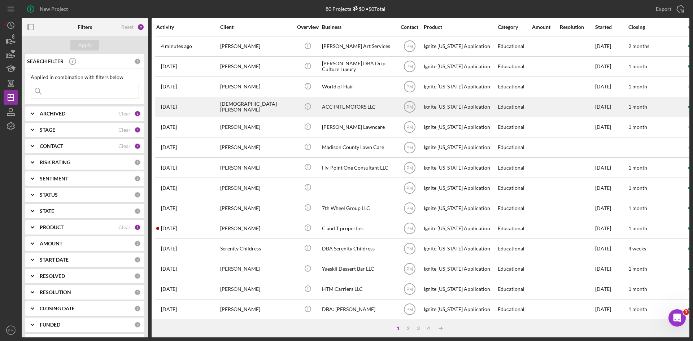
click at [237, 108] on div "[DEMOGRAPHIC_DATA][PERSON_NAME]" at bounding box center [256, 106] width 72 height 19
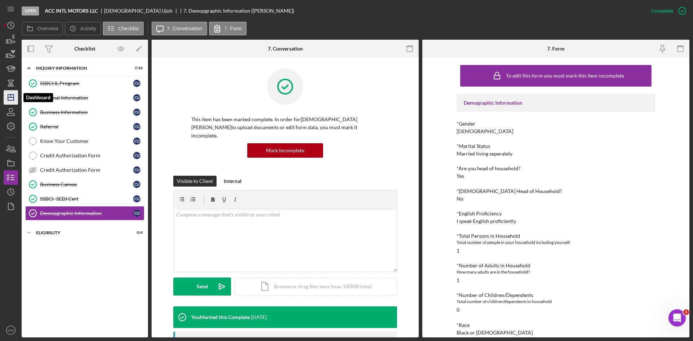
drag, startPoint x: 9, startPoint y: 93, endPoint x: 13, endPoint y: 95, distance: 4.0
click at [9, 93] on icon "Icon/Dashboard" at bounding box center [11, 97] width 18 height 18
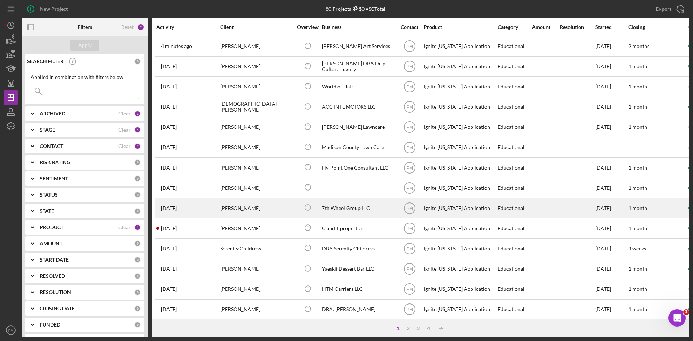
click at [230, 207] on div "[PERSON_NAME]" at bounding box center [256, 207] width 72 height 19
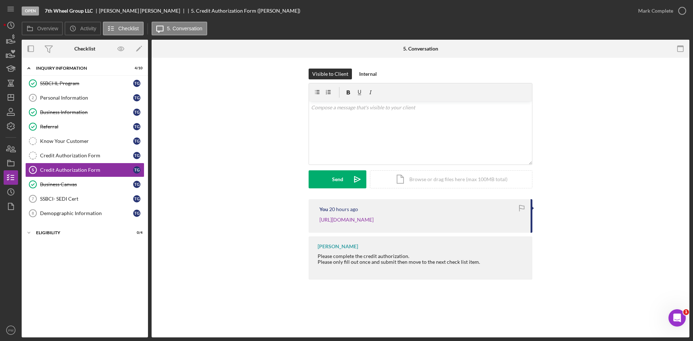
click at [214, 194] on div "Visible to Client Internal v Color teal Color pink Remove color Add row above A…" at bounding box center [420, 134] width 516 height 131
click at [12, 101] on icon "Icon/Dashboard" at bounding box center [11, 97] width 18 height 18
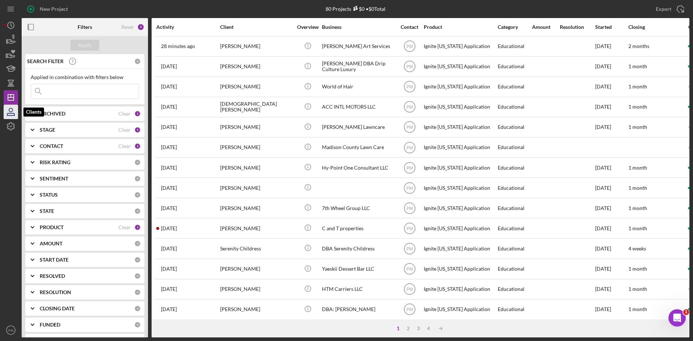
click at [9, 114] on icon "button" at bounding box center [11, 112] width 18 height 18
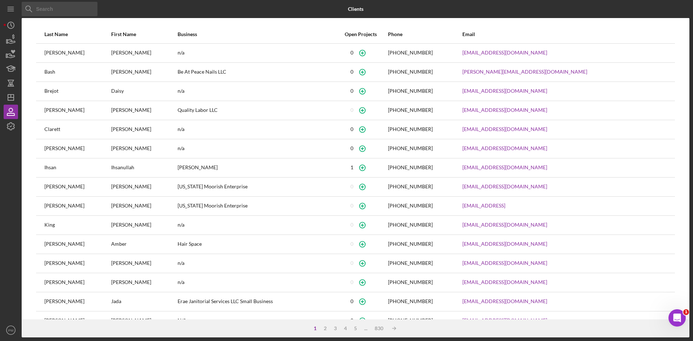
click at [57, 10] on input at bounding box center [60, 9] width 76 height 14
type input "[PERSON_NAME]"
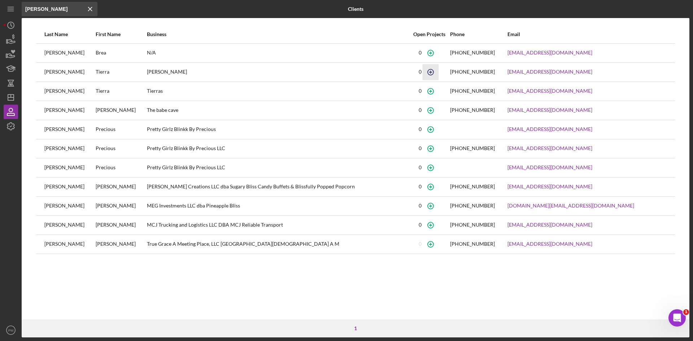
click at [439, 74] on icon "button" at bounding box center [430, 72] width 16 height 16
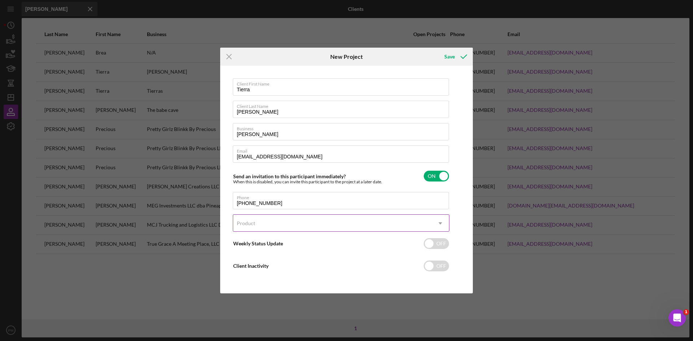
click at [286, 220] on div "Product" at bounding box center [332, 223] width 198 height 17
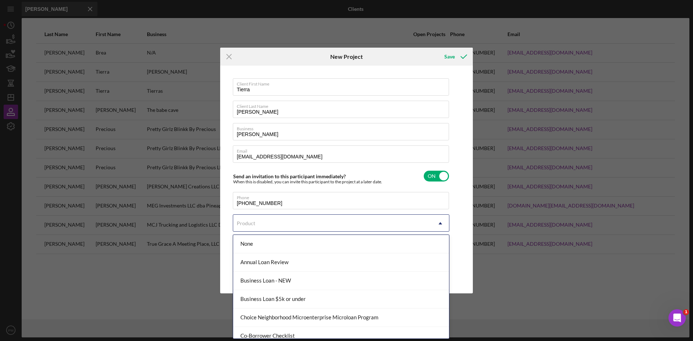
scroll to position [108, 0]
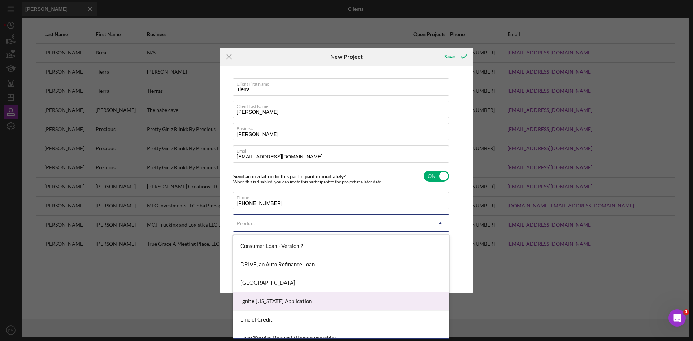
click at [277, 300] on div "Ignite [US_STATE] Application" at bounding box center [341, 301] width 216 height 18
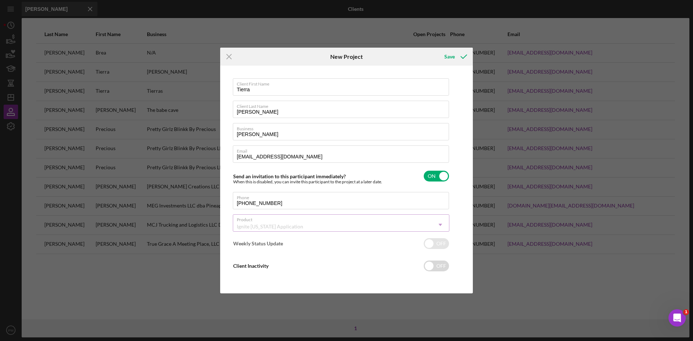
checkbox input "true"
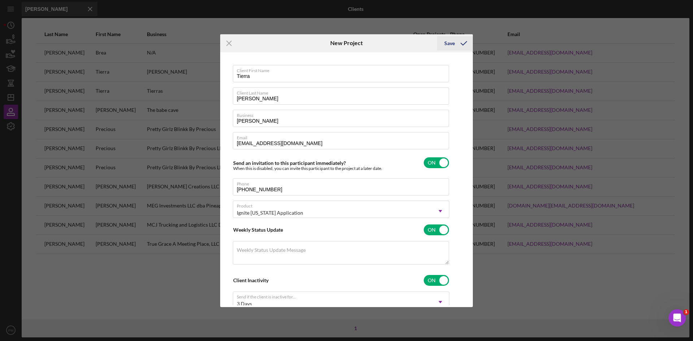
click at [460, 48] on icon "submit" at bounding box center [464, 43] width 18 height 18
checkbox input "false"
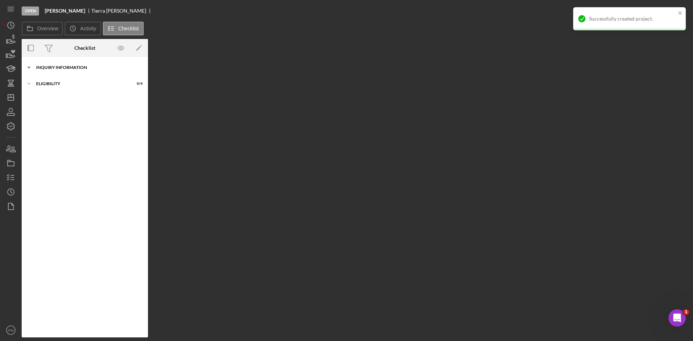
click at [48, 65] on div "Icon/Expander Inquiry Information 0 / 10" at bounding box center [85, 67] width 126 height 14
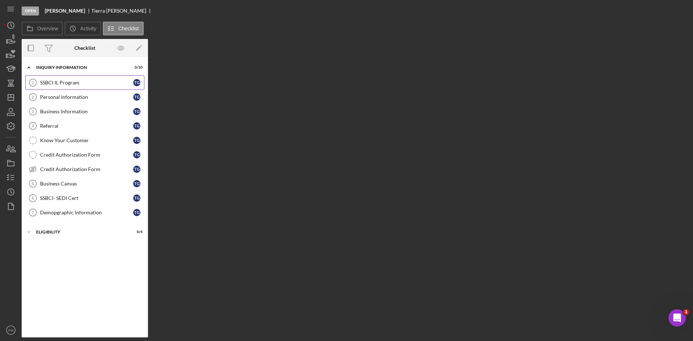
click at [53, 80] on div "SSBCI IL Program" at bounding box center [86, 83] width 93 height 6
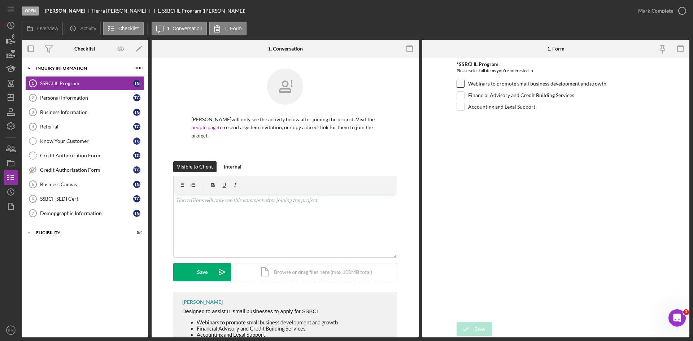
click at [462, 83] on input "Webinars to promote small business development and growth" at bounding box center [460, 83] width 7 height 7
click at [462, 85] on input "Webinars to promote small business development and growth" at bounding box center [460, 83] width 7 height 7
checkbox input "false"
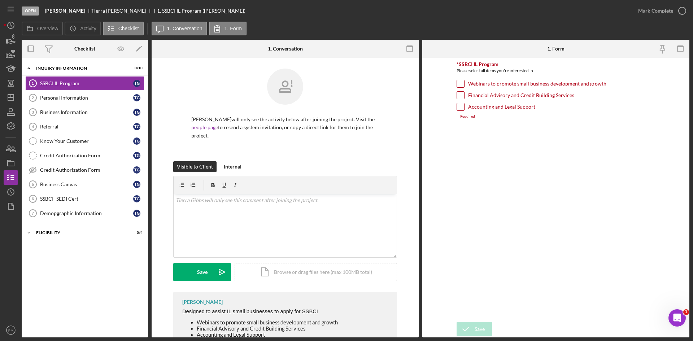
click at [455, 134] on form "*SSBCI IL Program Please select all items you're interested in Webinars to prom…" at bounding box center [555, 198] width 267 height 280
click at [60, 94] on link "Personal Information 2 Personal Information T G" at bounding box center [84, 98] width 119 height 14
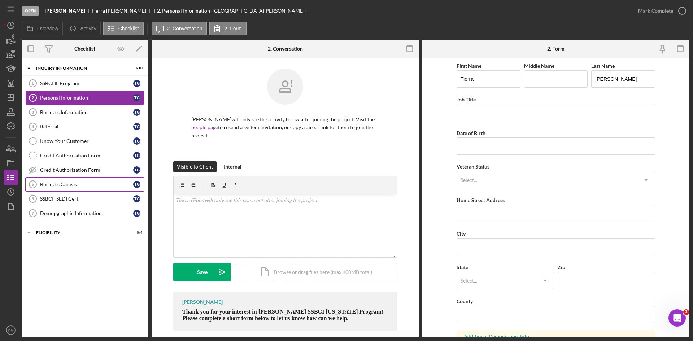
click at [72, 186] on div "Business Canvas" at bounding box center [86, 184] width 93 height 6
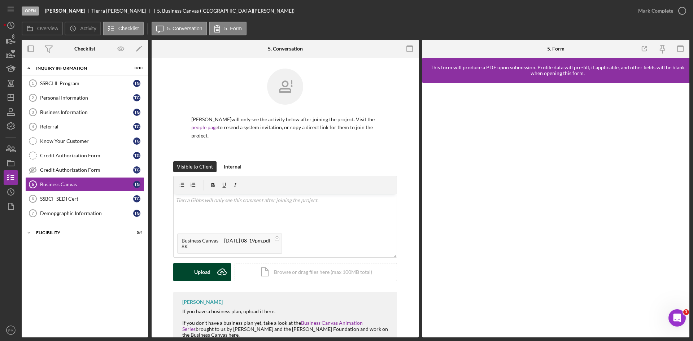
click at [203, 265] on div "Upload" at bounding box center [202, 272] width 16 height 18
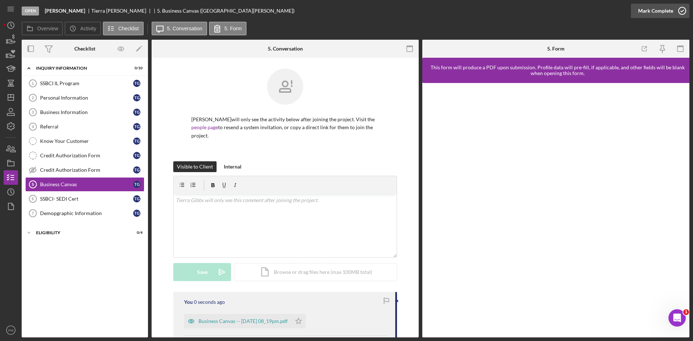
click at [652, 15] on div "Mark Complete" at bounding box center [655, 11] width 35 height 14
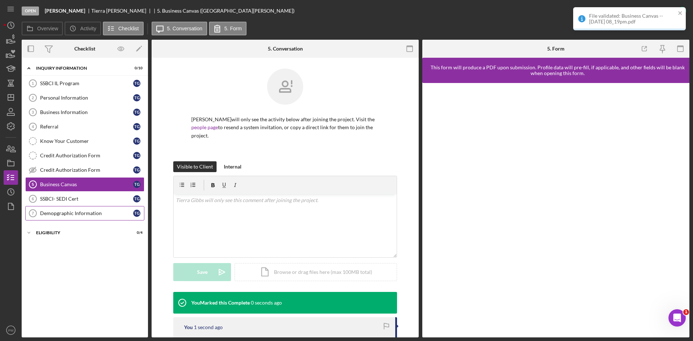
click at [79, 215] on div "Demopgraphic Information" at bounding box center [86, 213] width 93 height 6
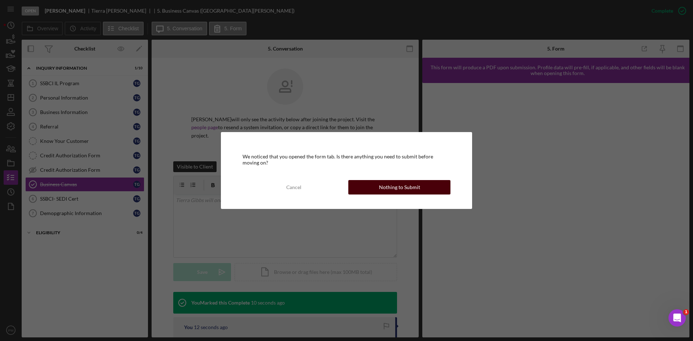
click at [405, 186] on div "Nothing to Submit" at bounding box center [399, 187] width 41 height 14
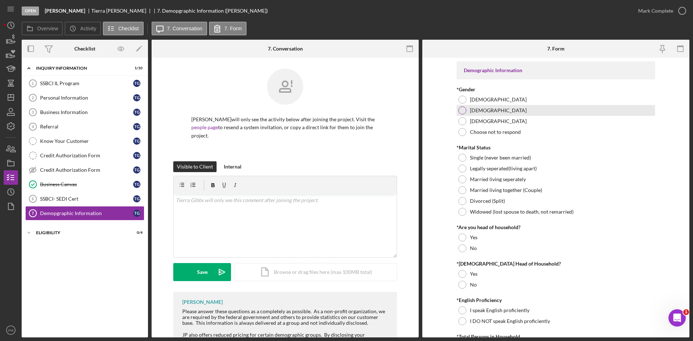
click at [462, 112] on div at bounding box center [462, 110] width 8 height 8
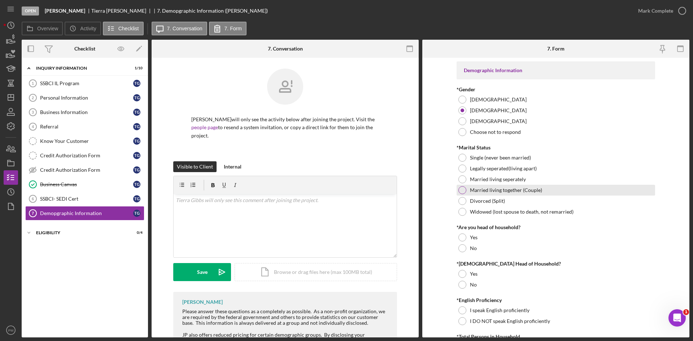
click at [461, 190] on div at bounding box center [462, 190] width 8 height 8
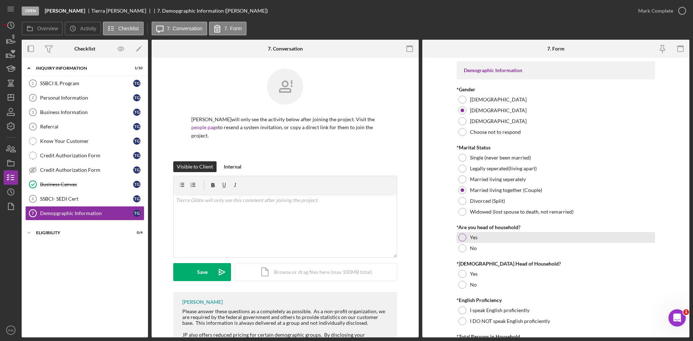
click at [462, 238] on div at bounding box center [462, 237] width 8 height 8
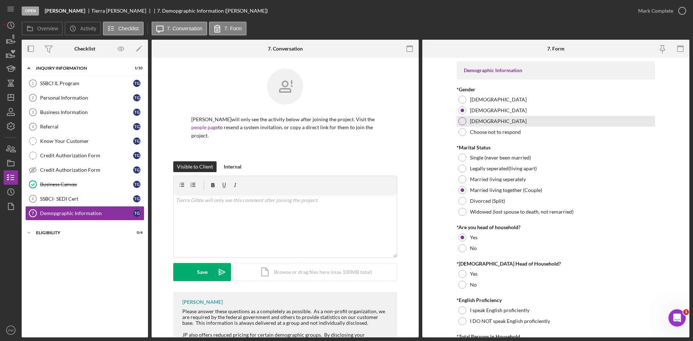
drag, startPoint x: 458, startPoint y: 95, endPoint x: 467, endPoint y: 118, distance: 25.3
click at [458, 95] on div "[DEMOGRAPHIC_DATA]" at bounding box center [555, 99] width 198 height 11
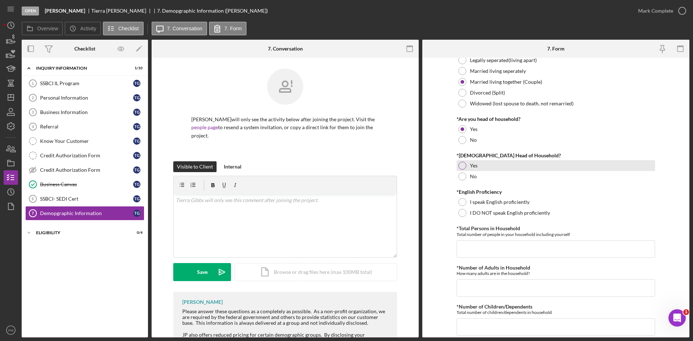
click at [457, 161] on div "Yes" at bounding box center [555, 165] width 198 height 11
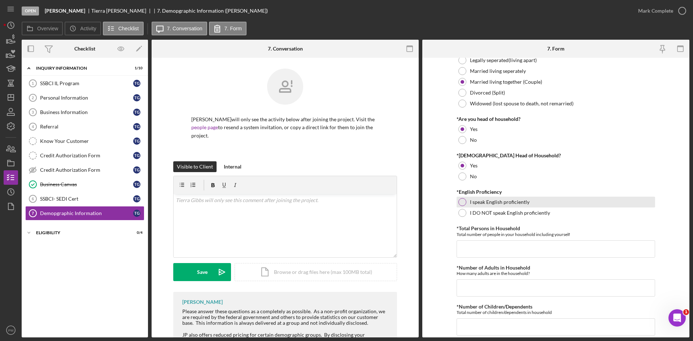
click at [460, 202] on div at bounding box center [462, 202] width 8 height 8
click at [467, 248] on input "*Total Persons in Household" at bounding box center [555, 248] width 198 height 17
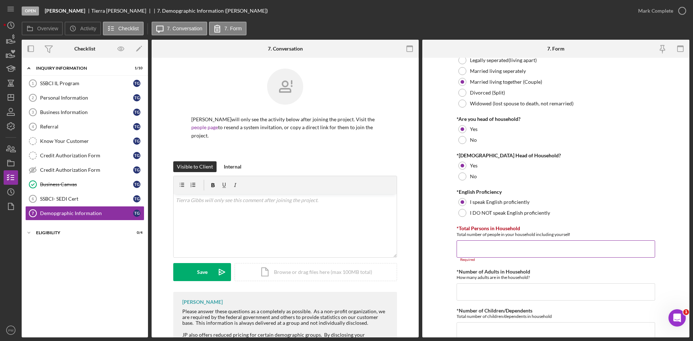
click at [474, 247] on input "*Total Persons in Household" at bounding box center [555, 248] width 198 height 17
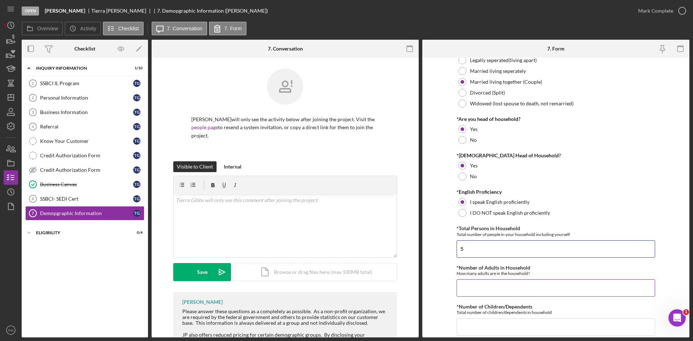
type input "5"
click at [473, 284] on input "*Number of Adults in Household" at bounding box center [555, 287] width 198 height 17
type input "2"
click at [467, 319] on input "*Number of Children/Dependents" at bounding box center [555, 326] width 198 height 17
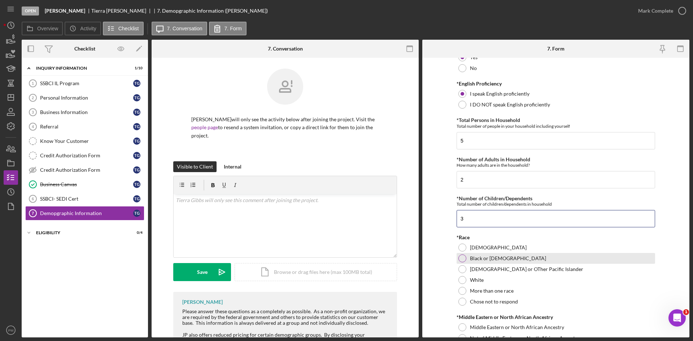
type input "3"
click at [463, 261] on div at bounding box center [462, 258] width 8 height 8
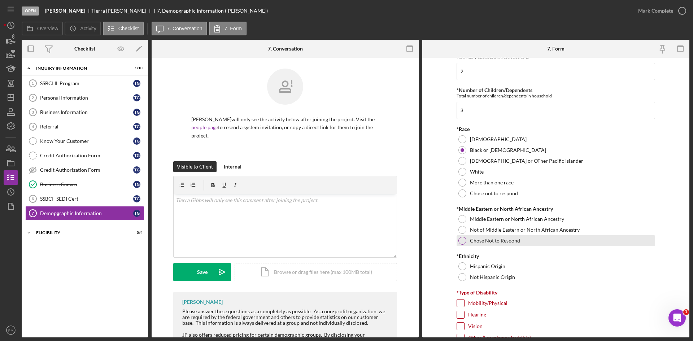
click at [461, 226] on div at bounding box center [462, 230] width 8 height 8
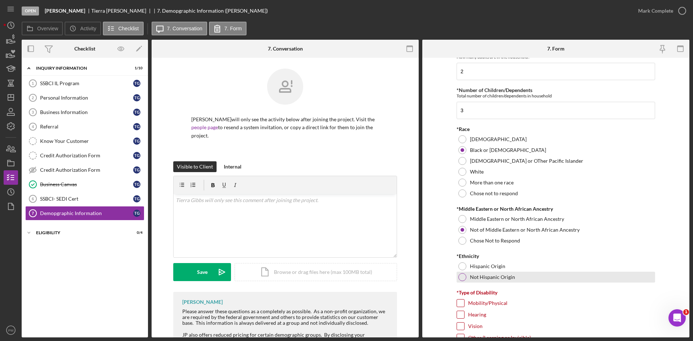
click at [458, 274] on div at bounding box center [462, 277] width 8 height 8
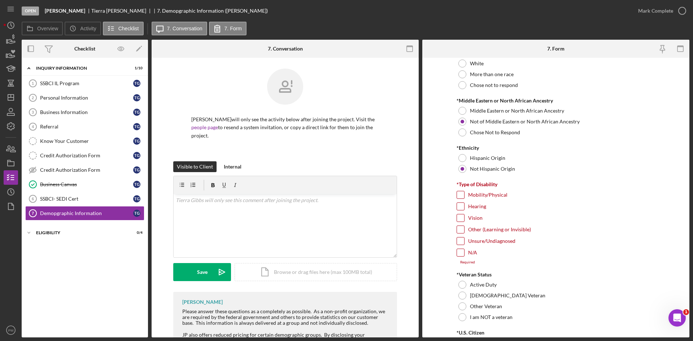
click at [461, 256] on input "N/A" at bounding box center [460, 252] width 7 height 7
checkbox input "true"
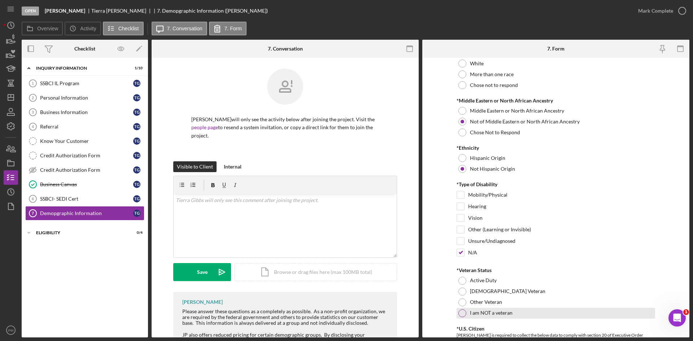
click at [462, 311] on div at bounding box center [462, 313] width 8 height 8
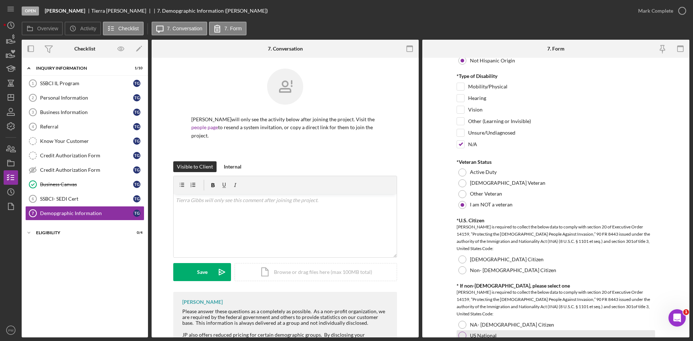
scroll to position [577, 0]
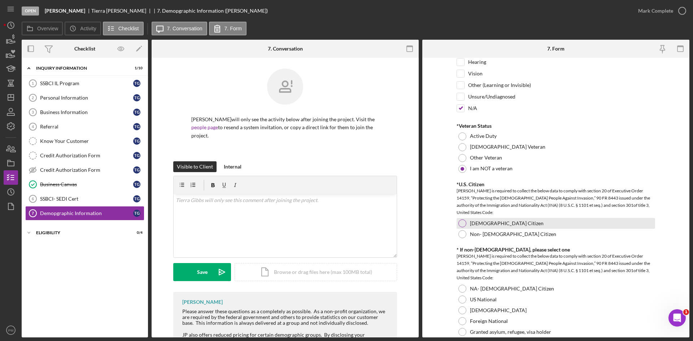
click at [462, 223] on div at bounding box center [462, 223] width 8 height 8
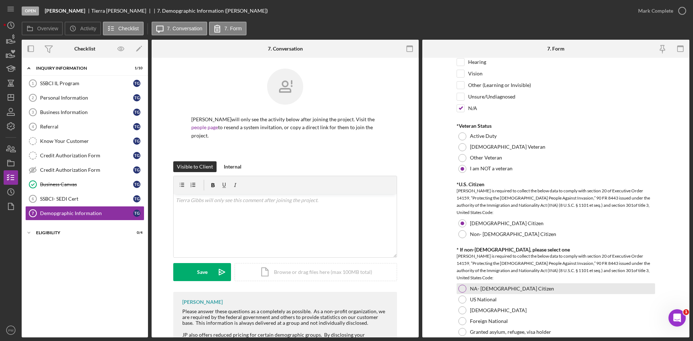
click at [464, 287] on div at bounding box center [462, 289] width 8 height 8
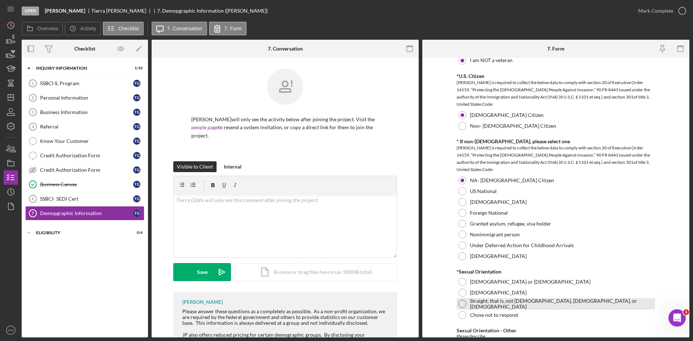
click at [462, 304] on div at bounding box center [462, 304] width 8 height 8
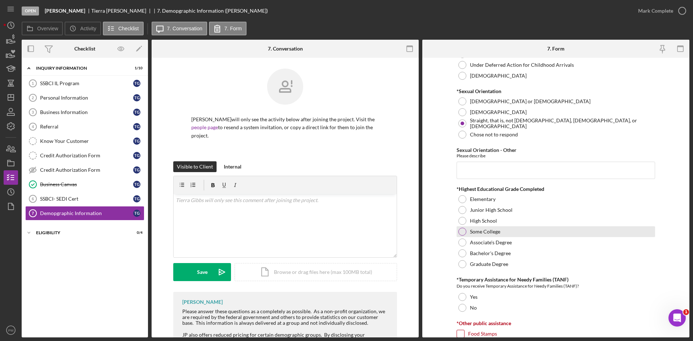
click at [458, 236] on div "Some College" at bounding box center [555, 231] width 198 height 11
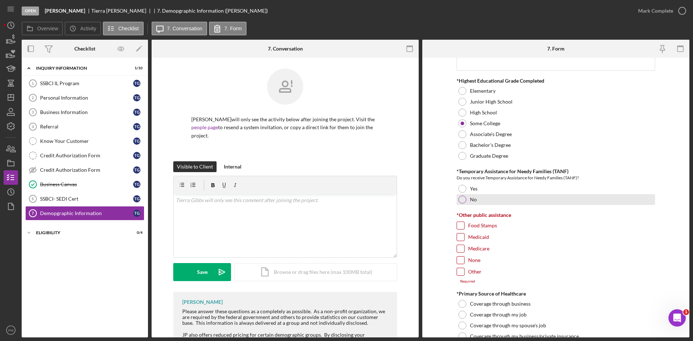
click at [460, 196] on div at bounding box center [462, 200] width 8 height 8
click at [458, 238] on input "Medicaid" at bounding box center [460, 236] width 7 height 7
checkbox input "true"
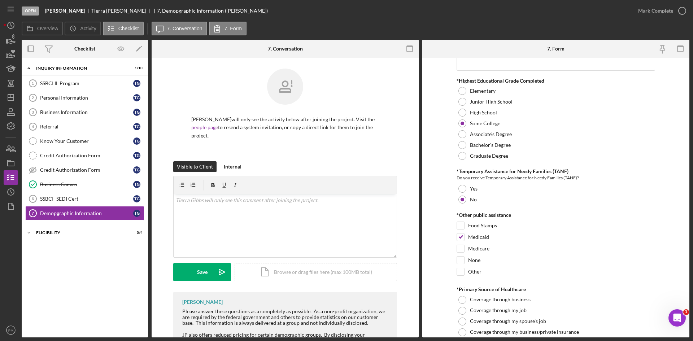
scroll to position [1082, 0]
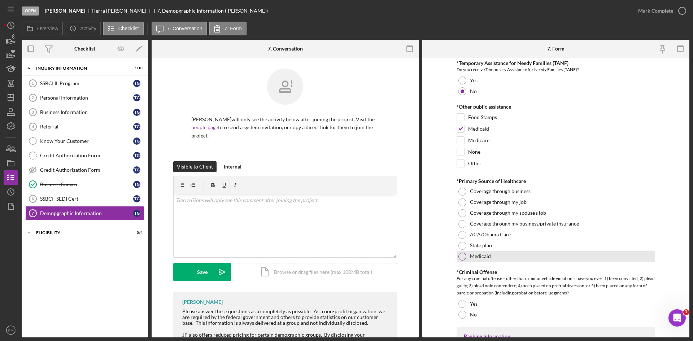
click at [461, 255] on div at bounding box center [462, 257] width 8 height 8
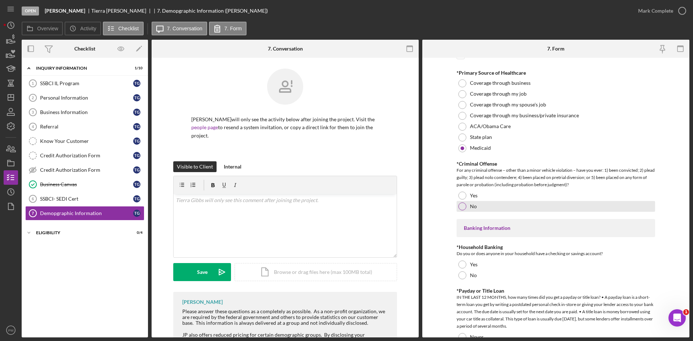
click at [460, 206] on div at bounding box center [462, 206] width 8 height 8
click at [461, 261] on div at bounding box center [462, 264] width 8 height 8
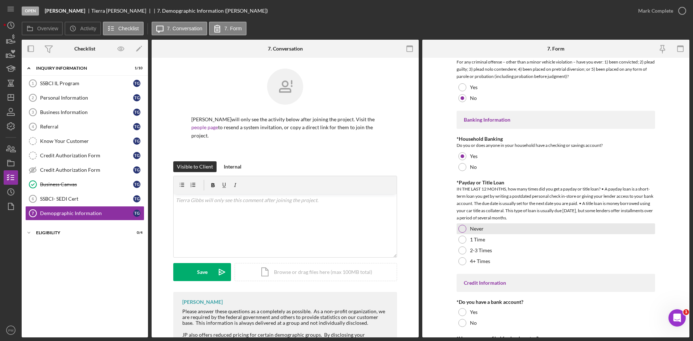
click at [460, 231] on div at bounding box center [462, 229] width 8 height 8
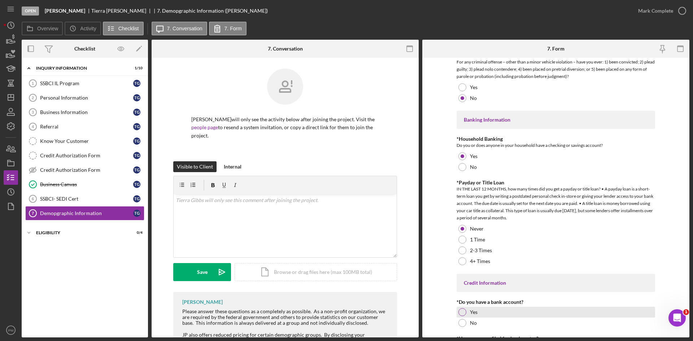
click at [460, 311] on div at bounding box center [462, 312] width 8 height 8
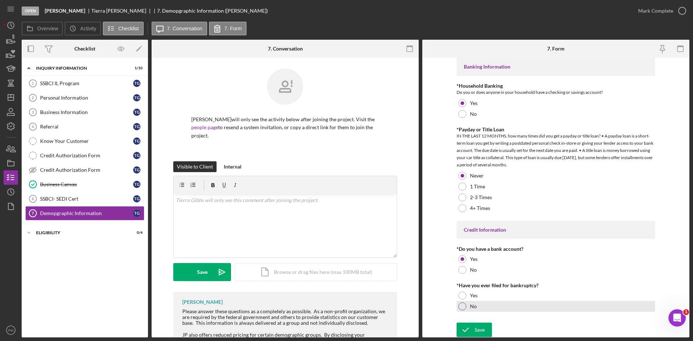
drag, startPoint x: 460, startPoint y: 303, endPoint x: 462, endPoint y: 308, distance: 5.5
click at [460, 305] on div at bounding box center [462, 306] width 8 height 8
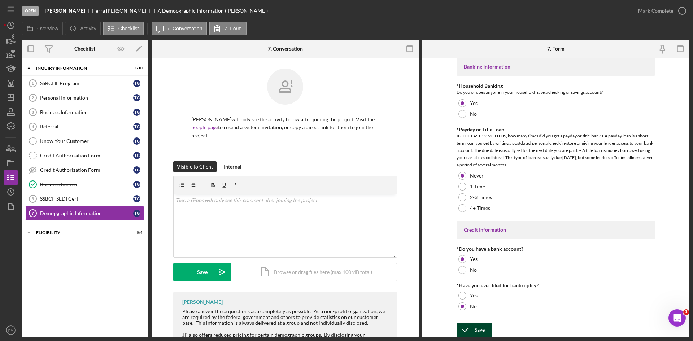
click at [474, 328] on div "Save" at bounding box center [479, 329] width 10 height 14
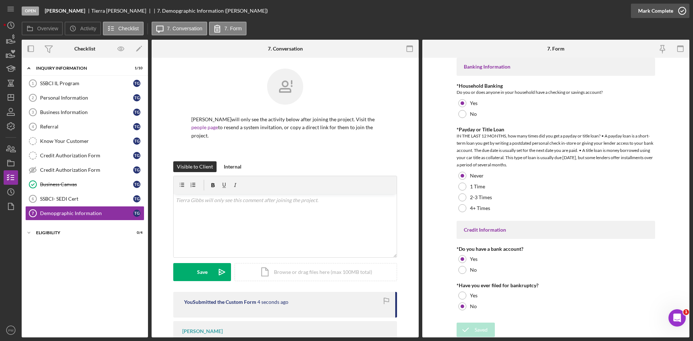
click at [667, 13] on div "Mark Complete" at bounding box center [655, 11] width 35 height 14
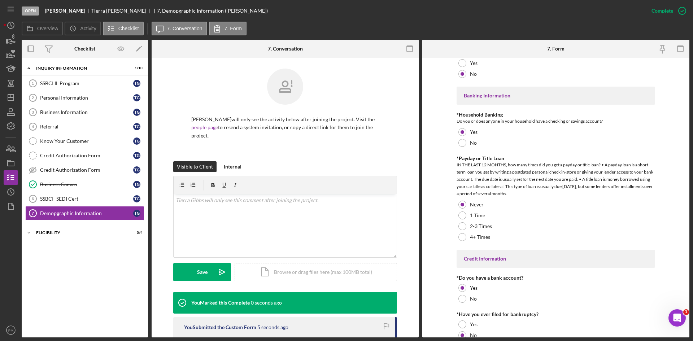
scroll to position [0, 0]
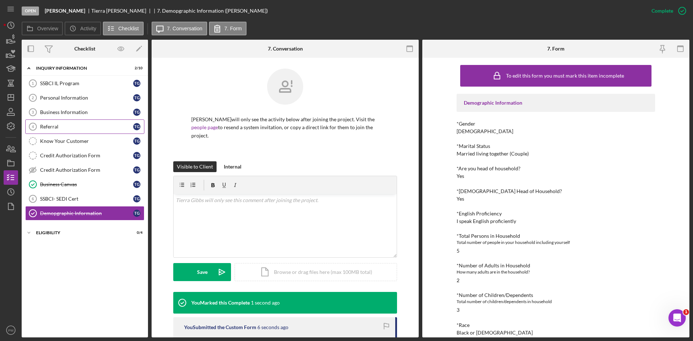
click at [66, 126] on div "Referral" at bounding box center [86, 127] width 93 height 6
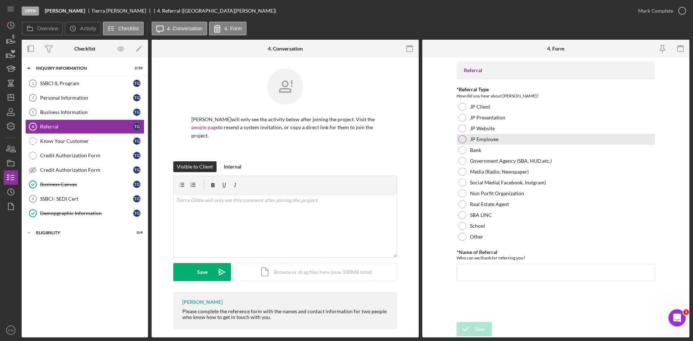
click at [459, 139] on div at bounding box center [462, 139] width 8 height 8
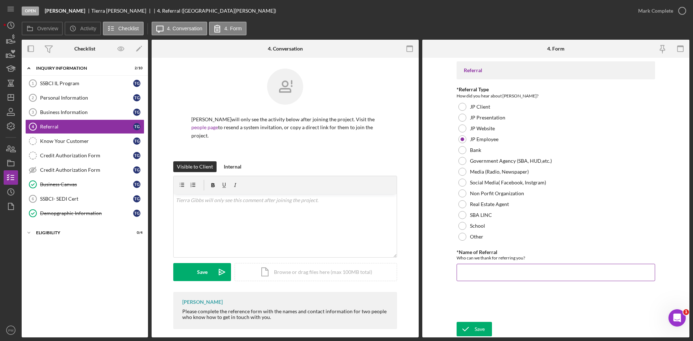
click at [475, 272] on input "*Name of Referral" at bounding box center [555, 272] width 198 height 17
type input "Peyton"
click at [468, 328] on polyline "submit" at bounding box center [465, 329] width 6 height 4
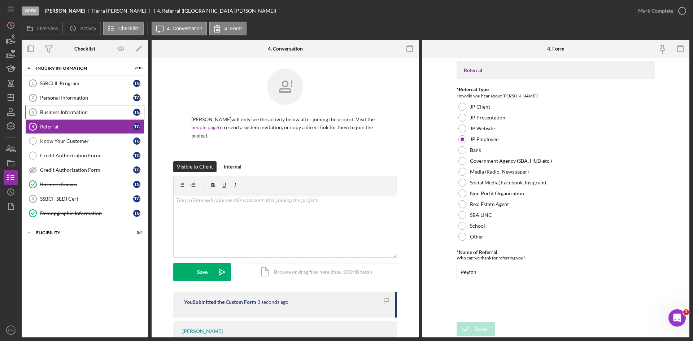
click at [119, 108] on link "Business Information 3 Business Information T G" at bounding box center [84, 112] width 119 height 14
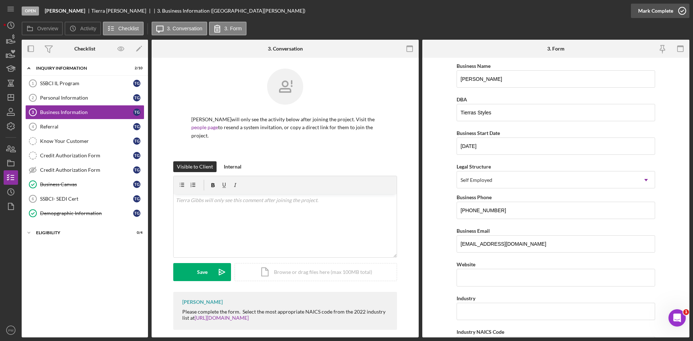
click at [667, 10] on div "Mark Complete" at bounding box center [655, 11] width 35 height 14
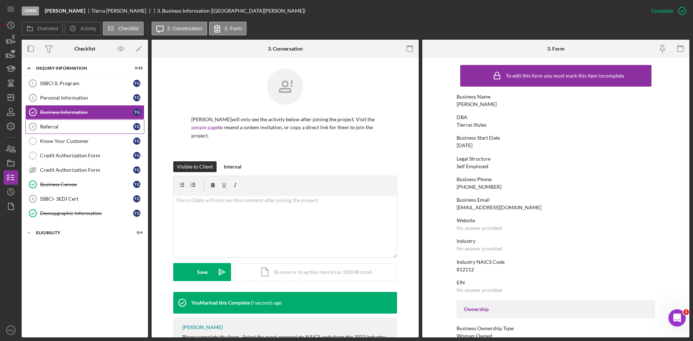
click at [74, 131] on link "Referral 4 Referral T G" at bounding box center [84, 126] width 119 height 14
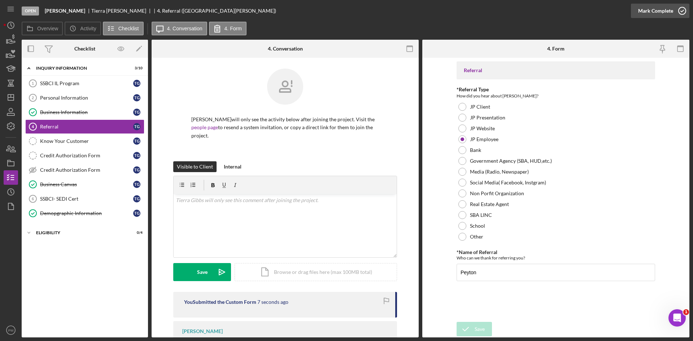
click at [651, 11] on div "Mark Complete" at bounding box center [655, 11] width 35 height 14
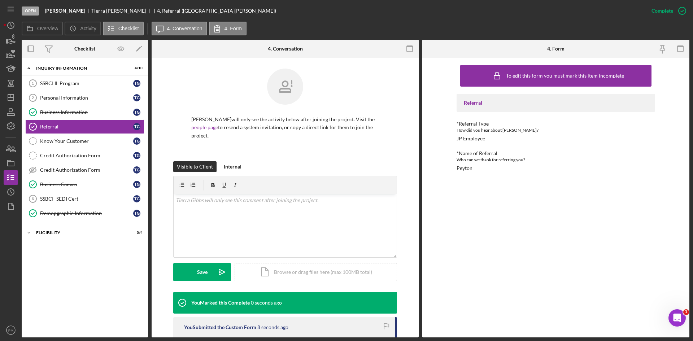
click at [18, 91] on nav "Icon/Menu Icon/Dashboard Dashboard Navigation Divider Mobile Checklist Navigati…" at bounding box center [13, 168] width 18 height 337
click at [10, 98] on icon "Icon/Dashboard" at bounding box center [11, 97] width 18 height 18
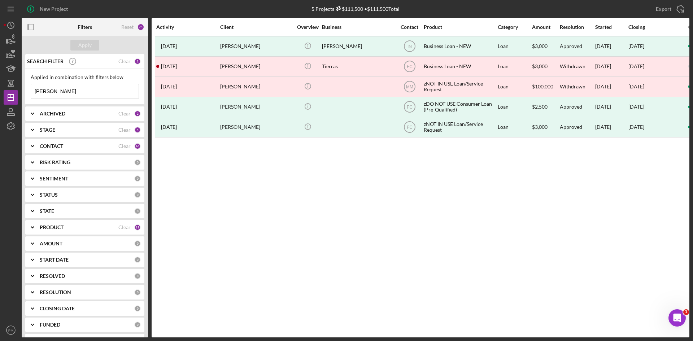
click at [51, 89] on input "[PERSON_NAME]" at bounding box center [84, 91] width 107 height 14
drag, startPoint x: 50, startPoint y: 90, endPoint x: 15, endPoint y: 87, distance: 35.4
click at [15, 87] on div "New Project 5 Projects $111,500 • $111,500 Total [PERSON_NAME] Export Icon/Expo…" at bounding box center [346, 168] width 685 height 337
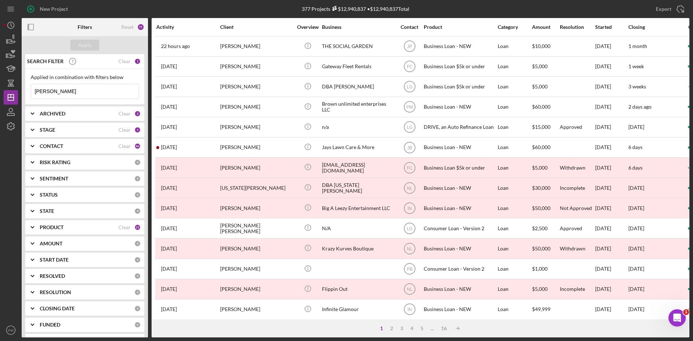
type input "[PERSON_NAME]"
drag, startPoint x: 63, startPoint y: 92, endPoint x: 0, endPoint y: 91, distance: 62.8
click at [0, 91] on div "New Project 377 Projects $12,940,837 • $12,940,837 Total [PERSON_NAME] Export I…" at bounding box center [346, 170] width 693 height 341
click at [91, 147] on div "CONTACT" at bounding box center [79, 146] width 79 height 6
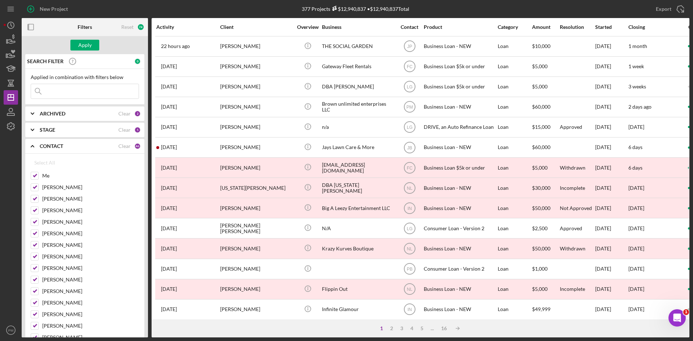
click at [123, 150] on div "CONTACT Clear 46" at bounding box center [90, 146] width 101 height 14
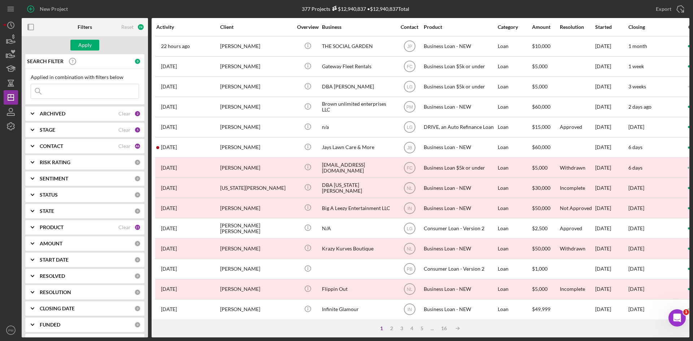
click at [89, 148] on div "CONTACT" at bounding box center [79, 146] width 79 height 6
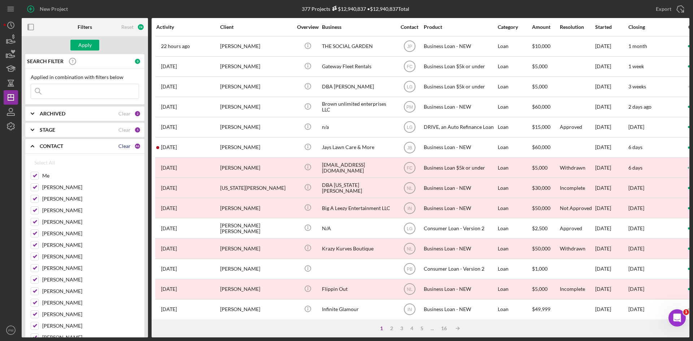
click at [118, 147] on div "Clear" at bounding box center [124, 146] width 12 height 6
checkbox input "false"
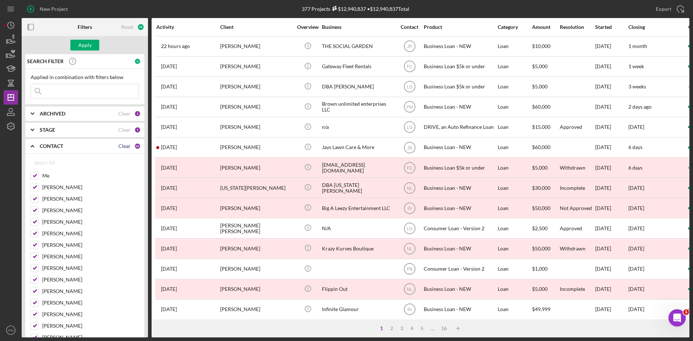
checkbox input "false"
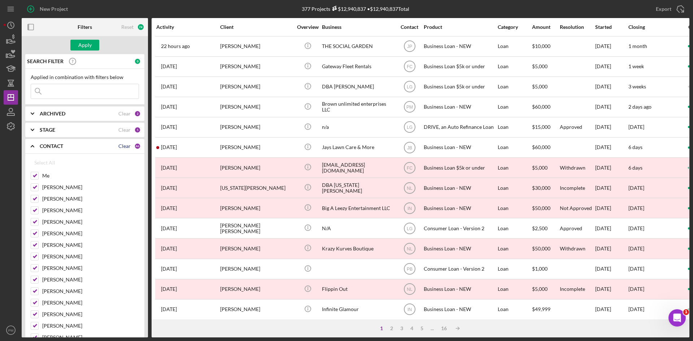
checkbox input "false"
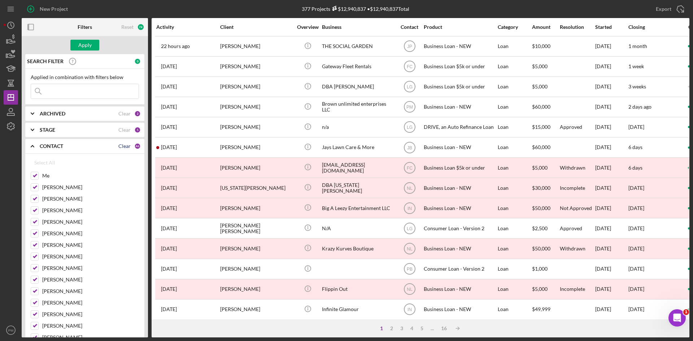
checkbox input "false"
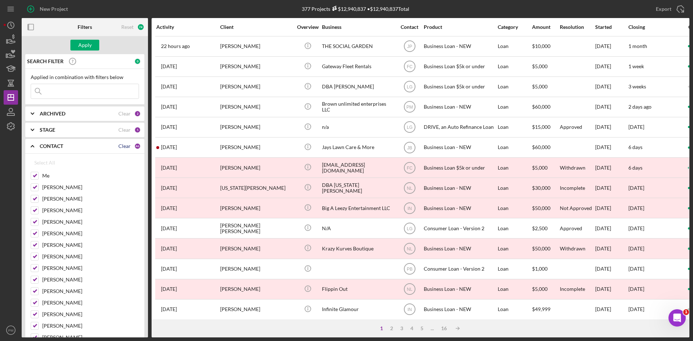
checkbox input "false"
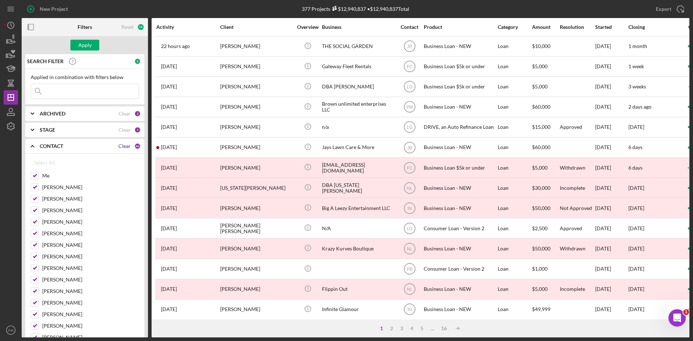
checkbox input "false"
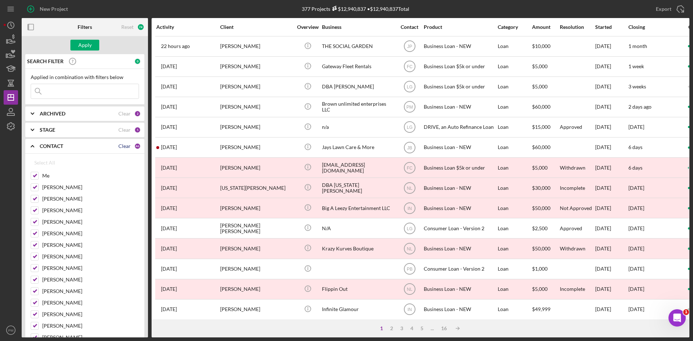
checkbox input "false"
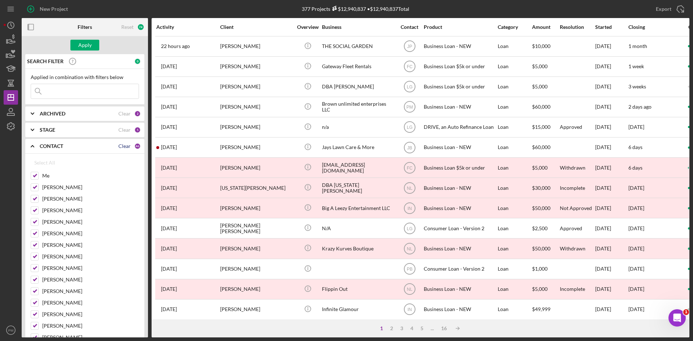
checkbox input "false"
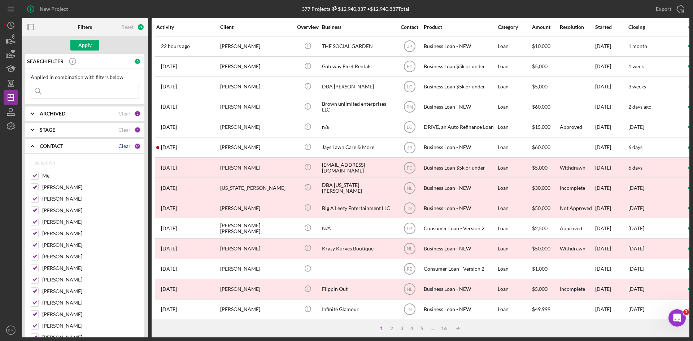
checkbox input "false"
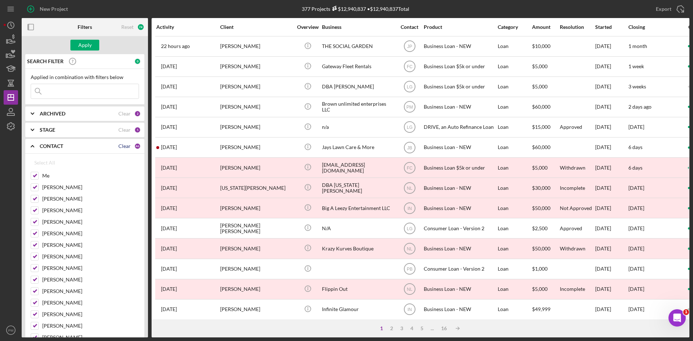
checkbox input "false"
click at [34, 175] on input "Me" at bounding box center [34, 175] width 7 height 7
checkbox input "true"
click at [34, 184] on input "[PERSON_NAME]" at bounding box center [34, 187] width 7 height 7
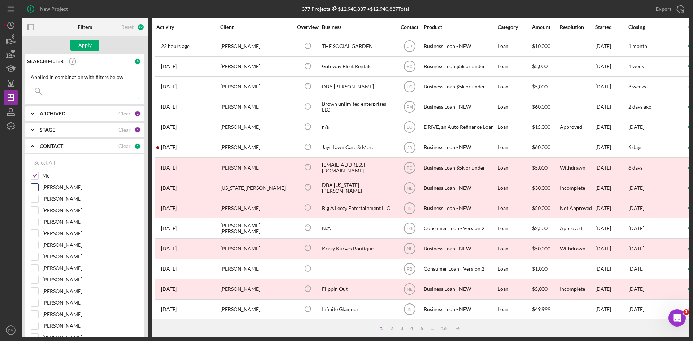
checkbox input "true"
click at [61, 111] on b "ARCHIVED" at bounding box center [53, 114] width 26 height 6
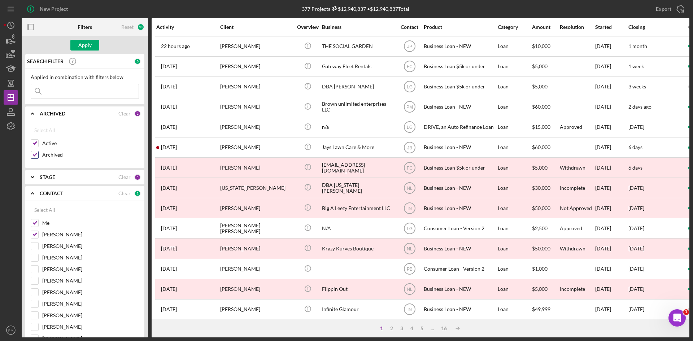
drag, startPoint x: 32, startPoint y: 158, endPoint x: 36, endPoint y: 159, distance: 4.2
click at [32, 158] on input "Archived" at bounding box center [34, 154] width 7 height 7
checkbox input "false"
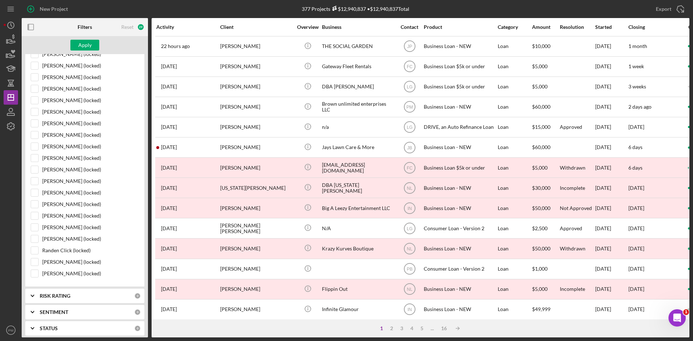
scroll to position [613, 0]
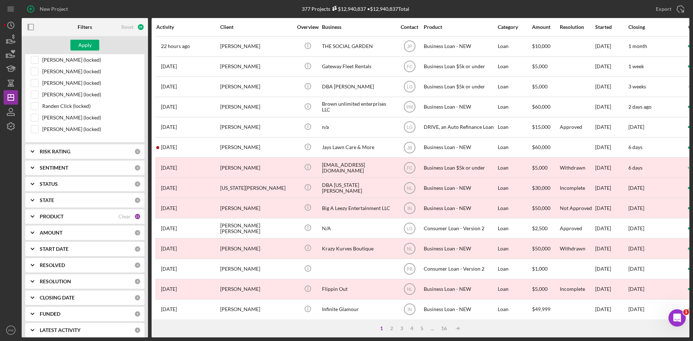
click at [84, 218] on div "PRODUCT" at bounding box center [79, 217] width 79 height 6
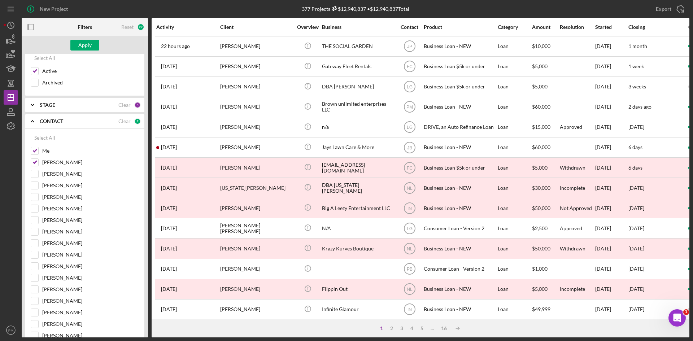
scroll to position [0, 0]
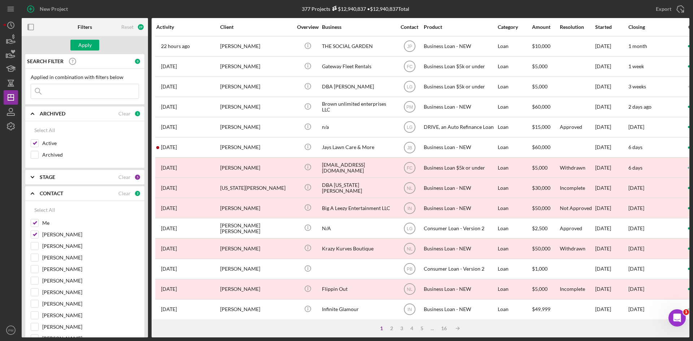
click at [60, 92] on input at bounding box center [84, 91] width 107 height 14
type input "[PERSON_NAME]"
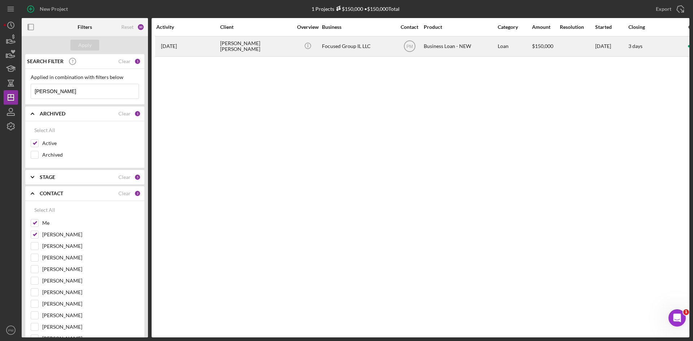
click at [227, 51] on div "[PERSON_NAME] [PERSON_NAME]" at bounding box center [256, 46] width 72 height 19
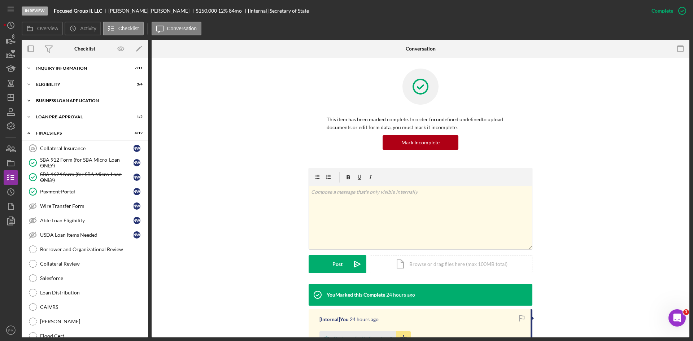
click at [68, 101] on div "BUSINESS LOAN APPLICATION" at bounding box center [87, 100] width 103 height 4
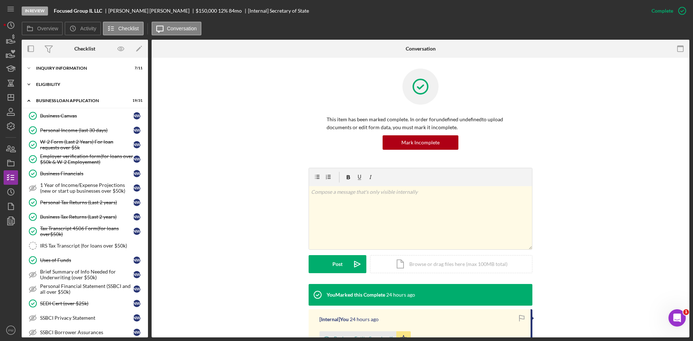
click at [50, 85] on div "ELIGIBILITY" at bounding box center [87, 84] width 103 height 4
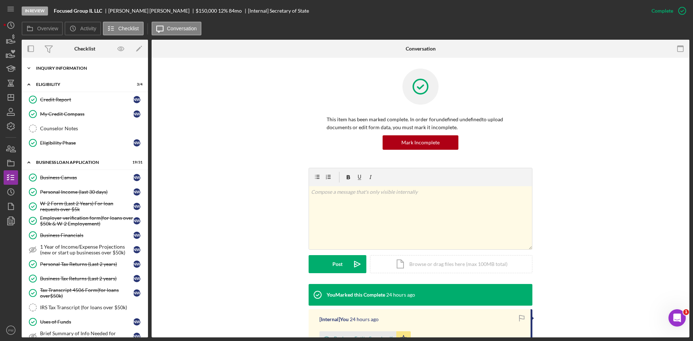
click at [56, 69] on div "INQUIRY INFORMATION" at bounding box center [87, 68] width 103 height 4
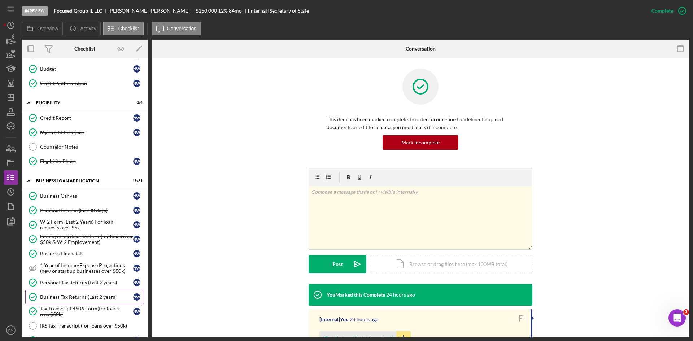
scroll to position [36, 0]
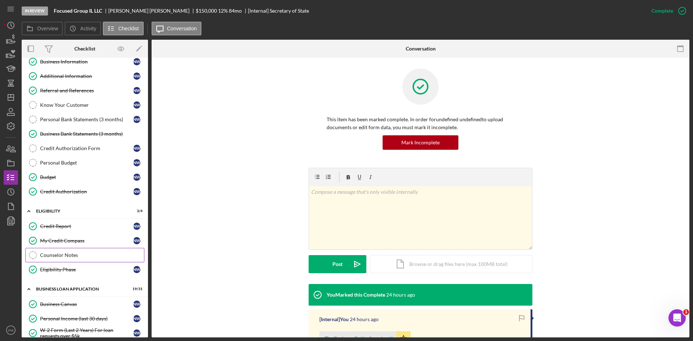
click at [57, 253] on div "Counselor Notes" at bounding box center [92, 255] width 104 height 6
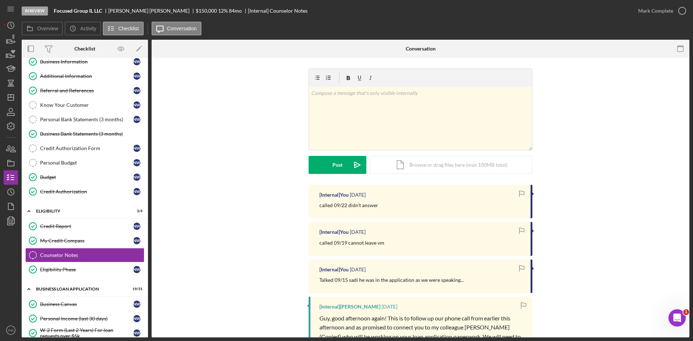
scroll to position [180, 0]
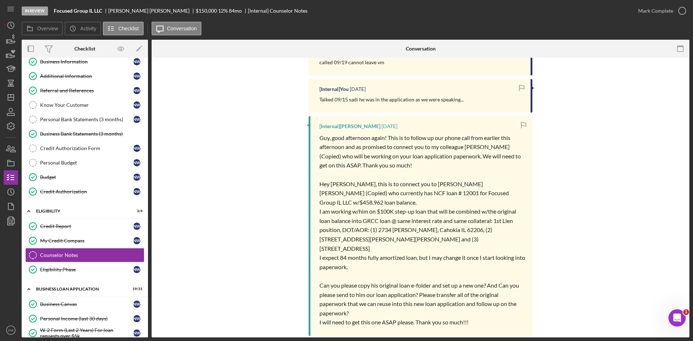
click at [454, 223] on span "I am working w/him on $100K step-up loan that will be combined w/the original l…" at bounding box center [418, 230] width 198 height 44
drag, startPoint x: 455, startPoint y: 221, endPoint x: 378, endPoint y: 222, distance: 77.2
click at [378, 222] on span "I am working w/him on $100K step-up loan that will be combined w/the original l…" at bounding box center [418, 230] width 198 height 44
copy span "[STREET_ADDRESS][PERSON_NAME],"
click at [441, 217] on span "I am working w/him on $100K step-up loan that will be combined w/the original l…" at bounding box center [418, 230] width 198 height 44
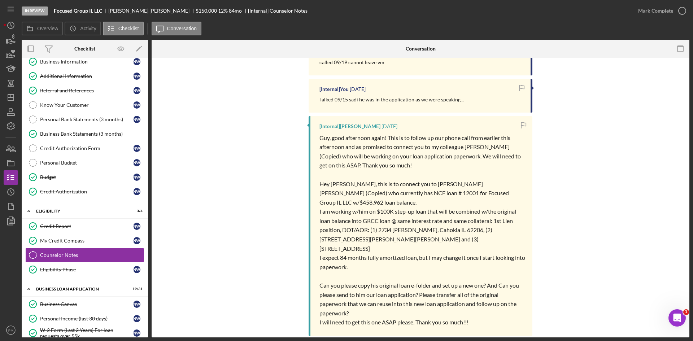
click at [453, 221] on span "I am working w/him on $100K step-up loan that will be combined w/the original l…" at bounding box center [418, 230] width 198 height 44
drag, startPoint x: 456, startPoint y: 221, endPoint x: 377, endPoint y: 221, distance: 79.0
click at [377, 221] on span "I am working w/him on $100K step-up loan that will be combined w/the original l…" at bounding box center [418, 230] width 198 height 44
copy span "[STREET_ADDRESS][PERSON_NAME],"
click at [265, 241] on div "[Internal] You [DATE] called 09/22 didn't answer [Internal] You [DATE] called 0…" at bounding box center [420, 191] width 516 height 375
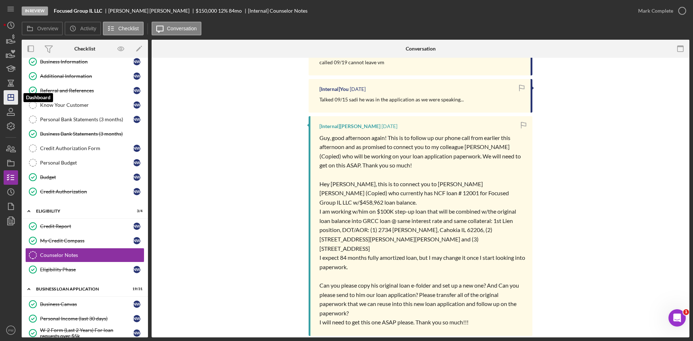
click at [14, 99] on polygon "button" at bounding box center [11, 98] width 6 height 6
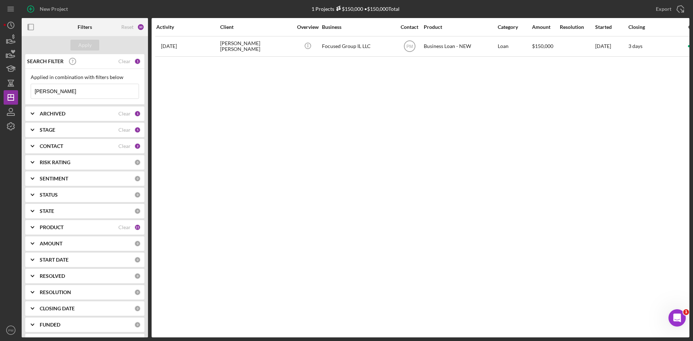
click at [377, 198] on div "Activity Client Overview Business Contact Product Category Amount Resolution St…" at bounding box center [420, 177] width 537 height 319
click at [61, 95] on input "[PERSON_NAME]" at bounding box center [84, 91] width 107 height 14
drag, startPoint x: 61, startPoint y: 95, endPoint x: 27, endPoint y: 93, distance: 33.6
click at [27, 93] on div "Applied in combination with filters below [PERSON_NAME] Icon/Menu Close" at bounding box center [84, 87] width 119 height 36
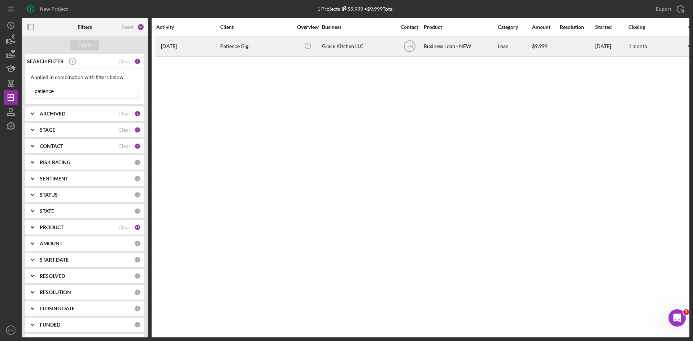
type input "patience"
click at [220, 50] on td "Patience Gigi" at bounding box center [257, 46] width 74 height 20
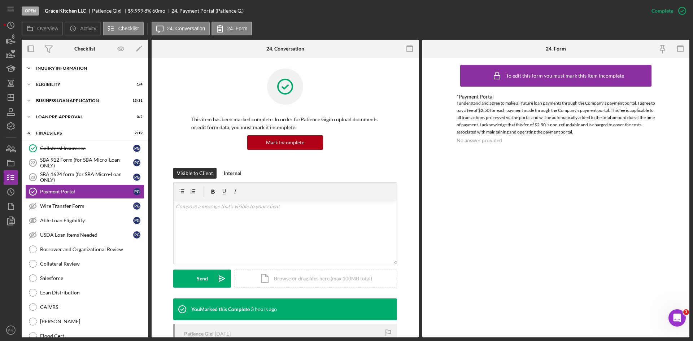
click at [62, 72] on div "Icon/Expander INQUIRY INFORMATION 6 / 11" at bounding box center [85, 68] width 126 height 14
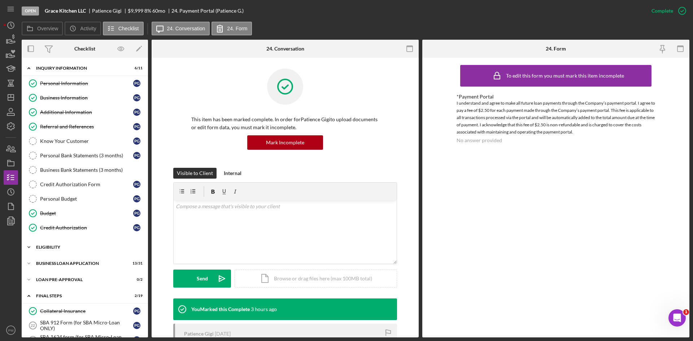
click at [65, 246] on div "ELIGIBILITY" at bounding box center [87, 247] width 103 height 4
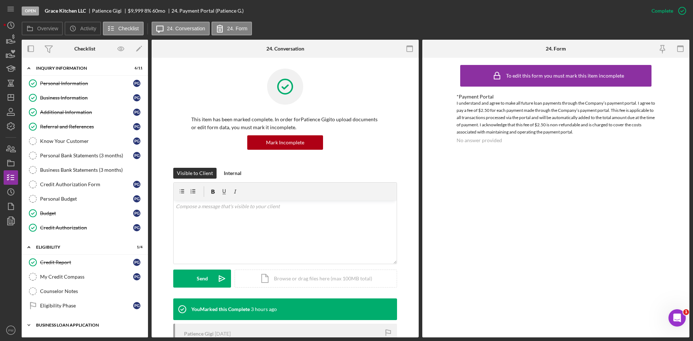
scroll to position [72, 0]
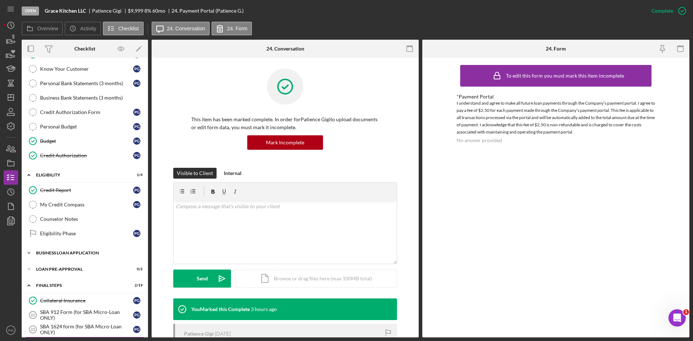
click at [73, 255] on div "Icon/Expander BUSINESS LOAN APPLICATION 13 / 31" at bounding box center [85, 253] width 126 height 14
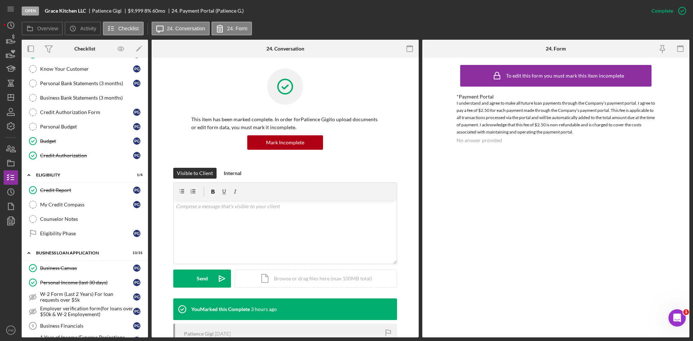
scroll to position [253, 0]
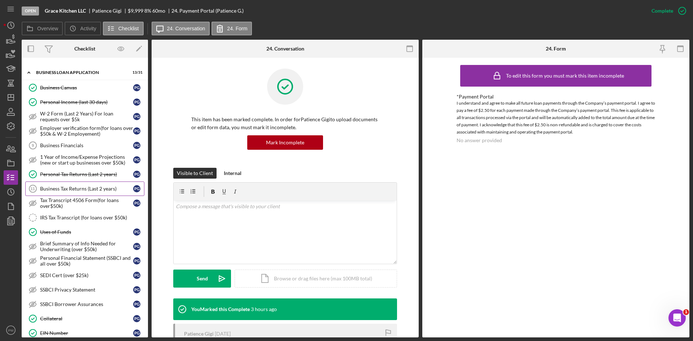
click at [58, 193] on link "Business Tax Returns (Last 2 years) 11 Business Tax Returns (Last 2 years) P G" at bounding box center [84, 188] width 119 height 14
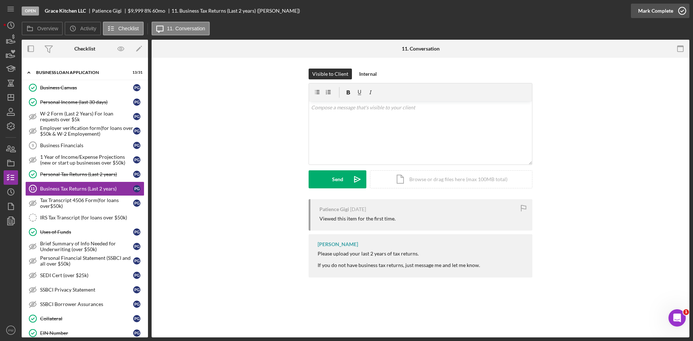
click at [657, 9] on div "Mark Complete" at bounding box center [655, 11] width 35 height 14
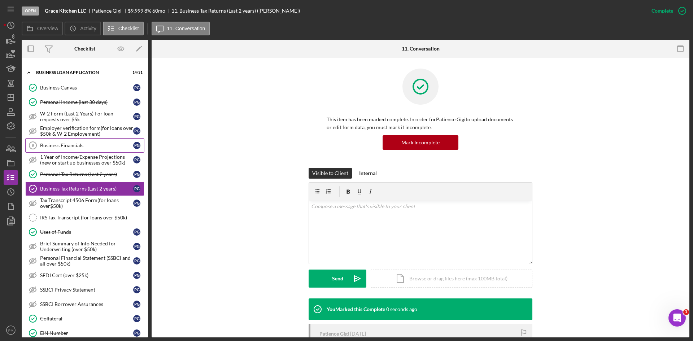
click at [85, 148] on div "Business Financials" at bounding box center [86, 145] width 93 height 6
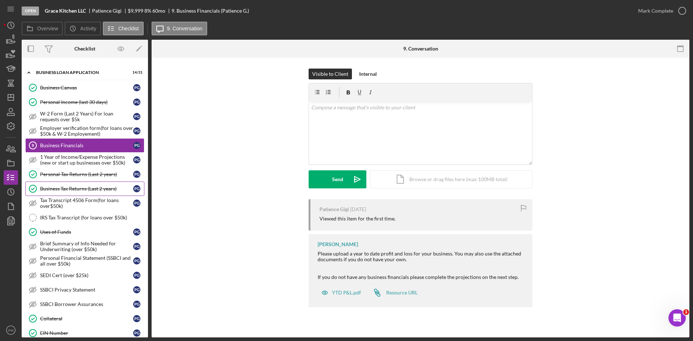
click at [76, 192] on link "Business Tax Returns (Last 2 years) Business Tax Returns (Last 2 years) P G" at bounding box center [84, 188] width 119 height 14
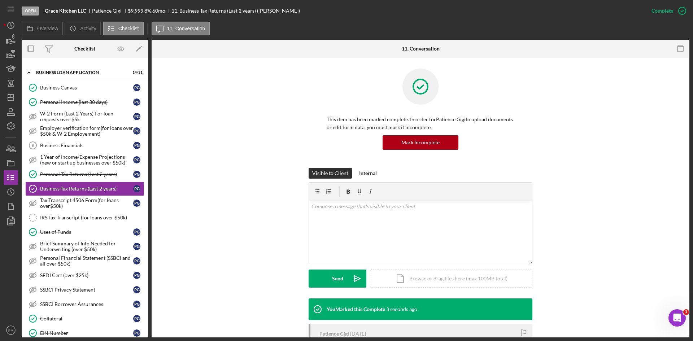
scroll to position [72, 0]
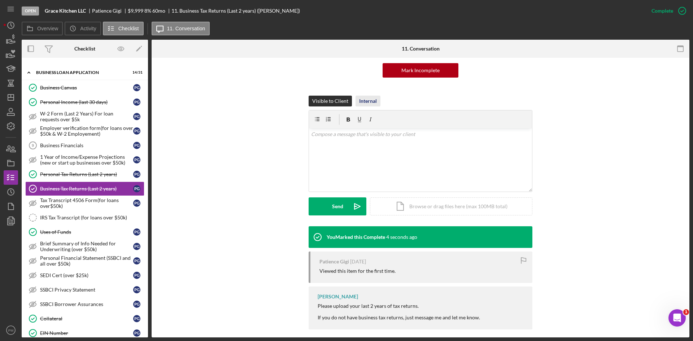
click at [372, 104] on div "Internal" at bounding box center [368, 101] width 18 height 11
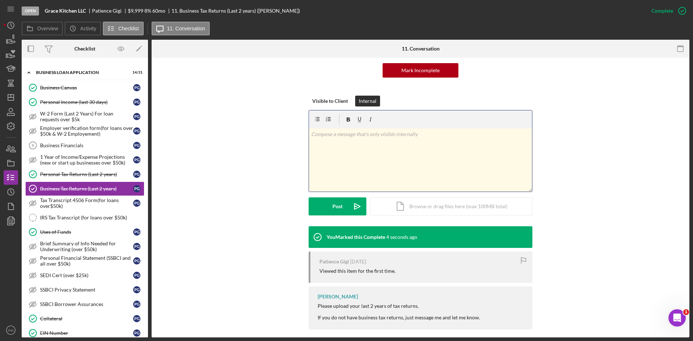
click at [354, 142] on div "v Color teal Color pink Remove color Add row above Add row below Add column bef…" at bounding box center [420, 159] width 223 height 63
click at [341, 208] on div "Post" at bounding box center [337, 206] width 10 height 18
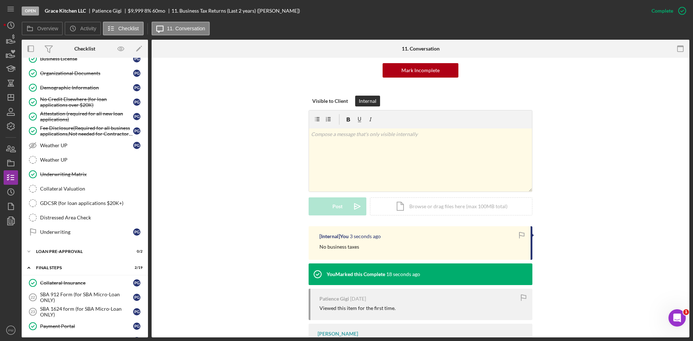
scroll to position [649, 0]
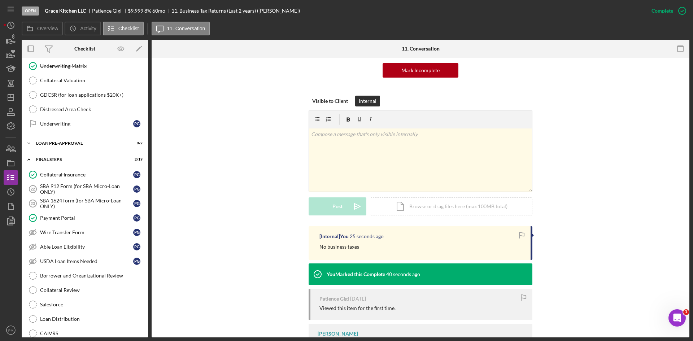
click at [194, 142] on div "Visible to Client Internal v Color teal Color pink Remove color Add row above A…" at bounding box center [420, 161] width 516 height 131
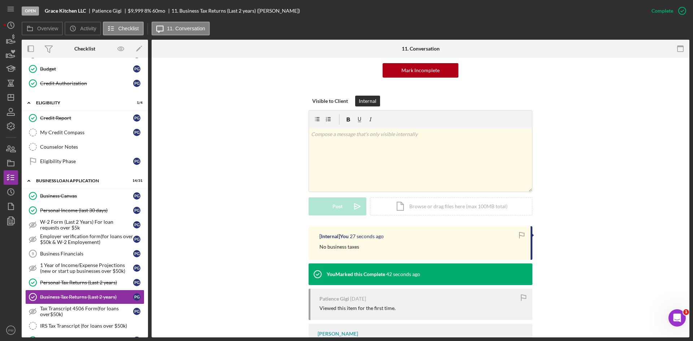
scroll to position [0, 0]
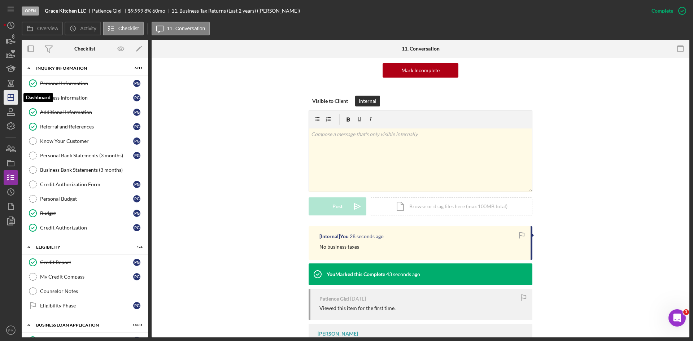
click at [7, 99] on icon "Icon/Dashboard" at bounding box center [11, 97] width 18 height 18
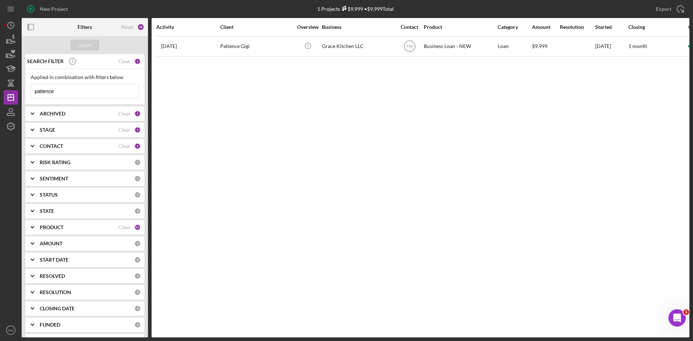
click at [72, 98] on input "patience" at bounding box center [84, 91] width 107 height 14
drag, startPoint x: 68, startPoint y: 93, endPoint x: 26, endPoint y: 97, distance: 42.4
click at [26, 97] on div "Applied in combination with filters below patience Icon/Menu Close" at bounding box center [84, 87] width 119 height 36
click at [373, 120] on div "Activity Client Overview Business Contact Product Category Amount Resolution St…" at bounding box center [420, 177] width 537 height 319
click at [249, 94] on div "Activity Client Overview Business Contact Product Category Amount Resolution St…" at bounding box center [420, 177] width 537 height 319
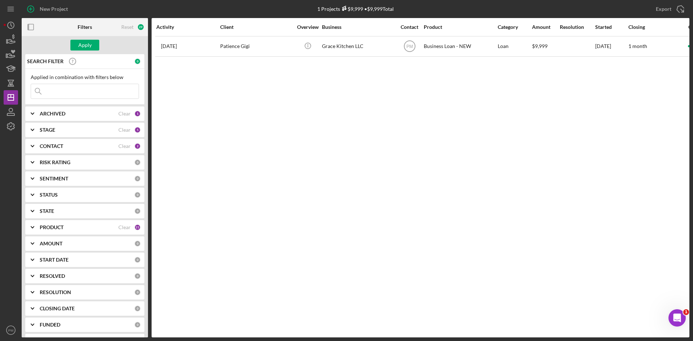
click at [323, 149] on div "Activity Client Overview Business Contact Product Category Amount Resolution St…" at bounding box center [420, 177] width 537 height 319
click at [180, 127] on div "Activity Client Overview Business Contact Product Category Amount Resolution St…" at bounding box center [420, 177] width 537 height 319
click at [411, 196] on div "Activity Client Overview Business Contact Product Category Amount Resolution St…" at bounding box center [420, 177] width 537 height 319
click at [10, 94] on icon "Icon/Dashboard" at bounding box center [11, 97] width 18 height 18
click at [54, 95] on input at bounding box center [84, 91] width 107 height 14
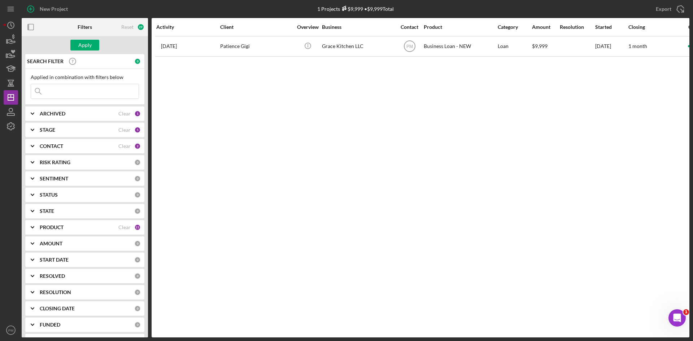
click at [190, 102] on div "Activity Client Overview Business Contact Product Category Amount Resolution St…" at bounding box center [420, 177] width 537 height 319
click at [91, 49] on div "Apply" at bounding box center [84, 45] width 13 height 11
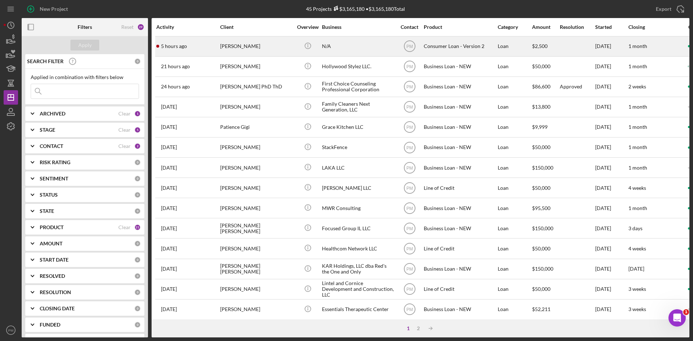
click at [202, 44] on div "5 hours ago [PERSON_NAME]" at bounding box center [187, 46] width 63 height 19
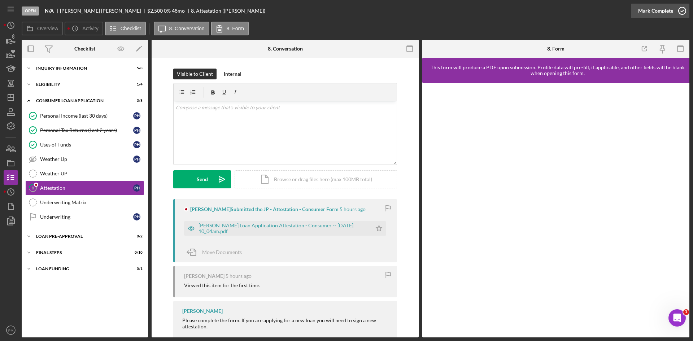
click at [658, 10] on div "Mark Complete" at bounding box center [655, 11] width 35 height 14
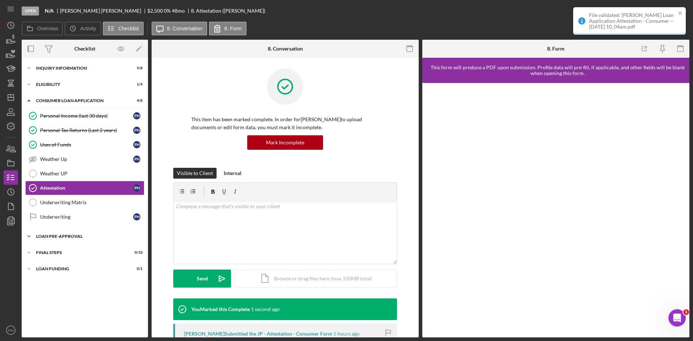
click at [66, 236] on div "Loan Pre-Approval" at bounding box center [87, 236] width 103 height 4
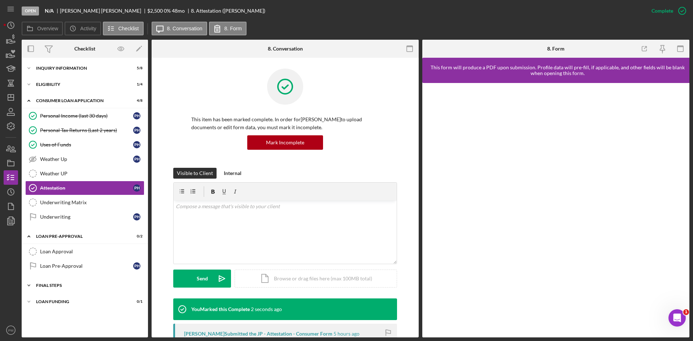
click at [56, 283] on div "Icon/Expander FINAL STEPS 0 / 10" at bounding box center [85, 285] width 126 height 14
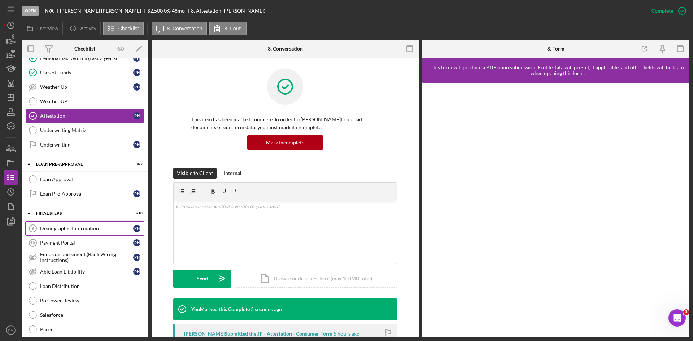
click at [65, 226] on div "Demographic Information" at bounding box center [86, 228] width 93 height 6
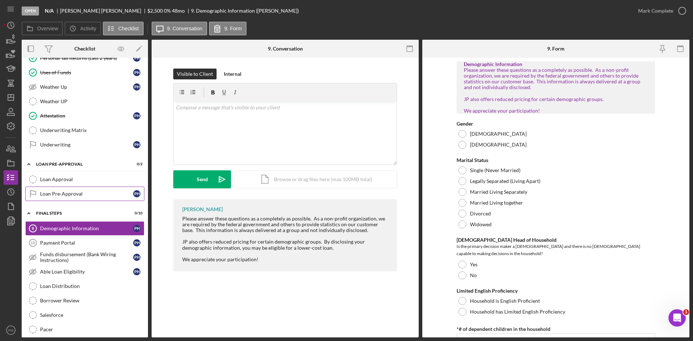
click at [84, 194] on div "Loan Pre-Approval" at bounding box center [86, 194] width 93 height 6
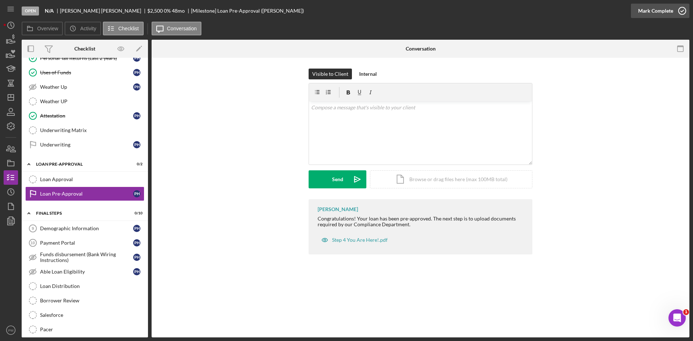
click at [669, 14] on div "Mark Complete" at bounding box center [655, 11] width 35 height 14
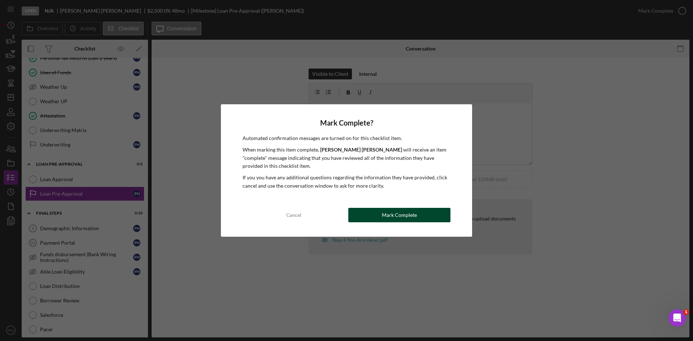
click at [406, 218] on div "Mark Complete" at bounding box center [399, 215] width 35 height 14
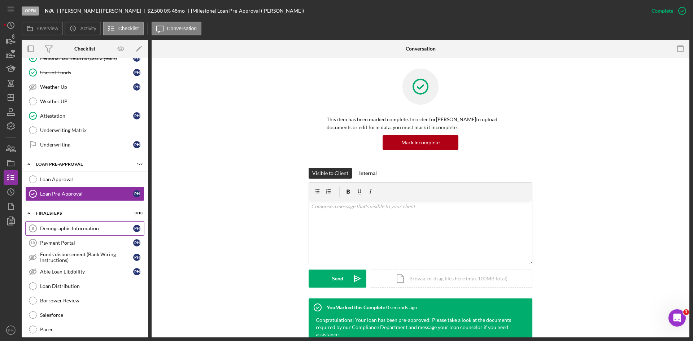
scroll to position [124, 0]
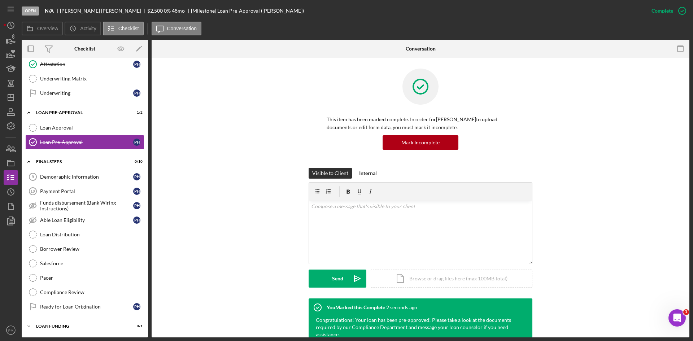
click at [66, 158] on div "Icon/Expander FINAL STEPS 0 / 10" at bounding box center [85, 161] width 126 height 15
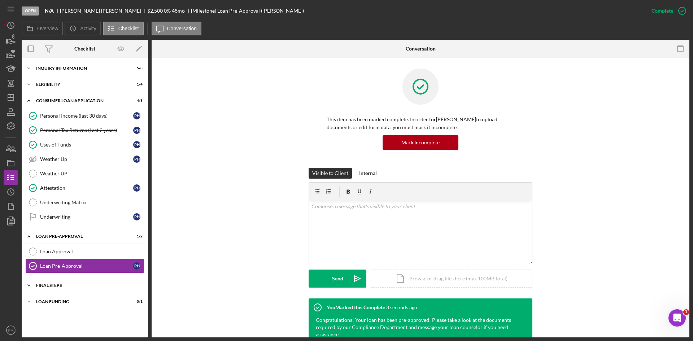
click at [44, 286] on div "FINAL STEPS" at bounding box center [87, 285] width 103 height 4
click at [51, 69] on div "Inquiry Information" at bounding box center [87, 68] width 103 height 4
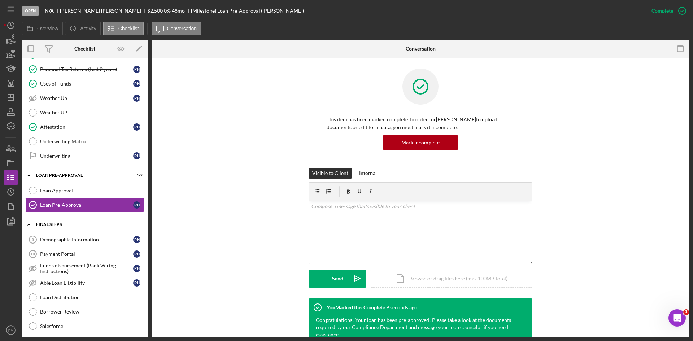
scroll to position [243, 0]
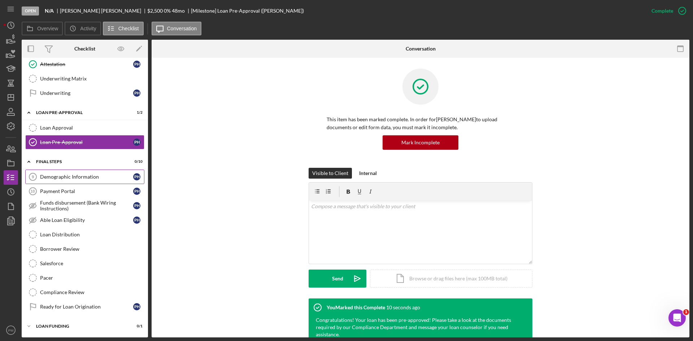
click at [61, 174] on div "Demographic Information" at bounding box center [86, 177] width 93 height 6
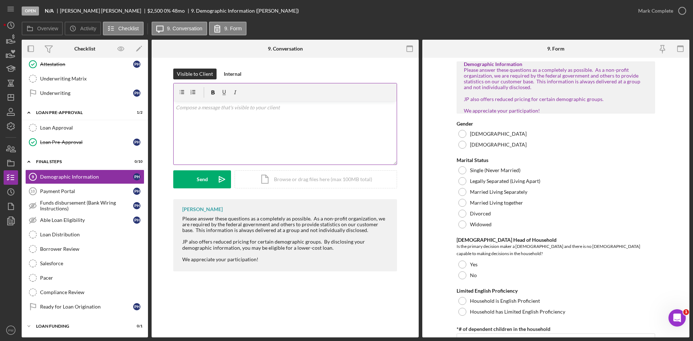
click at [231, 127] on div "v Color teal Color pink Remove color Add row above Add row below Add column bef…" at bounding box center [285, 132] width 223 height 63
click at [204, 183] on div "Send" at bounding box center [202, 179] width 11 height 18
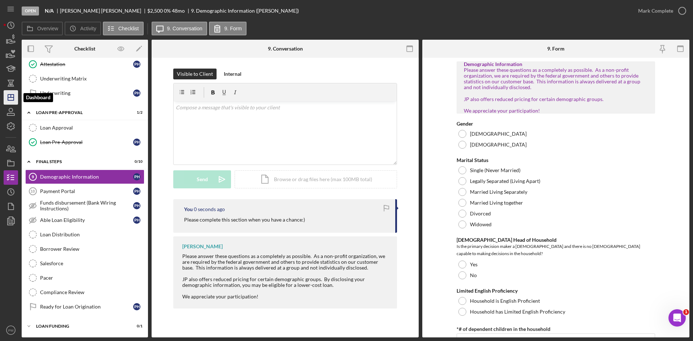
click at [5, 102] on icon "Icon/Dashboard" at bounding box center [11, 97] width 18 height 18
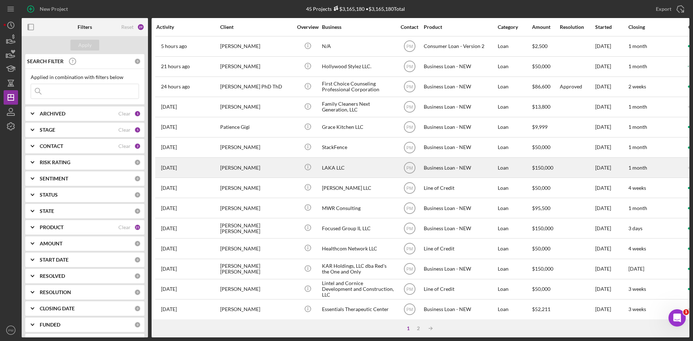
click at [245, 172] on div "[PERSON_NAME]" at bounding box center [256, 167] width 72 height 19
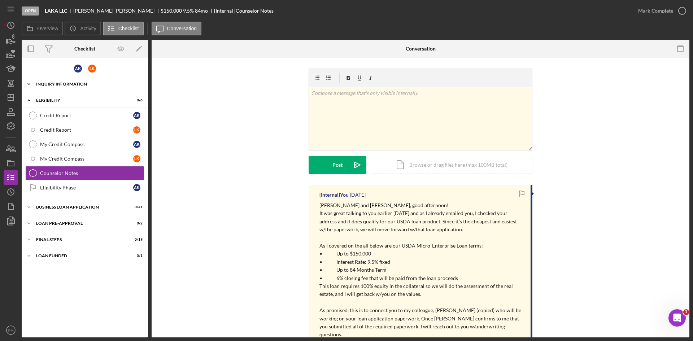
click at [63, 87] on div "Icon/Expander INQUIRY INFORMATION 0 / 18" at bounding box center [85, 84] width 126 height 14
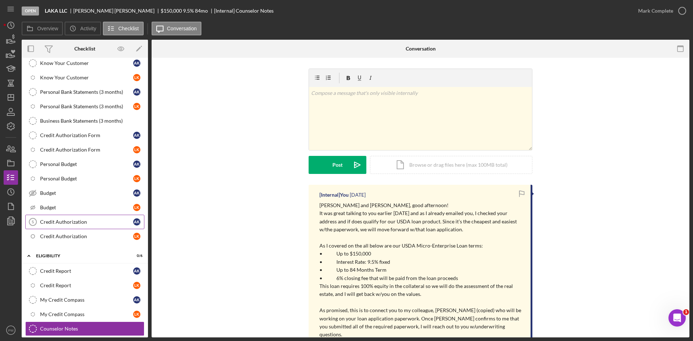
scroll to position [180, 0]
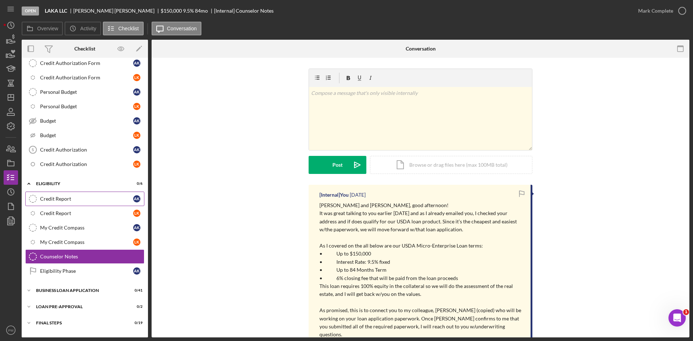
click at [65, 201] on div "Credit Report" at bounding box center [86, 199] width 93 height 6
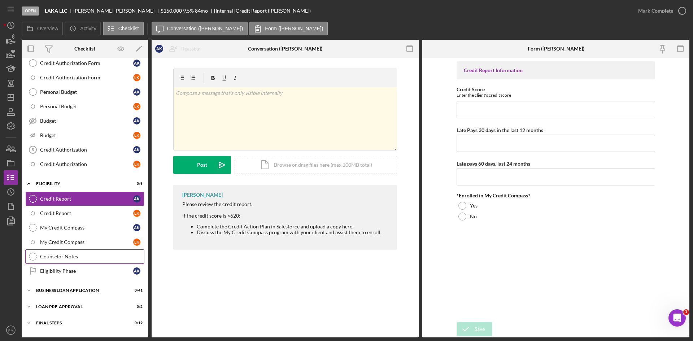
click at [85, 257] on div "Counselor Notes" at bounding box center [92, 257] width 104 height 6
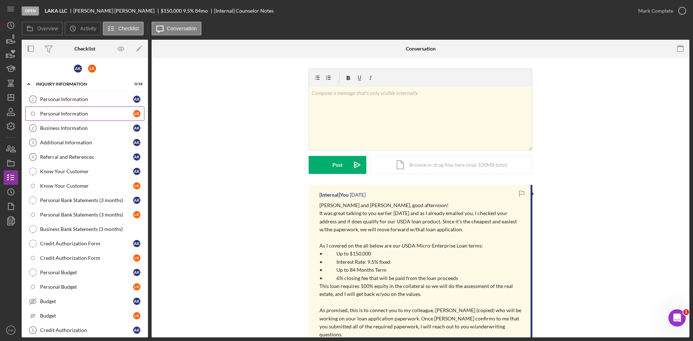
click at [68, 110] on link "Personal Information L K" at bounding box center [84, 113] width 119 height 14
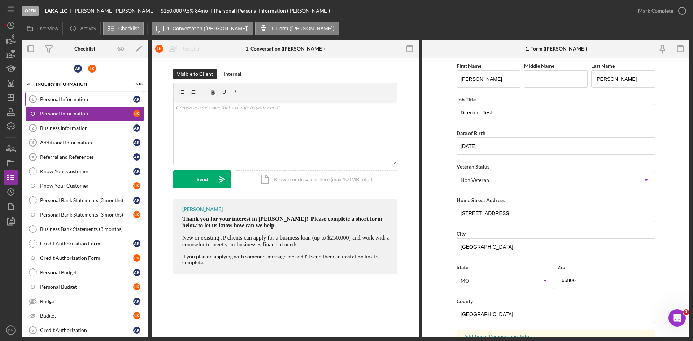
click at [69, 97] on div "Personal Information" at bounding box center [86, 99] width 93 height 6
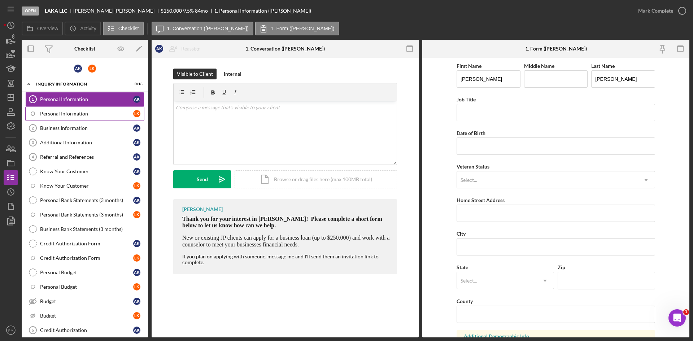
click at [84, 111] on div "Personal Information" at bounding box center [86, 114] width 93 height 6
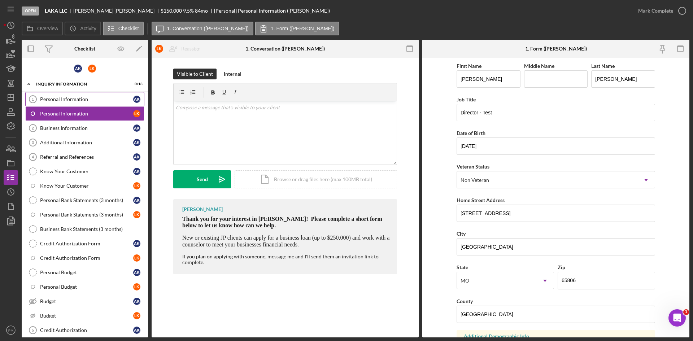
click at [96, 99] on div "Personal Information" at bounding box center [86, 99] width 93 height 6
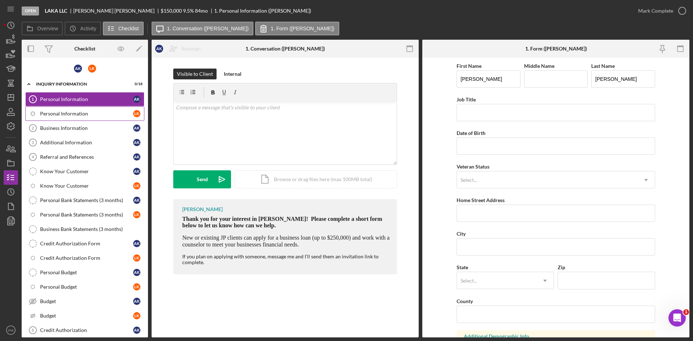
click at [82, 119] on link "Personal Information L K" at bounding box center [84, 113] width 119 height 14
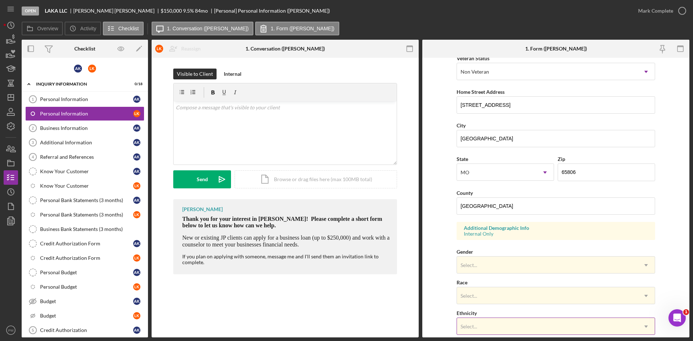
scroll to position [202, 0]
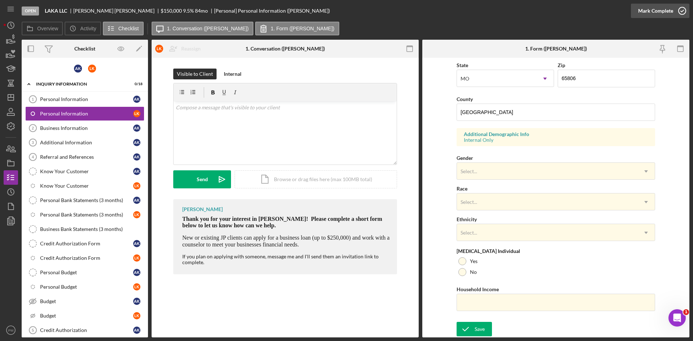
click at [658, 6] on div "Mark Complete" at bounding box center [655, 11] width 35 height 14
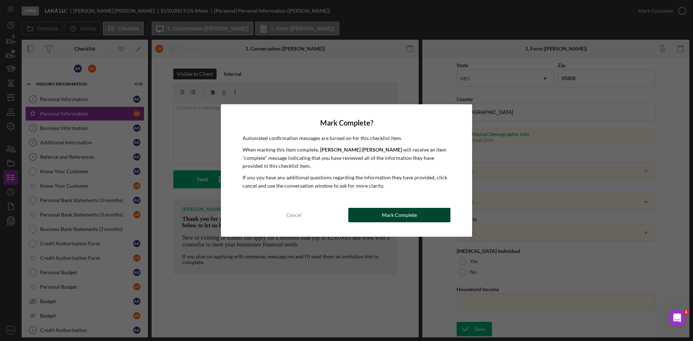
click at [395, 220] on div "Mark Complete" at bounding box center [399, 215] width 35 height 14
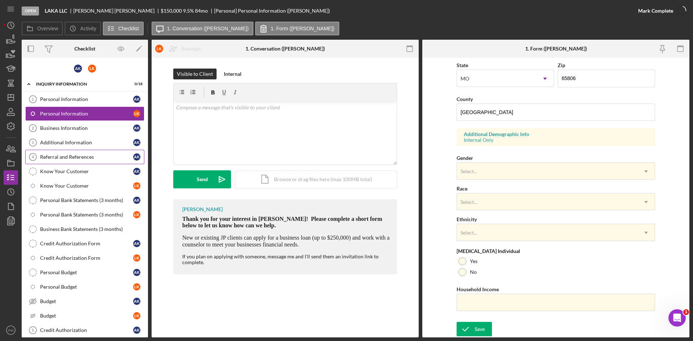
scroll to position [231, 0]
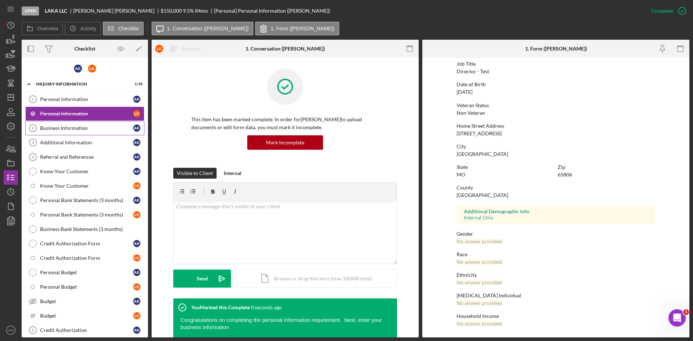
drag, startPoint x: 102, startPoint y: 133, endPoint x: 88, endPoint y: 122, distance: 18.0
click at [102, 133] on link "Business Information 2 Business Information A K" at bounding box center [84, 128] width 119 height 14
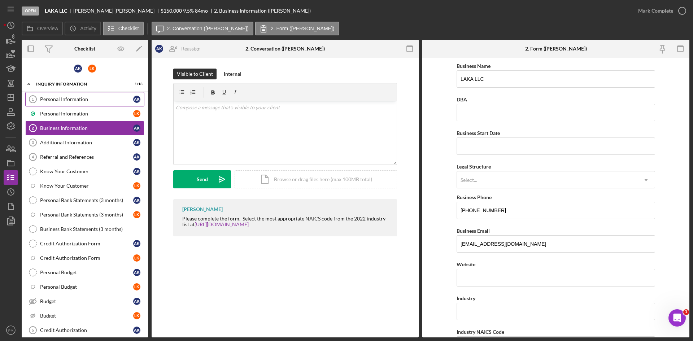
click at [75, 101] on div "Personal Information" at bounding box center [86, 99] width 93 height 6
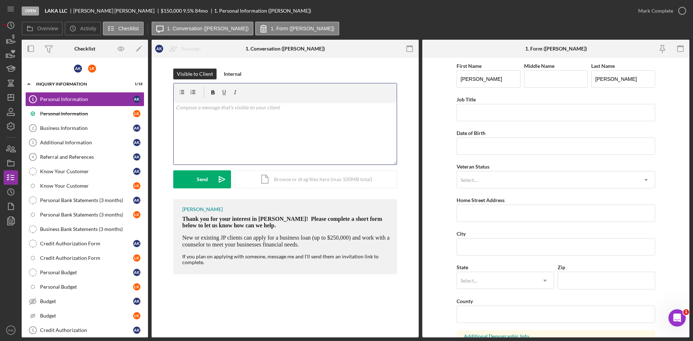
click at [310, 121] on div "v Color teal Color pink Remove color Add row above Add row below Add column bef…" at bounding box center [285, 132] width 223 height 63
click at [205, 182] on div "Send" at bounding box center [202, 179] width 11 height 18
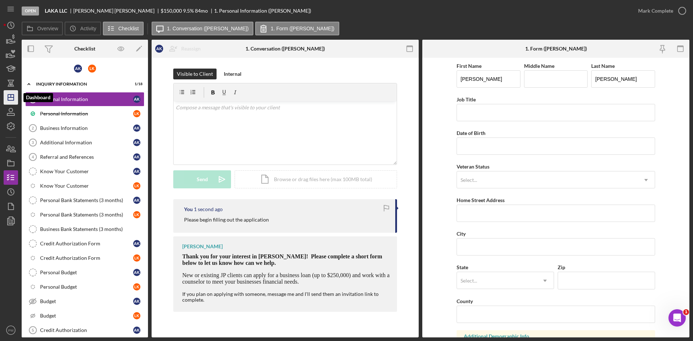
click at [14, 100] on icon "Icon/Dashboard" at bounding box center [11, 97] width 18 height 18
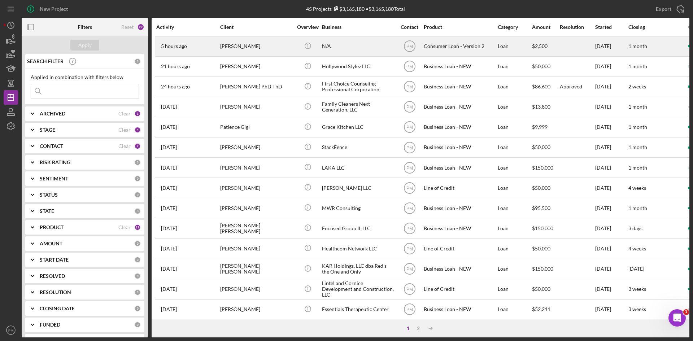
click at [213, 51] on div "5 hours ago [PERSON_NAME]" at bounding box center [187, 46] width 63 height 19
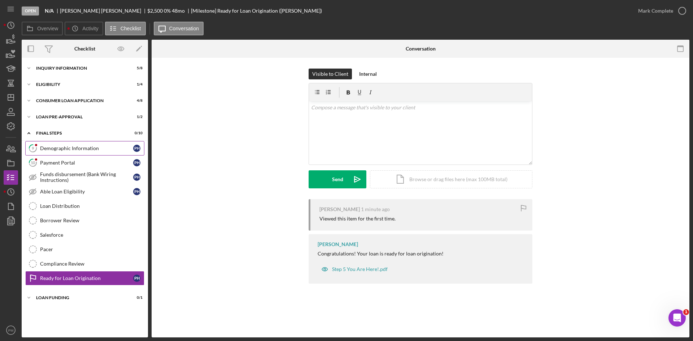
drag, startPoint x: 67, startPoint y: 145, endPoint x: 72, endPoint y: 144, distance: 5.2
click at [67, 145] on div "Demographic Information" at bounding box center [86, 148] width 93 height 6
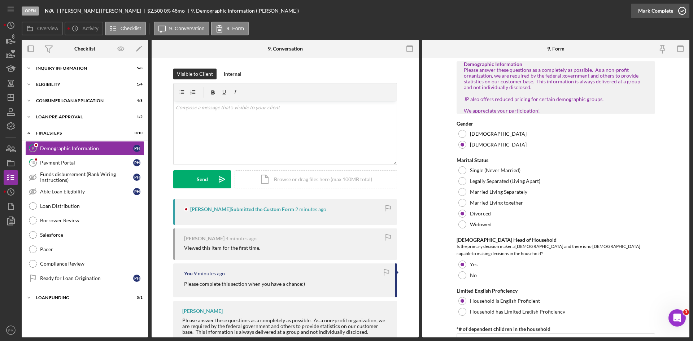
click at [659, 13] on div "Mark Complete" at bounding box center [655, 11] width 35 height 14
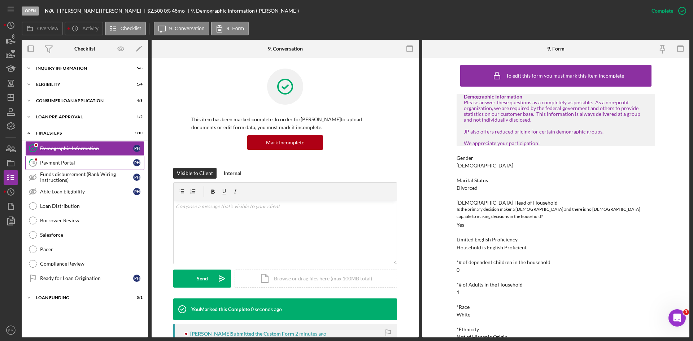
click at [76, 167] on link "10 Payment Portal P H" at bounding box center [84, 162] width 119 height 14
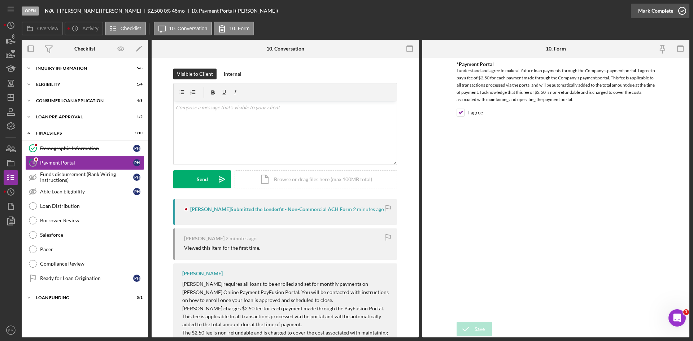
click at [657, 12] on div "Mark Complete" at bounding box center [655, 11] width 35 height 14
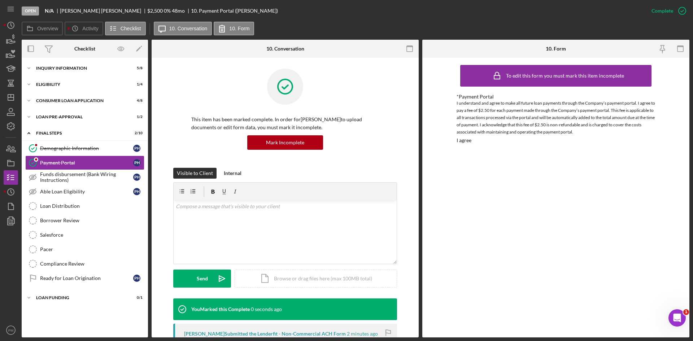
scroll to position [108, 0]
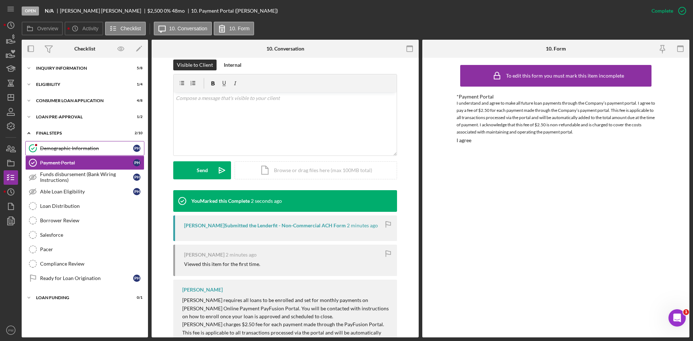
click at [75, 147] on div "Demographic Information" at bounding box center [86, 148] width 93 height 6
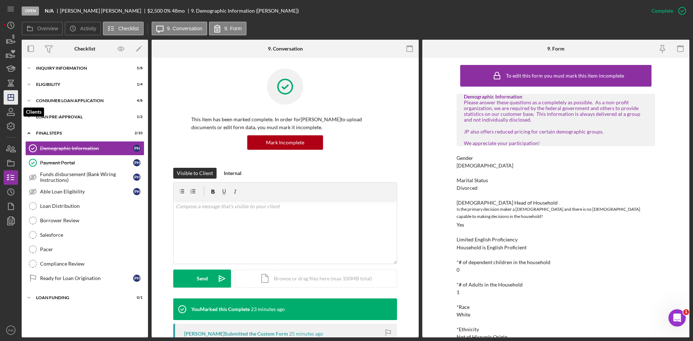
click at [12, 97] on line "button" at bounding box center [11, 97] width 6 height 0
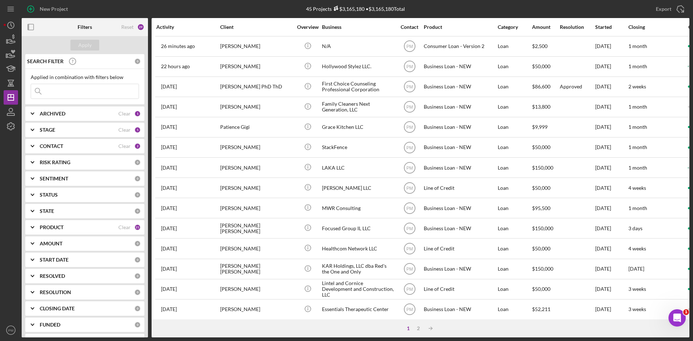
click at [70, 120] on div "ARCHIVED Clear 1" at bounding box center [90, 113] width 101 height 14
click at [34, 157] on input "Archived" at bounding box center [34, 154] width 7 height 7
checkbox input "true"
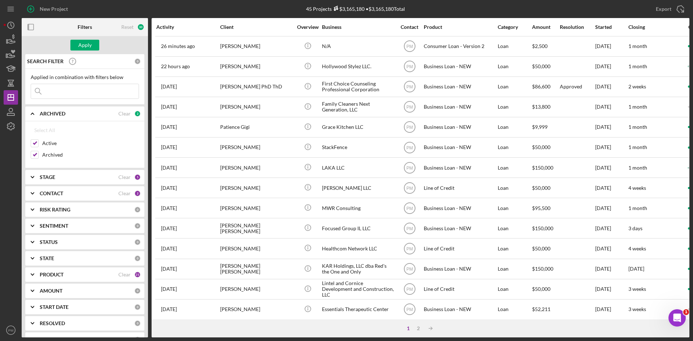
click at [71, 192] on div "CONTACT" at bounding box center [79, 193] width 79 height 6
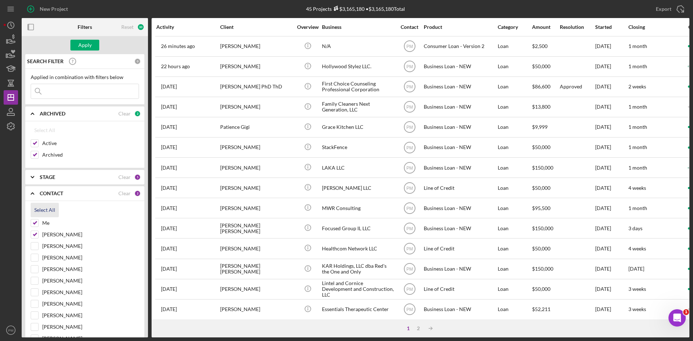
click at [51, 210] on div "Select All" at bounding box center [44, 210] width 21 height 14
checkbox input "true"
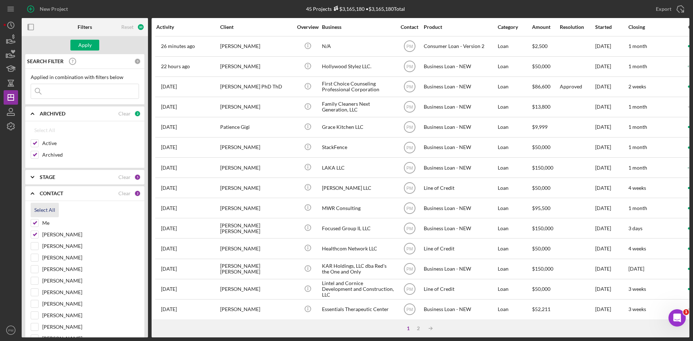
checkbox input "true"
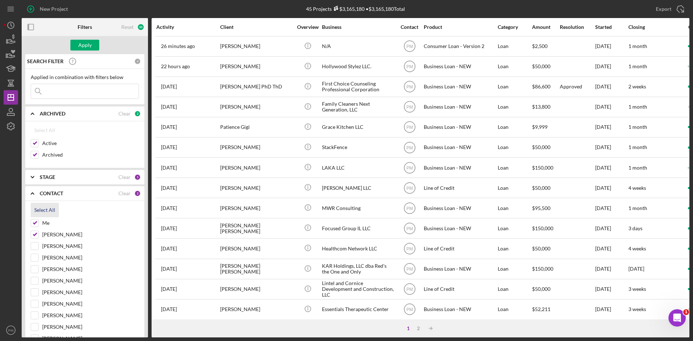
checkbox input "true"
click at [65, 94] on input at bounding box center [84, 91] width 107 height 14
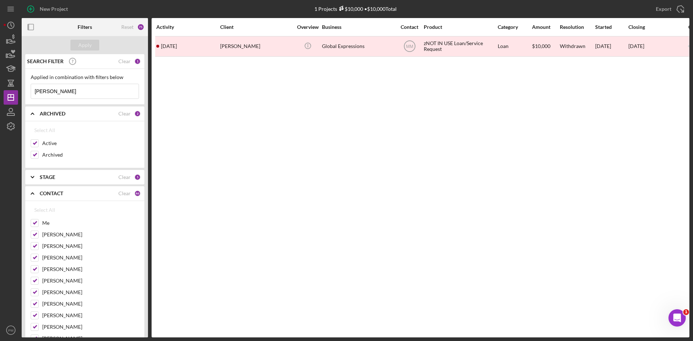
drag, startPoint x: 71, startPoint y: 92, endPoint x: 22, endPoint y: 96, distance: 49.9
click at [22, 96] on div "SEARCH FILTER Clear 1 Applied in combination with filters below [PERSON_NAME] I…" at bounding box center [85, 195] width 126 height 283
drag, startPoint x: 55, startPoint y: 90, endPoint x: 0, endPoint y: 90, distance: 54.8
click at [0, 90] on div "New Project 1 Projects $150,000 • $150,000 Total Export Icon/Export Filters Res…" at bounding box center [346, 170] width 693 height 341
click at [118, 193] on div "Clear" at bounding box center [124, 193] width 12 height 6
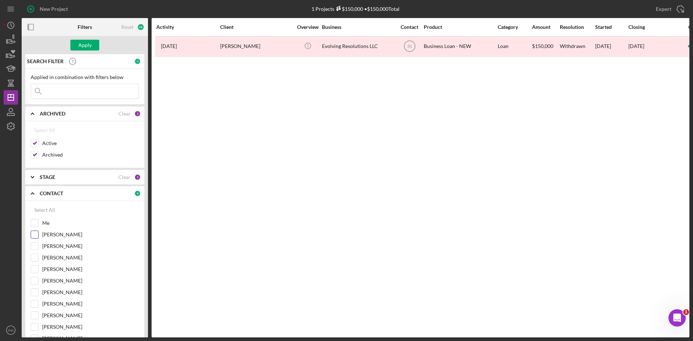
drag, startPoint x: 31, startPoint y: 220, endPoint x: 32, endPoint y: 234, distance: 13.7
click at [32, 223] on input "Me" at bounding box center [34, 222] width 7 height 7
click at [32, 237] on input "[PERSON_NAME]" at bounding box center [34, 234] width 7 height 7
click at [37, 157] on input "Archived" at bounding box center [34, 154] width 7 height 7
click at [87, 46] on div "Apply" at bounding box center [84, 45] width 13 height 11
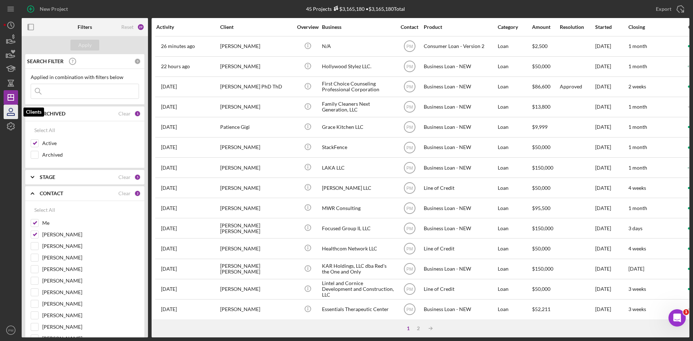
click at [14, 115] on icon "button" at bounding box center [11, 112] width 18 height 18
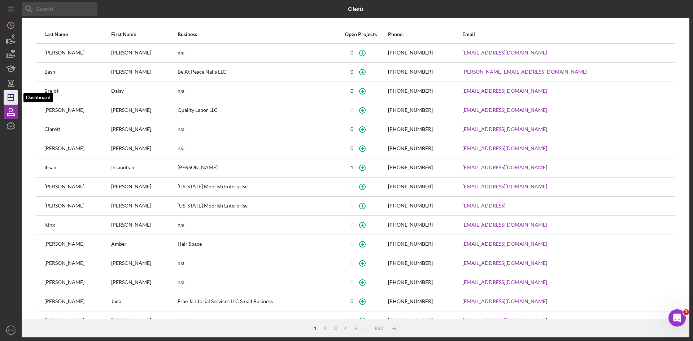
click at [9, 96] on icon "Icon/Dashboard" at bounding box center [11, 97] width 18 height 18
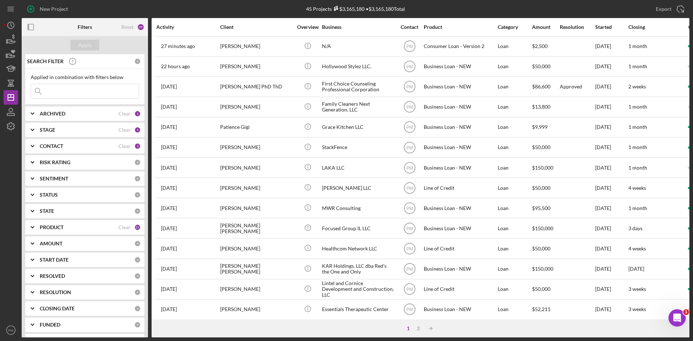
click at [68, 90] on input at bounding box center [84, 91] width 107 height 14
click at [47, 144] on b "CONTACT" at bounding box center [51, 146] width 23 height 6
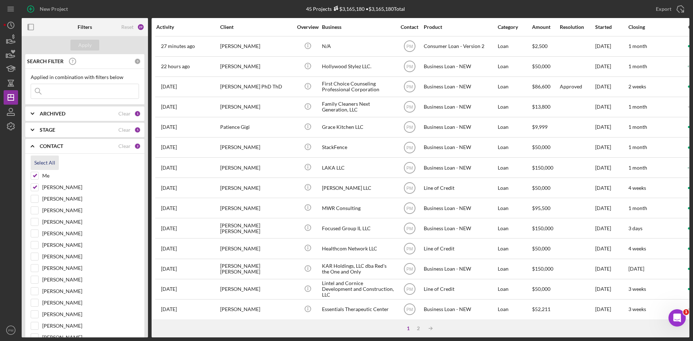
click at [49, 163] on div "Select All" at bounding box center [44, 162] width 21 height 14
click at [56, 113] on b "ARCHIVED" at bounding box center [53, 114] width 26 height 6
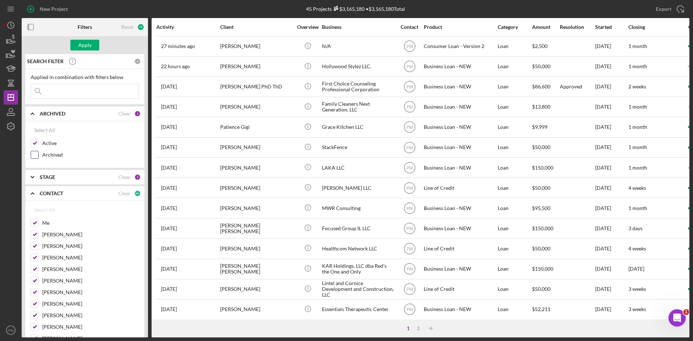
click at [35, 151] on div at bounding box center [35, 155] width 8 height 8
click at [34, 154] on input "Archived" at bounding box center [34, 154] width 7 height 7
click at [68, 91] on input at bounding box center [84, 91] width 107 height 14
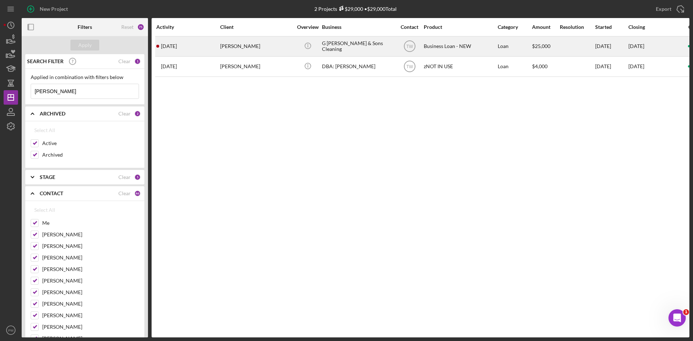
click at [227, 49] on div "[PERSON_NAME]" at bounding box center [256, 46] width 72 height 19
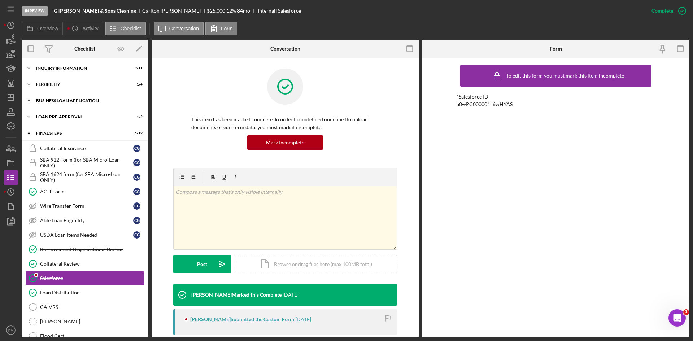
click at [63, 102] on div "BUSINESS LOAN APPLICATION" at bounding box center [87, 100] width 103 height 4
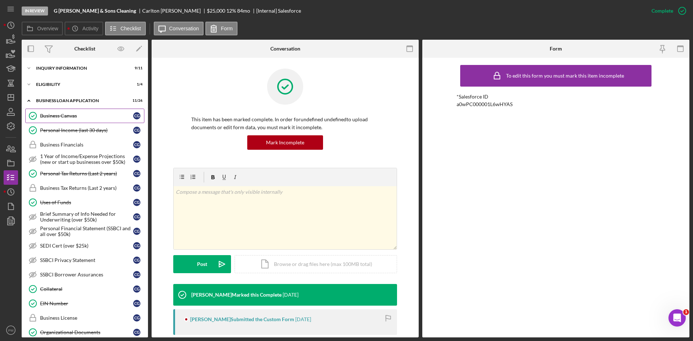
click at [63, 119] on div "Business Canvas" at bounding box center [86, 116] width 93 height 6
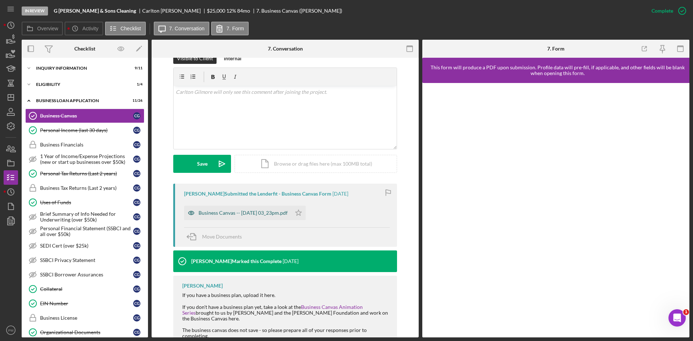
click at [245, 209] on div "Business Canvas -- [DATE] 03_23pm.pdf" at bounding box center [237, 213] width 107 height 14
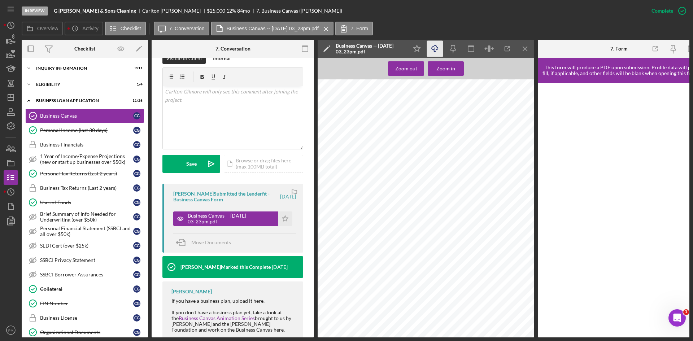
click at [435, 51] on line "button" at bounding box center [435, 50] width 0 height 4
click at [13, 164] on icon "button" at bounding box center [11, 163] width 18 height 18
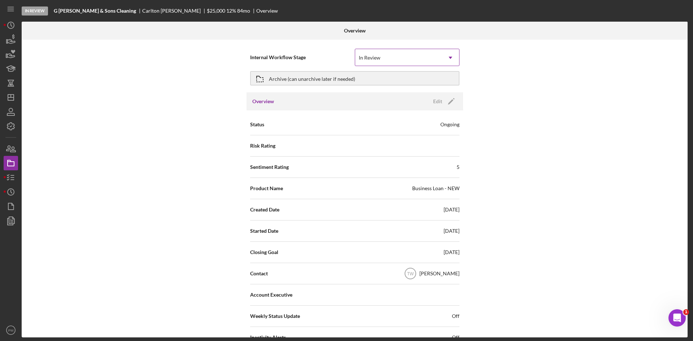
click at [404, 58] on div "In Review" at bounding box center [398, 57] width 87 height 17
click at [146, 133] on div "Internal Workflow Stage In Review Icon/Dropdown Arrow Archive (can unarchive la…" at bounding box center [355, 189] width 666 height 298
click at [420, 58] on div "In Review" at bounding box center [398, 57] width 87 height 17
click at [539, 107] on div "Internal Workflow Stage In Review Icon/Dropdown Arrow Archive (can unarchive la…" at bounding box center [355, 189] width 666 height 298
click at [336, 77] on div "Archive (can unarchive later if needed)" at bounding box center [312, 78] width 86 height 13
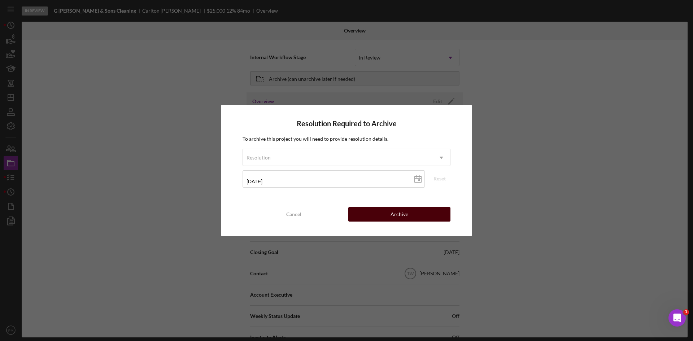
click at [374, 214] on button "Archive" at bounding box center [399, 214] width 102 height 14
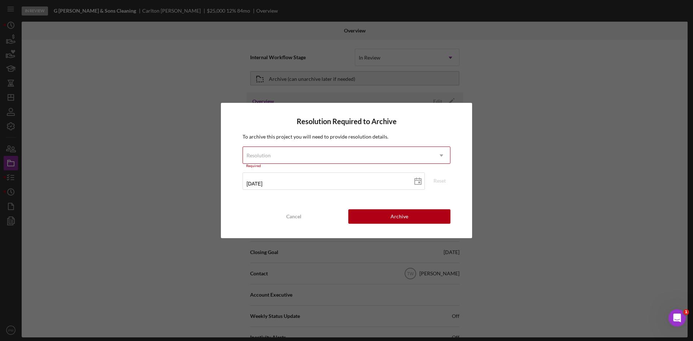
click at [290, 155] on div "Resolution" at bounding box center [338, 155] width 190 height 17
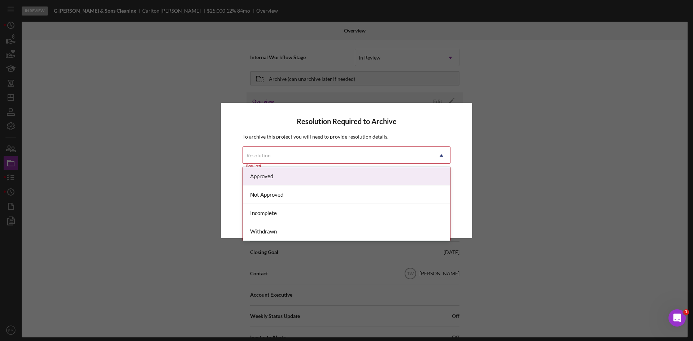
click at [282, 178] on div "Approved" at bounding box center [346, 176] width 207 height 18
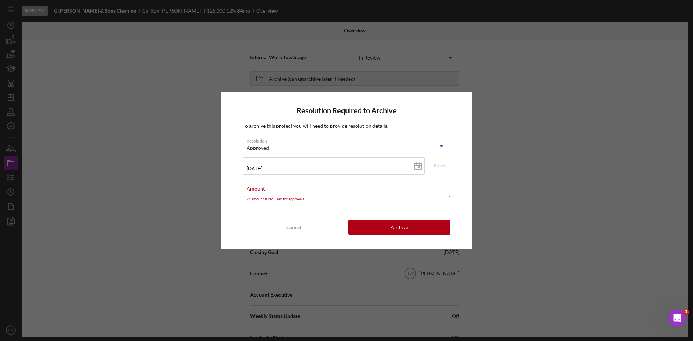
click at [256, 190] on label "Amount" at bounding box center [255, 189] width 18 height 6
click at [256, 190] on input "Amount" at bounding box center [345, 188] width 207 height 17
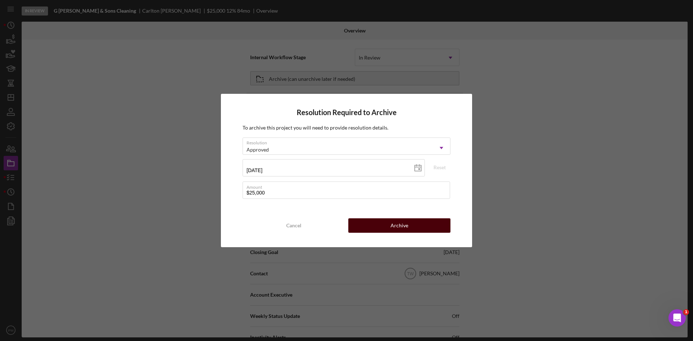
click at [386, 220] on button "Archive" at bounding box center [399, 225] width 102 height 14
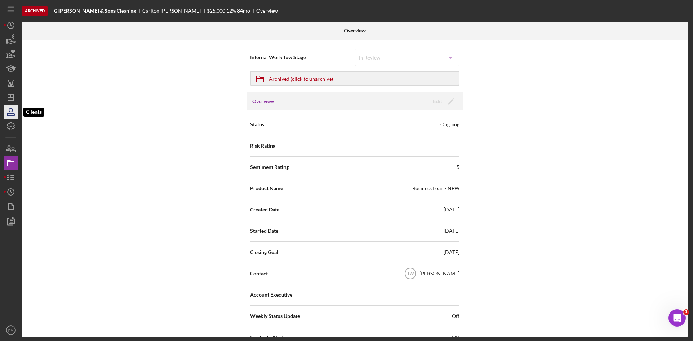
click at [9, 111] on icon "button" at bounding box center [11, 110] width 4 height 4
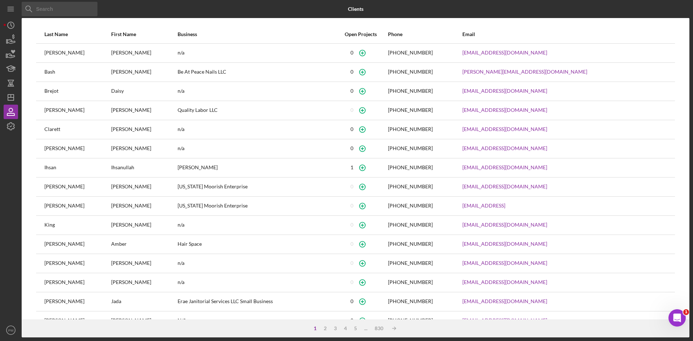
click at [43, 10] on input at bounding box center [60, 9] width 76 height 14
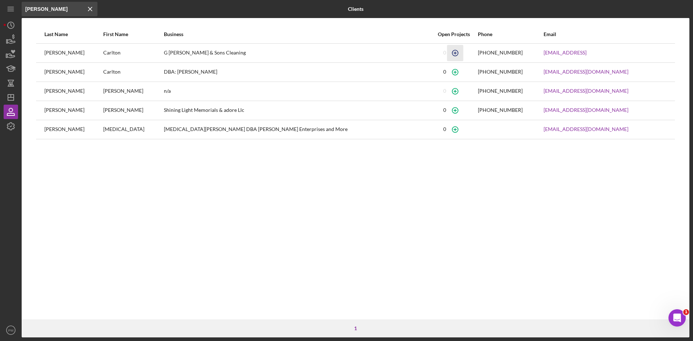
click at [447, 52] on icon "button" at bounding box center [455, 53] width 16 height 16
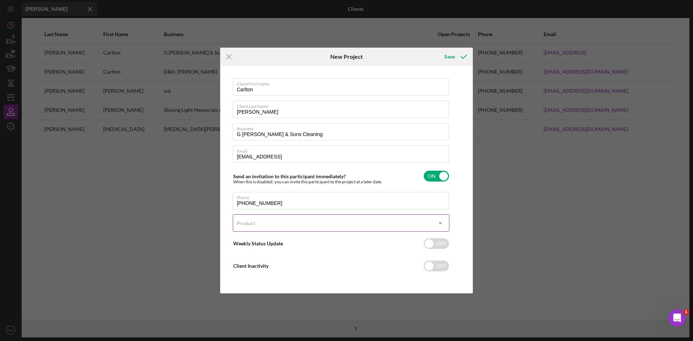
click at [267, 231] on div "Product" at bounding box center [332, 223] width 198 height 17
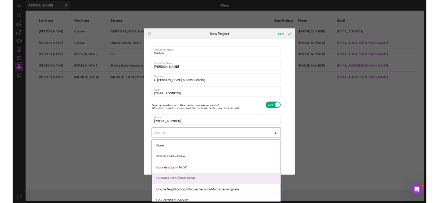
scroll to position [72, 0]
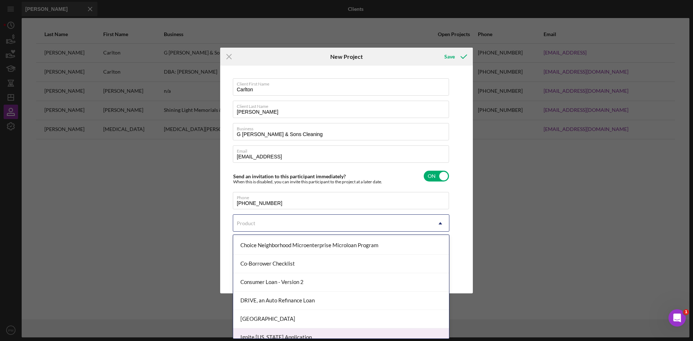
click at [256, 328] on div "Ignite [US_STATE] Application" at bounding box center [341, 337] width 216 height 18
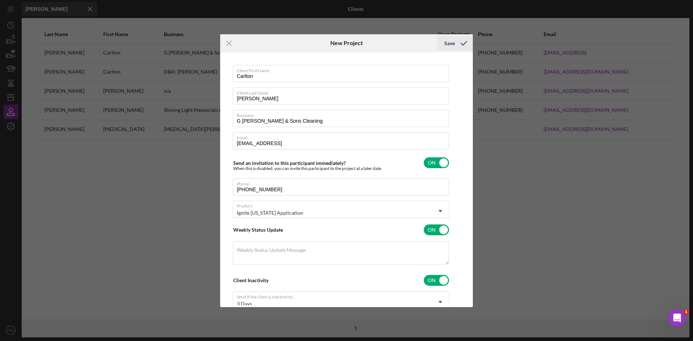
click at [449, 47] on div "Save" at bounding box center [449, 43] width 10 height 14
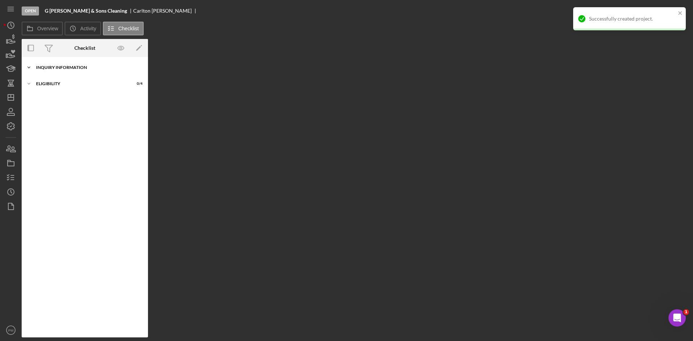
click at [69, 67] on div "Inquiry Information" at bounding box center [87, 67] width 103 height 4
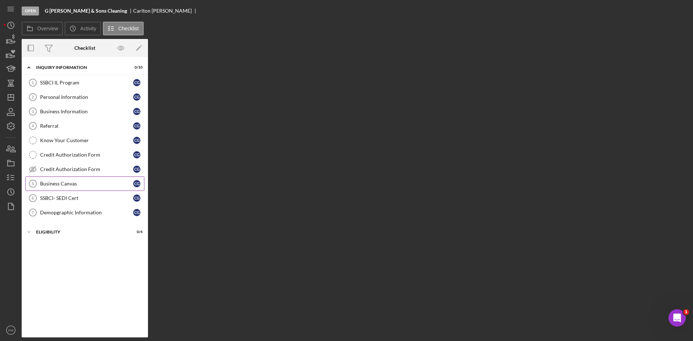
drag, startPoint x: 56, startPoint y: 185, endPoint x: 77, endPoint y: 178, distance: 22.9
click at [56, 185] on div "Business Canvas" at bounding box center [86, 184] width 93 height 6
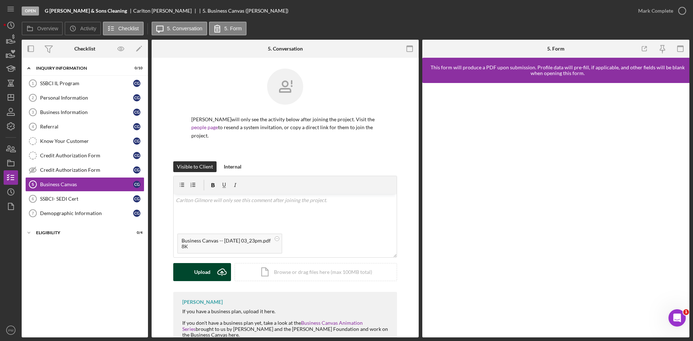
click at [193, 271] on button "Upload Icon/Upload" at bounding box center [202, 272] width 58 height 18
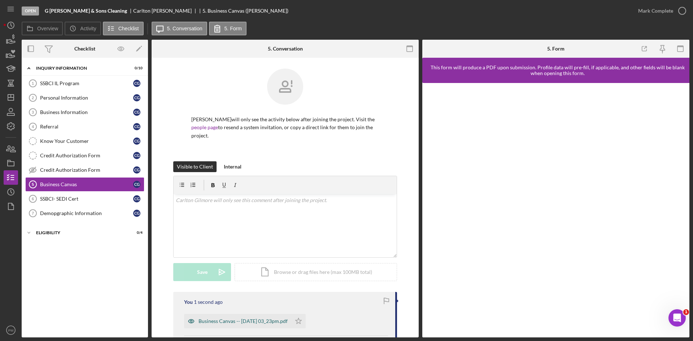
click at [232, 318] on div "Business Canvas -- [DATE] 03_23pm.pdf" at bounding box center [237, 321] width 107 height 14
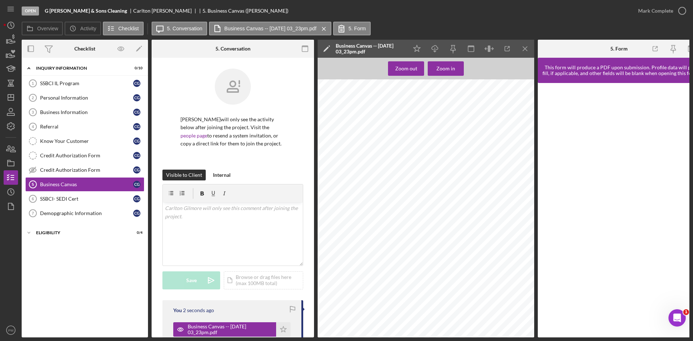
click at [530, 49] on icon "Icon/Menu Close" at bounding box center [525, 49] width 16 height 16
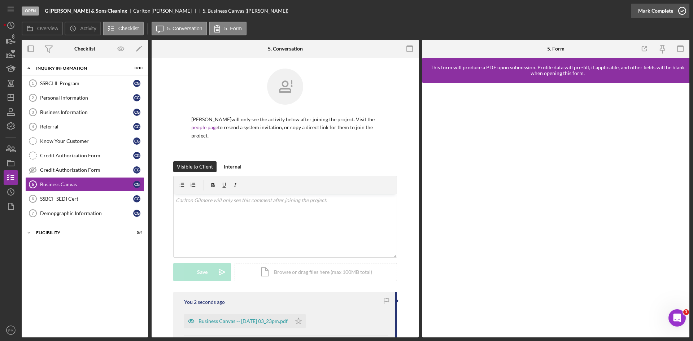
click at [642, 13] on div "Mark Complete" at bounding box center [655, 11] width 35 height 14
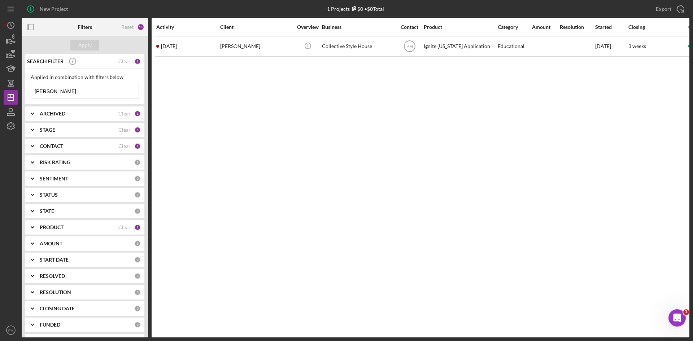
drag, startPoint x: 85, startPoint y: 92, endPoint x: 28, endPoint y: 89, distance: 57.1
click at [30, 89] on div "Applied in combination with filters below Laconstance Nichols Icon/Menu Close" at bounding box center [84, 87] width 119 height 36
click at [70, 115] on div "ARCHIVED" at bounding box center [79, 114] width 79 height 6
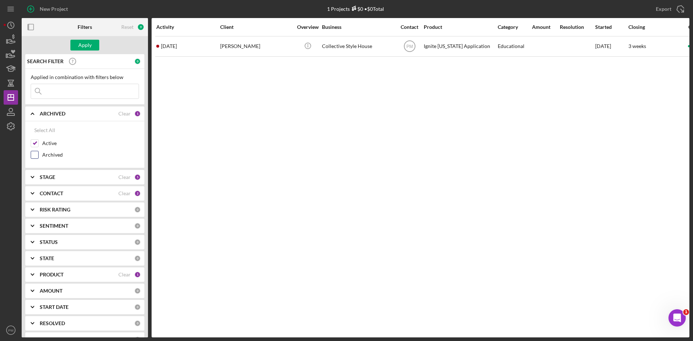
click at [37, 155] on input "Archived" at bounding box center [34, 154] width 7 height 7
checkbox input "true"
click at [55, 198] on div "CONTACT Clear 2" at bounding box center [90, 193] width 101 height 14
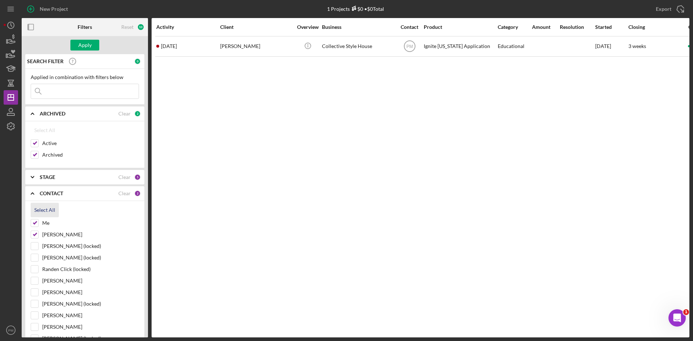
click at [50, 206] on div "Select All" at bounding box center [44, 210] width 21 height 14
checkbox input "true"
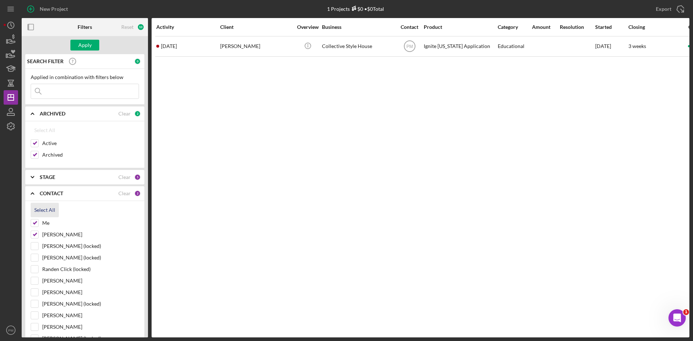
checkbox input "true"
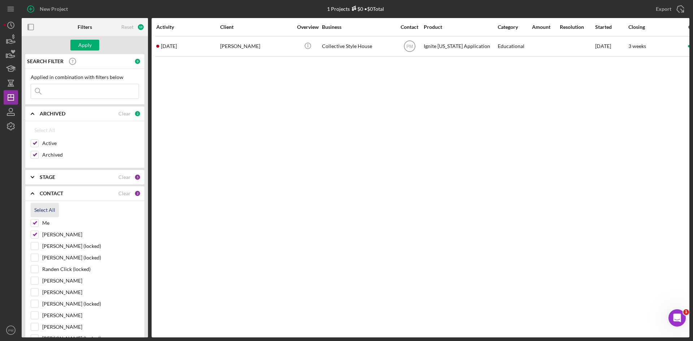
checkbox input "true"
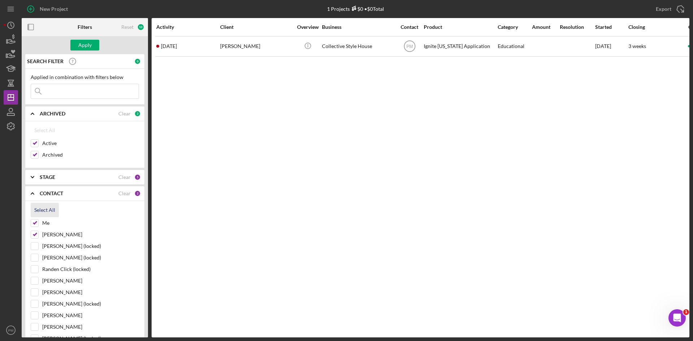
checkbox input "true"
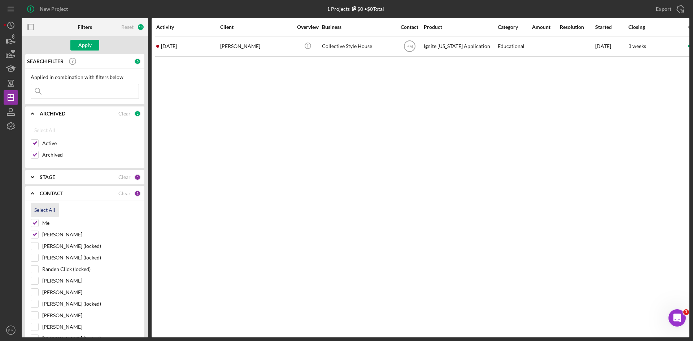
checkbox input "true"
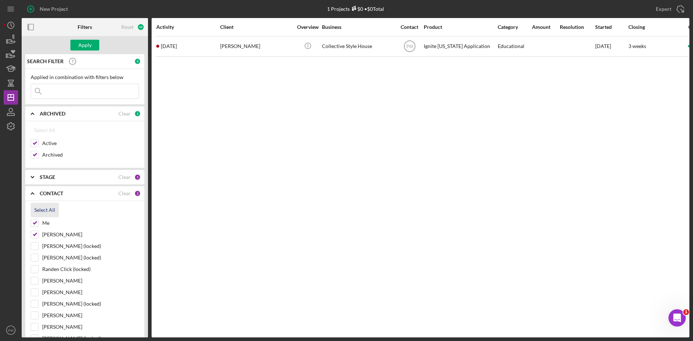
checkbox input "true"
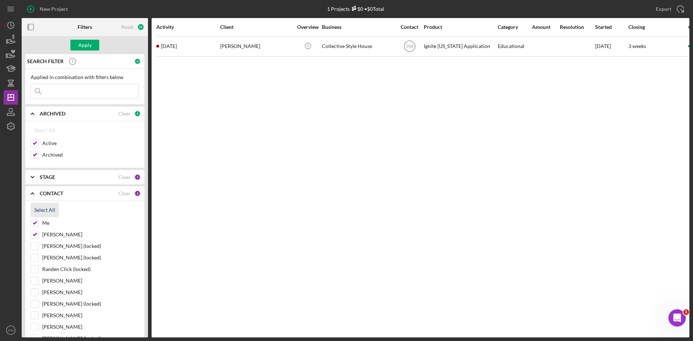
checkbox input "true"
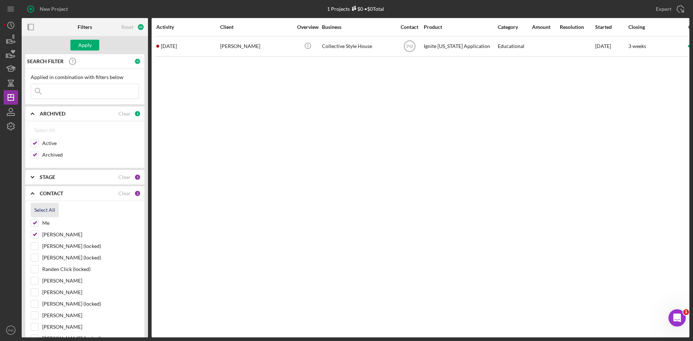
checkbox input "true"
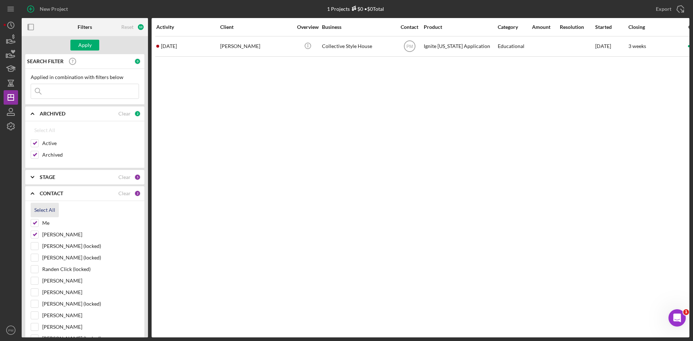
checkbox input "true"
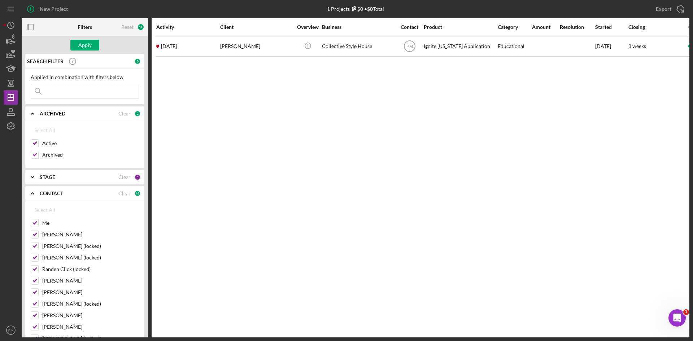
click at [58, 93] on input at bounding box center [84, 91] width 107 height 14
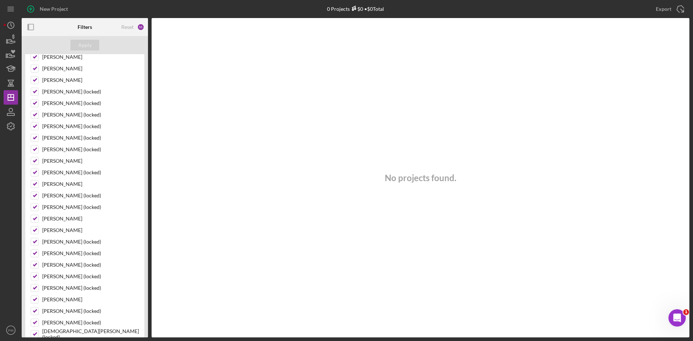
scroll to position [613, 0]
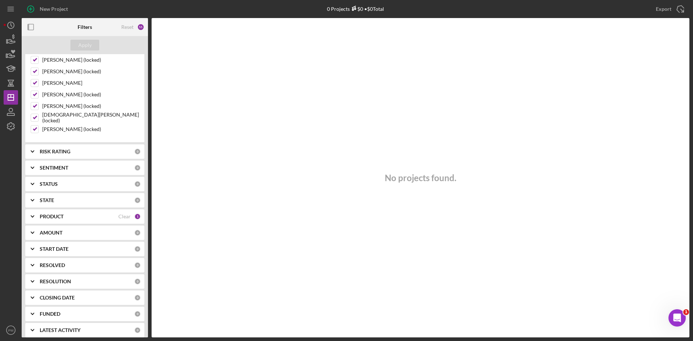
type input "morgan"
click at [74, 214] on div "PRODUCT" at bounding box center [79, 217] width 79 height 6
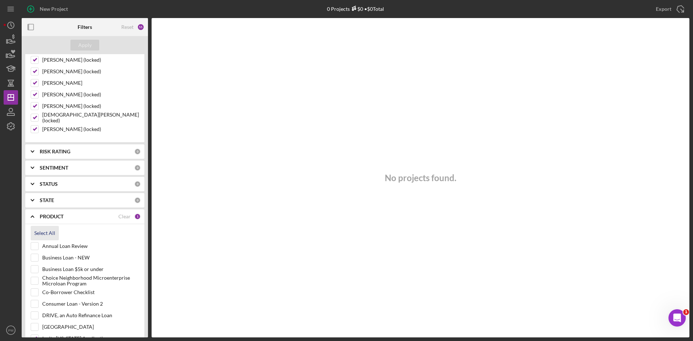
click at [52, 232] on div "Select All" at bounding box center [44, 233] width 21 height 14
checkbox input "true"
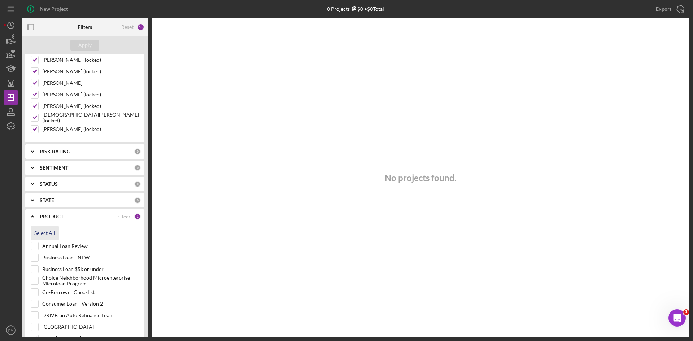
checkbox input "true"
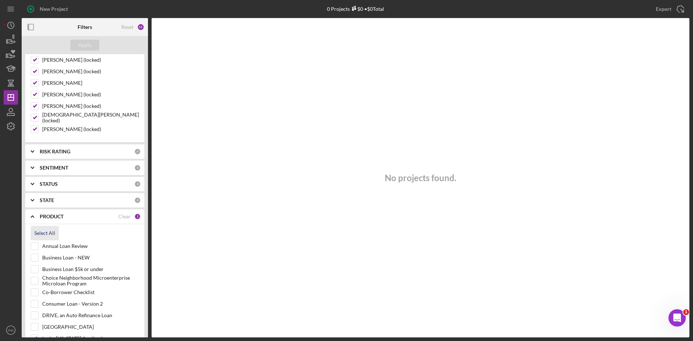
checkbox input "true"
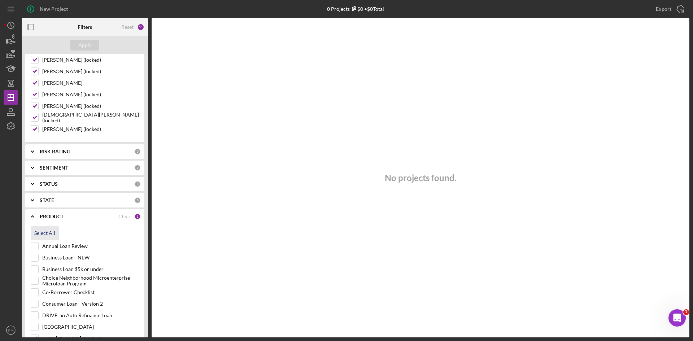
checkbox input "true"
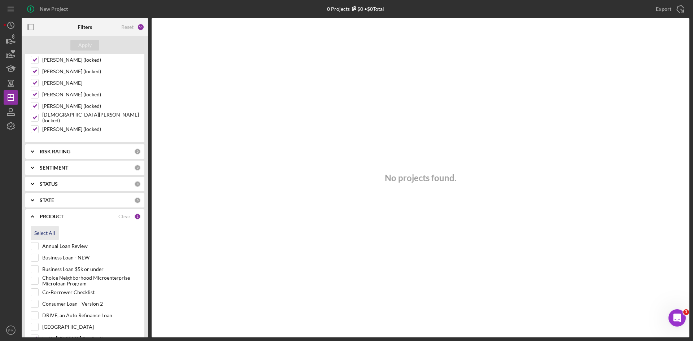
checkbox input "true"
click at [34, 245] on input "Annual Loan Review" at bounding box center [34, 245] width 7 height 7
checkbox input "false"
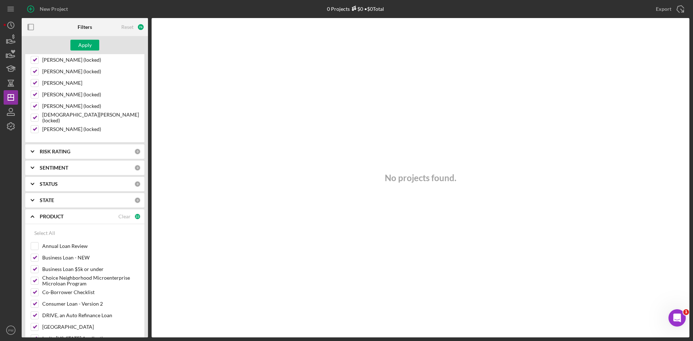
scroll to position [721, 0]
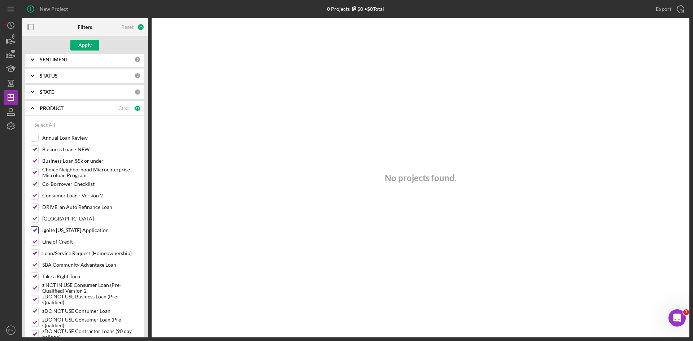
click at [31, 230] on input "Ignite [US_STATE] Application" at bounding box center [34, 230] width 7 height 7
checkbox input "false"
click at [80, 44] on div "Apply" at bounding box center [84, 45] width 13 height 11
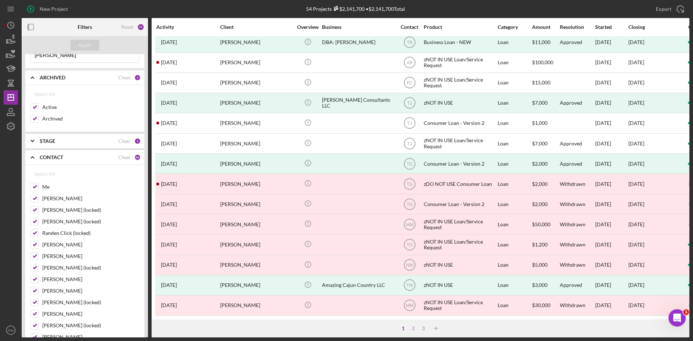
scroll to position [0, 0]
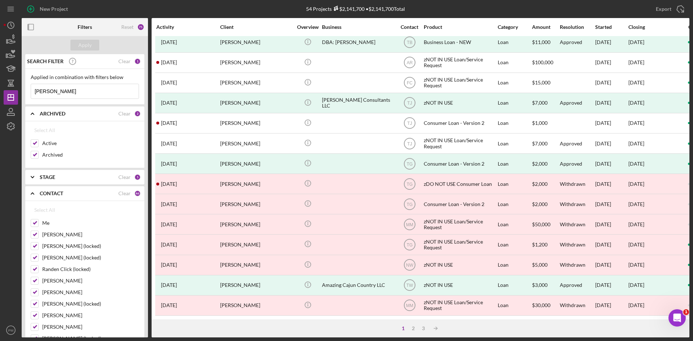
click at [35, 91] on input "morgan" at bounding box center [84, 91] width 107 height 14
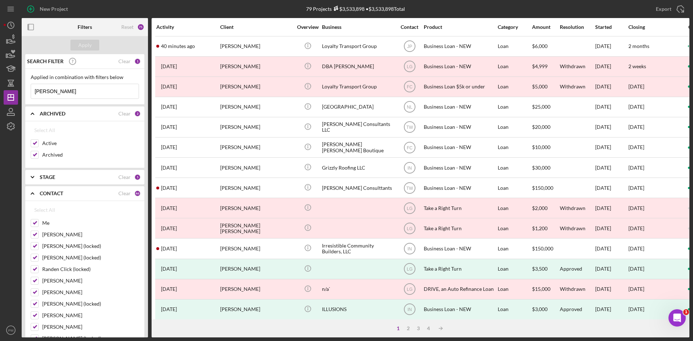
click at [70, 93] on input "[PERSON_NAME]" at bounding box center [84, 91] width 107 height 14
drag, startPoint x: 70, startPoint y: 93, endPoint x: 17, endPoint y: 91, distance: 53.1
click at [17, 91] on div "New Project 79 Projects $3,533,898 • $3,533,898 Total Laconstance Nichols Expor…" at bounding box center [346, 168] width 685 height 337
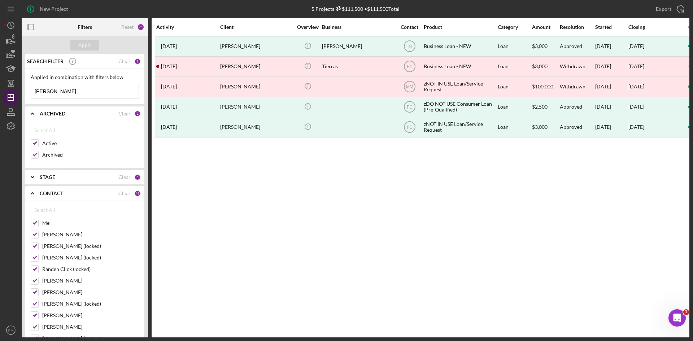
drag, startPoint x: 60, startPoint y: 92, endPoint x: 15, endPoint y: 92, distance: 45.5
click at [15, 92] on div "New Project 5 Projects $111,500 • $111,500 Total Laconstance Nichols Export Ico…" at bounding box center [346, 168] width 685 height 337
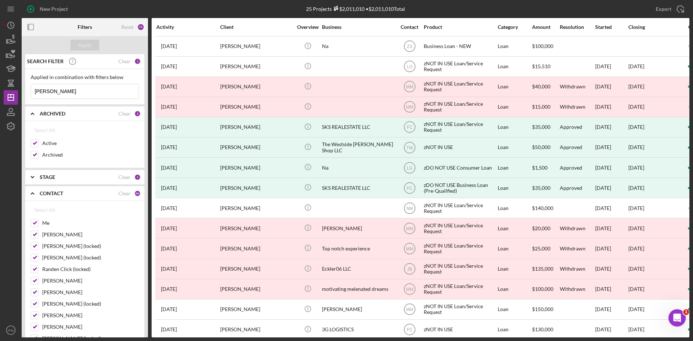
click at [72, 99] on div "Applied in combination with filters below raymond Icon/Menu Close" at bounding box center [84, 87] width 119 height 36
click at [71, 92] on input "raymond" at bounding box center [84, 91] width 107 height 14
drag, startPoint x: 69, startPoint y: 92, endPoint x: 20, endPoint y: 92, distance: 48.7
click at [20, 92] on div "New Project 25 Projects $2,011,010 • $2,011,010 Total Laconstance Nichols Expor…" at bounding box center [346, 168] width 685 height 337
type input "[PERSON_NAME]"
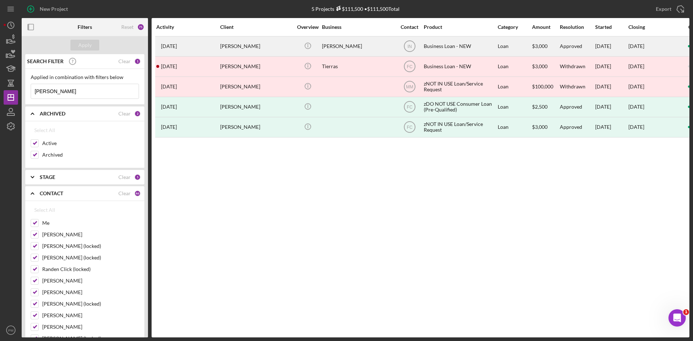
click at [221, 47] on div "[PERSON_NAME]" at bounding box center [256, 46] width 72 height 19
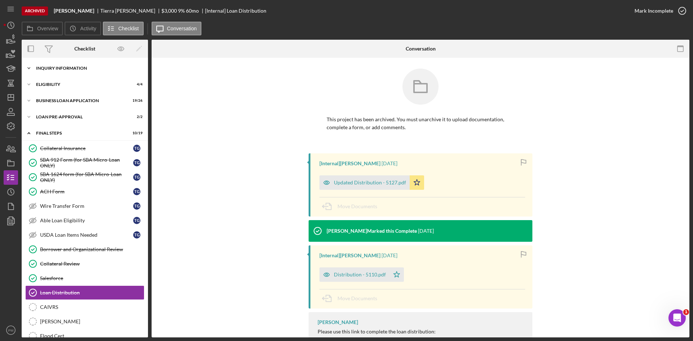
click at [65, 72] on div "Icon/Expander INQUIRY INFORMATION 11 / 11" at bounding box center [85, 68] width 126 height 14
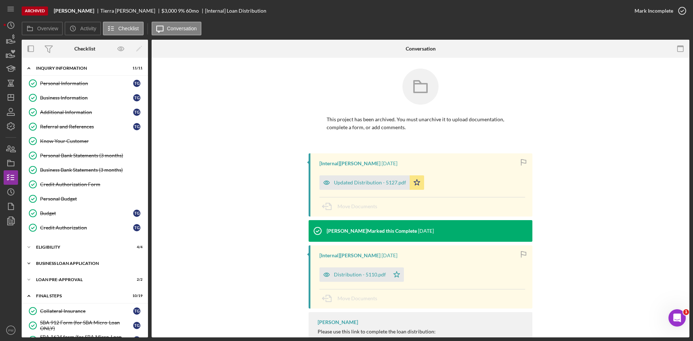
scroll to position [108, 0]
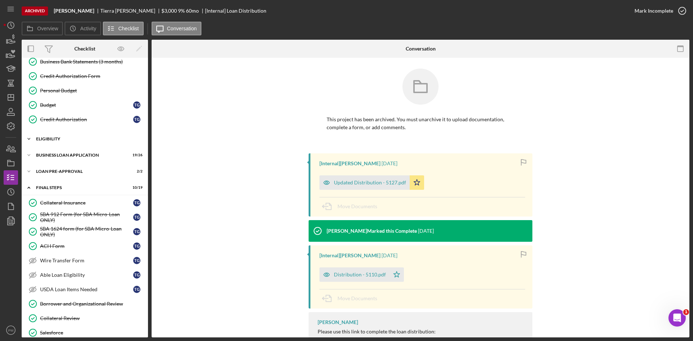
click at [74, 139] on div "ELIGIBILITY" at bounding box center [87, 139] width 103 height 4
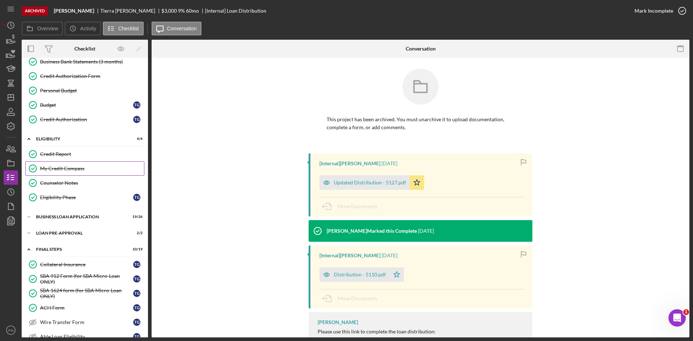
click at [92, 167] on div "My Credit Compass" at bounding box center [92, 169] width 104 height 6
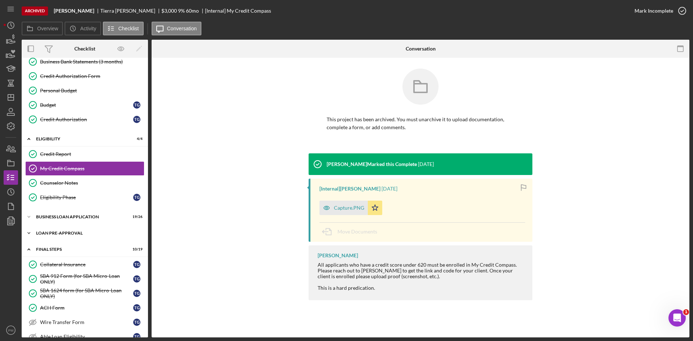
click at [59, 230] on div "Icon/Expander LOAN PRE-APPROVAL 2 / 2" at bounding box center [85, 233] width 126 height 14
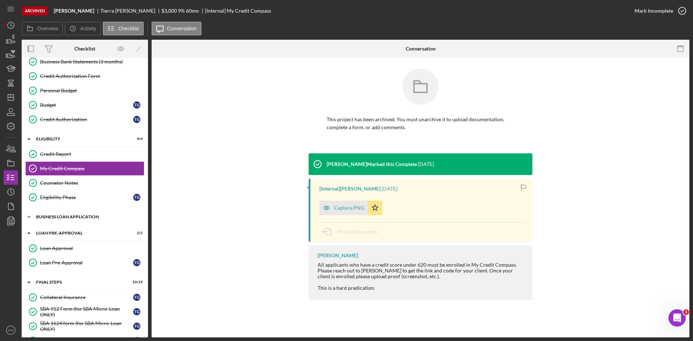
click at [62, 218] on div "BUSINESS LOAN APPLICATION" at bounding box center [87, 217] width 103 height 4
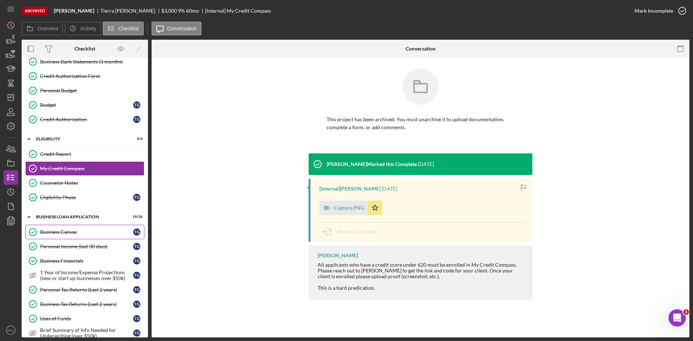
scroll to position [180, 0]
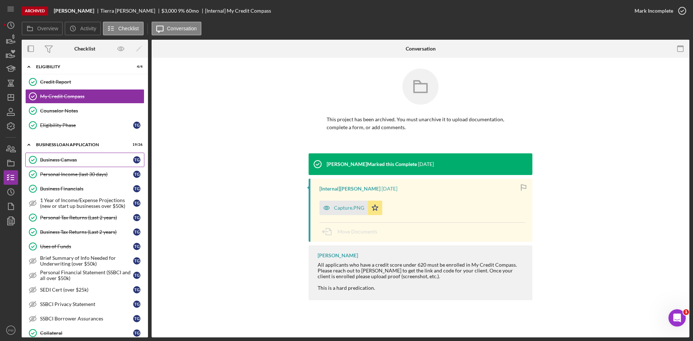
click at [67, 156] on link "Business Canvas Business Canvas T G" at bounding box center [84, 160] width 119 height 14
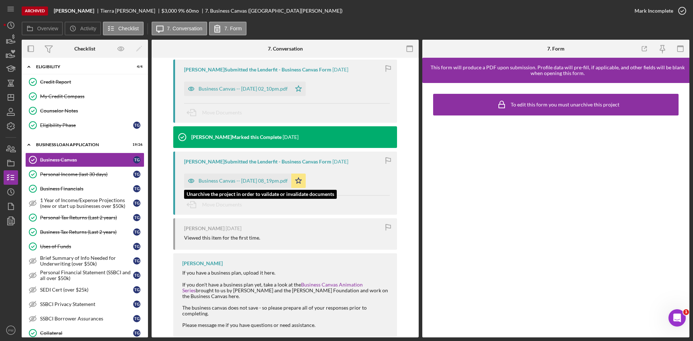
click at [254, 179] on div "Business Canvas -- [DATE] 08_19pm.pdf" at bounding box center [242, 181] width 89 height 6
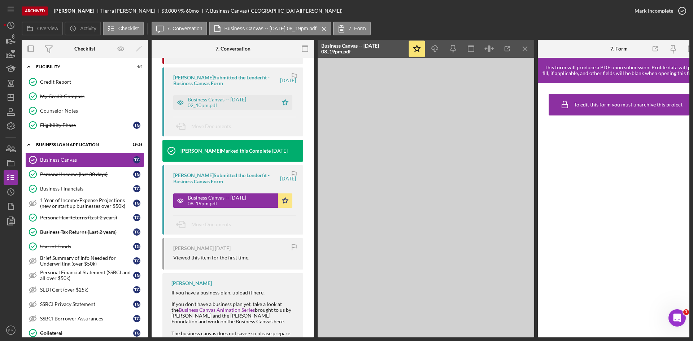
scroll to position [152, 0]
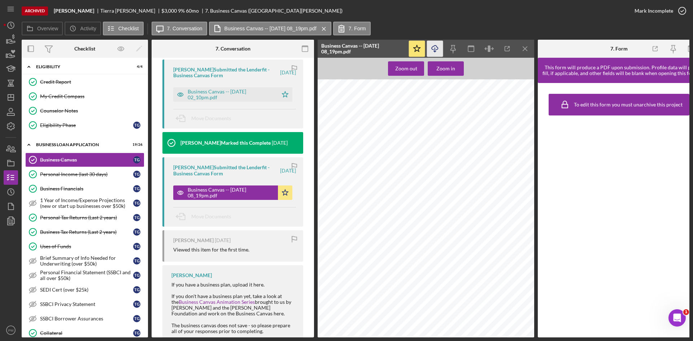
click at [439, 49] on icon "Icon/Download" at bounding box center [435, 49] width 16 height 16
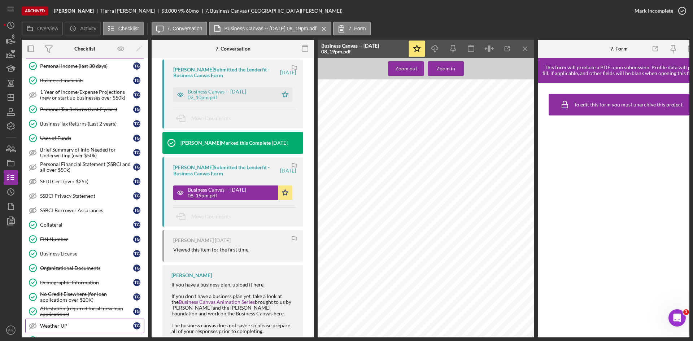
scroll to position [397, 0]
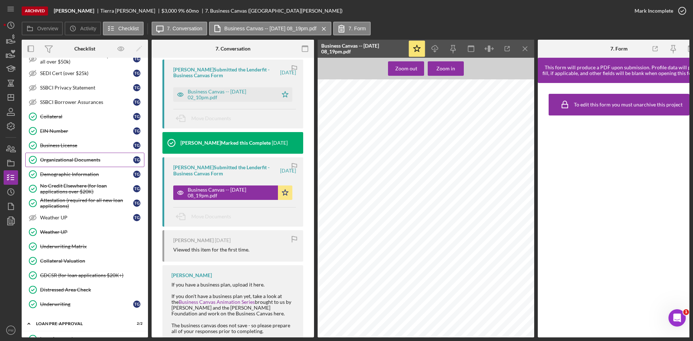
click at [69, 162] on div "Organizational Documents" at bounding box center [86, 160] width 93 height 6
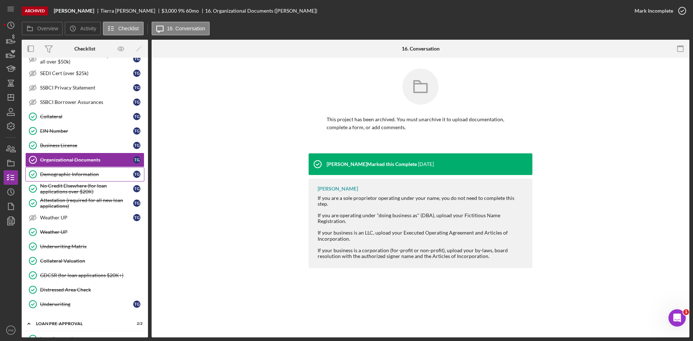
click at [65, 180] on link "Demographic Information Demographic Information T G" at bounding box center [84, 174] width 119 height 14
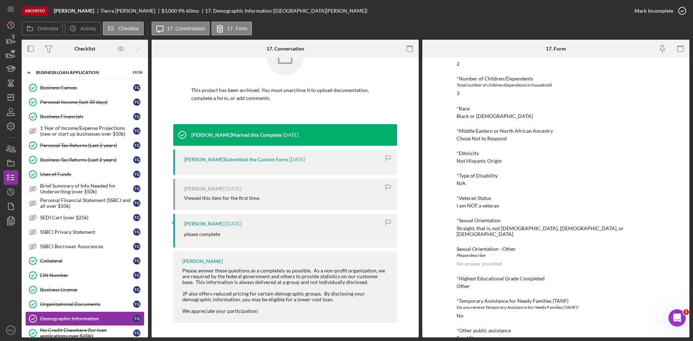
scroll to position [325, 0]
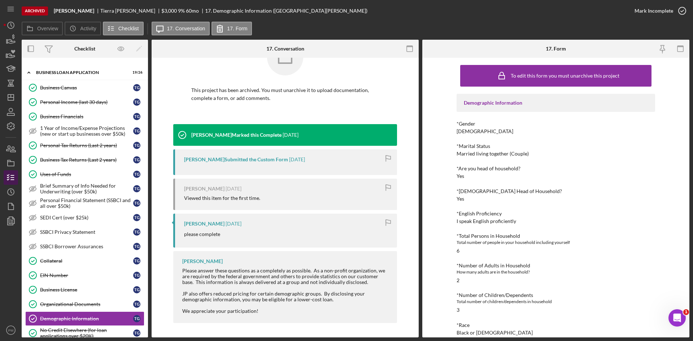
scroll to position [325, 0]
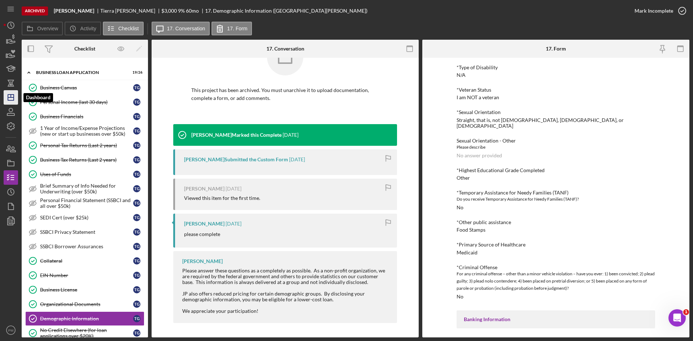
click at [9, 102] on icon "Icon/Dashboard" at bounding box center [11, 97] width 18 height 18
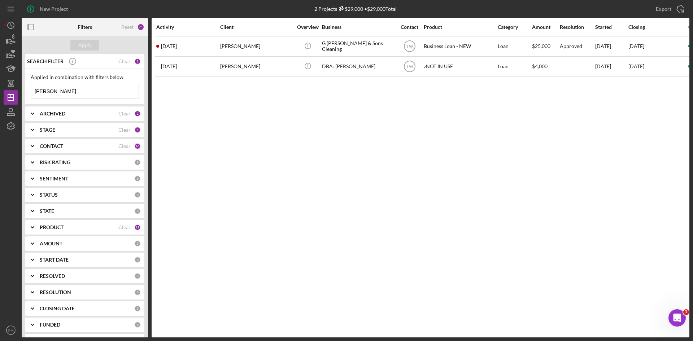
click at [98, 152] on div "CONTACT Clear 46" at bounding box center [90, 146] width 101 height 14
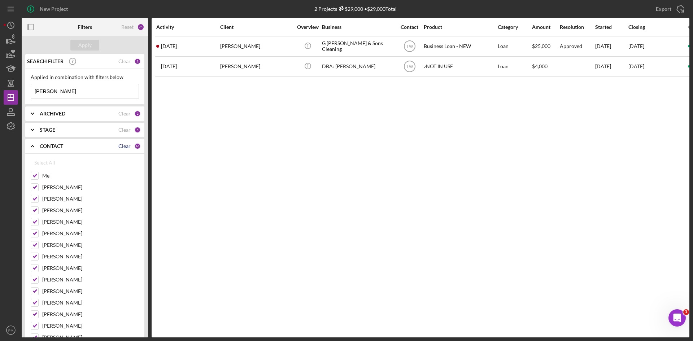
click at [128, 145] on div "Clear" at bounding box center [124, 146] width 12 height 6
checkbox input "false"
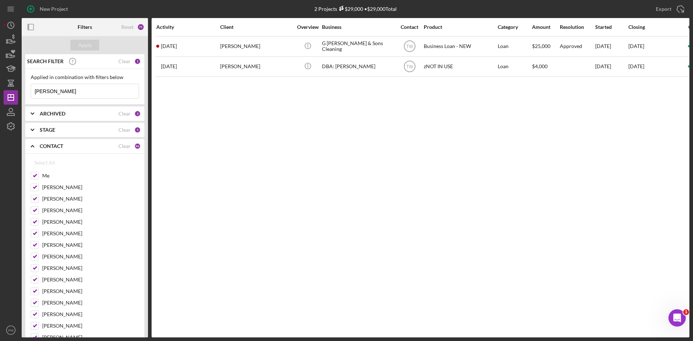
checkbox input "false"
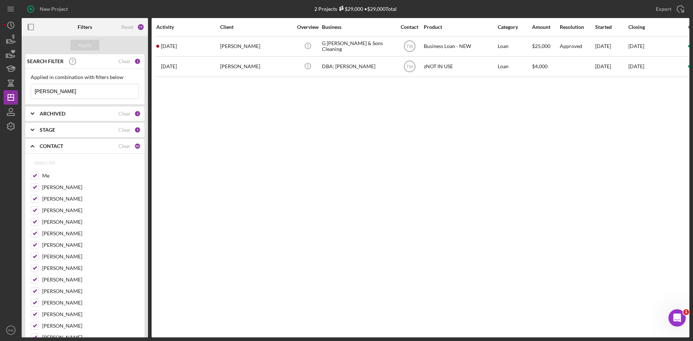
checkbox input "false"
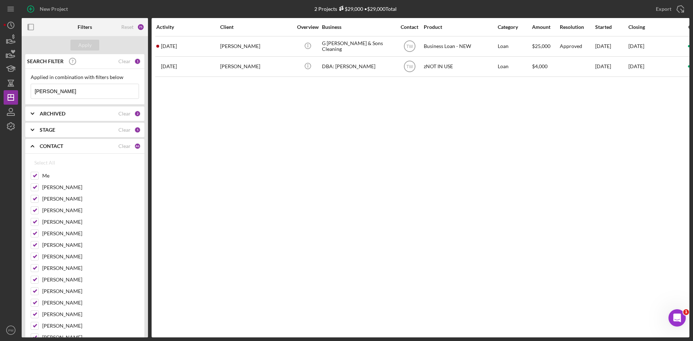
checkbox input "false"
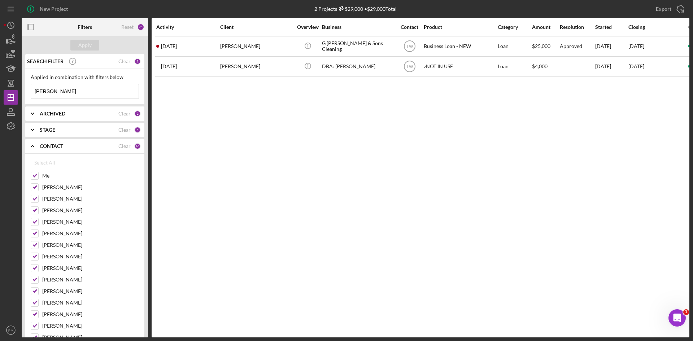
checkbox input "false"
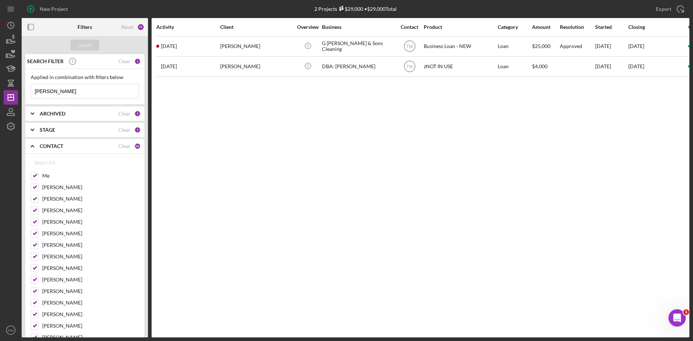
checkbox input "false"
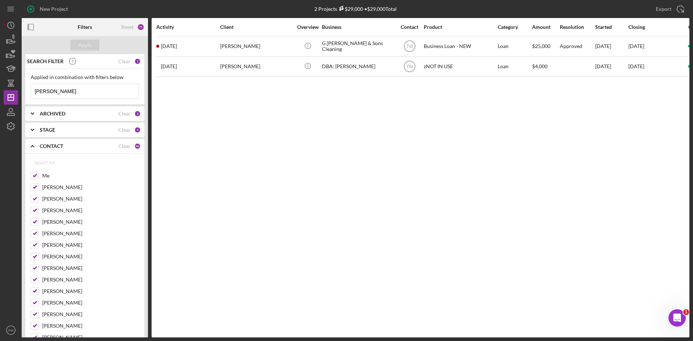
checkbox input "false"
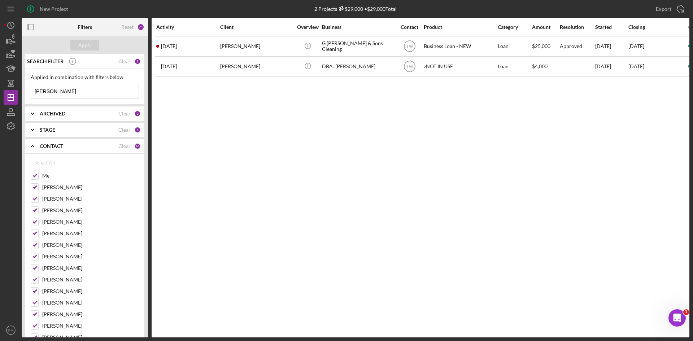
checkbox input "false"
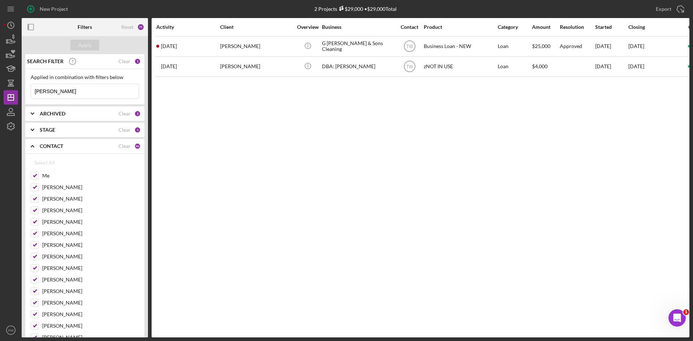
checkbox input "false"
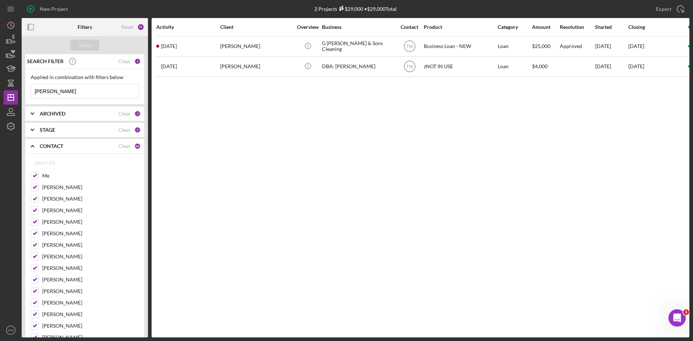
checkbox input "false"
click at [34, 176] on input "Me" at bounding box center [34, 175] width 7 height 7
checkbox input "true"
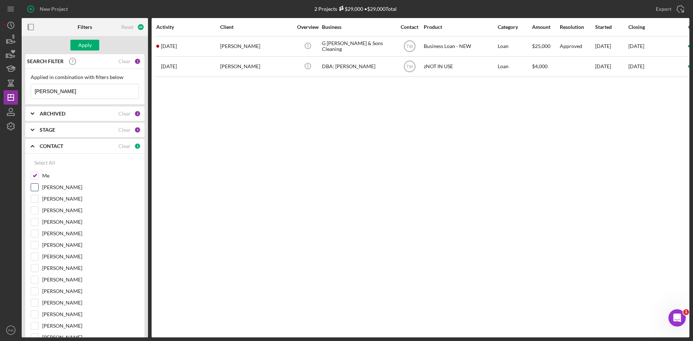
click at [38, 185] on input "[PERSON_NAME]" at bounding box center [34, 187] width 7 height 7
checkbox input "true"
click at [65, 116] on b "ARCHIVED" at bounding box center [53, 114] width 26 height 6
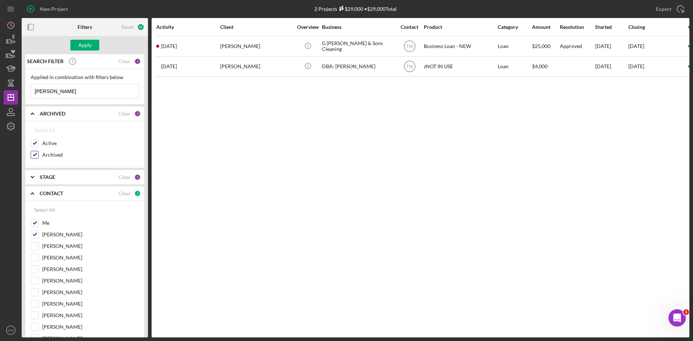
click at [32, 160] on div "Archived" at bounding box center [85, 157] width 108 height 12
click at [38, 153] on input "Archived" at bounding box center [34, 154] width 7 height 7
checkbox input "false"
click at [57, 75] on div "Applied in combination with filters below" at bounding box center [85, 77] width 108 height 6
click at [71, 92] on input "[PERSON_NAME]" at bounding box center [84, 91] width 107 height 14
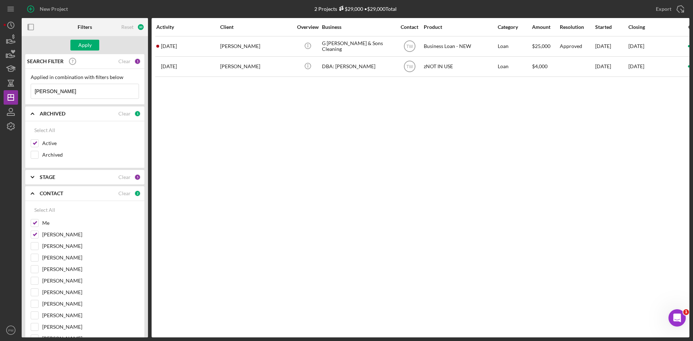
drag, startPoint x: 71, startPoint y: 92, endPoint x: -43, endPoint y: 77, distance: 115.0
click at [0, 77] on html "New Project 2 Projects $29,000 • $29,000 Total gilmore Export Icon/Export Filte…" at bounding box center [346, 170] width 693 height 341
type input "merriweather"
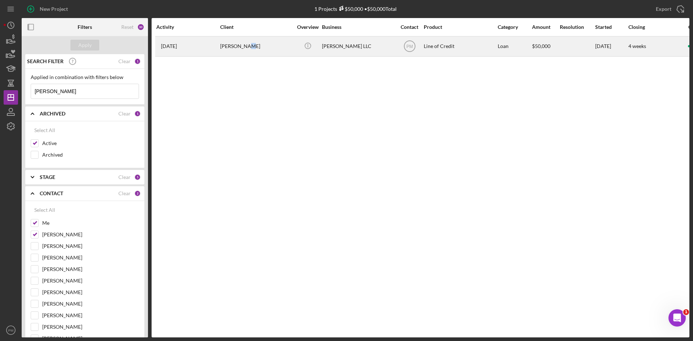
drag, startPoint x: 245, startPoint y: 43, endPoint x: 248, endPoint y: 47, distance: 4.7
click at [248, 47] on div "[PERSON_NAME]" at bounding box center [256, 46] width 72 height 19
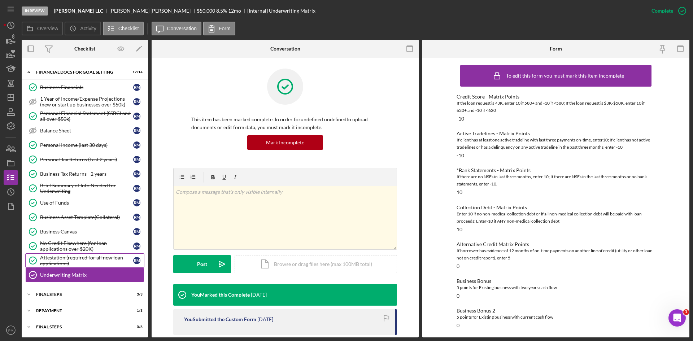
scroll to position [13, 0]
click at [53, 296] on div "Icon/Expander FINAL STEPS 3 / 3" at bounding box center [85, 293] width 126 height 14
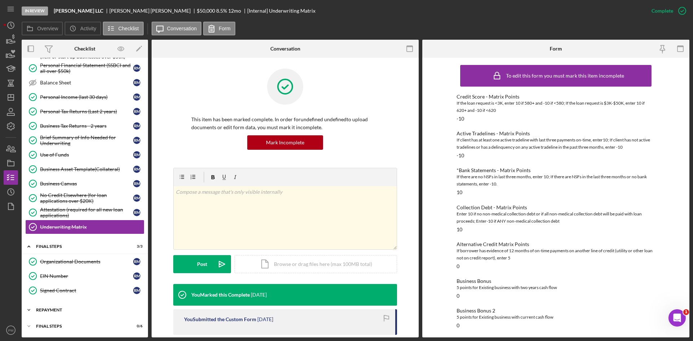
click at [63, 311] on div "Repayment" at bounding box center [87, 310] width 103 height 4
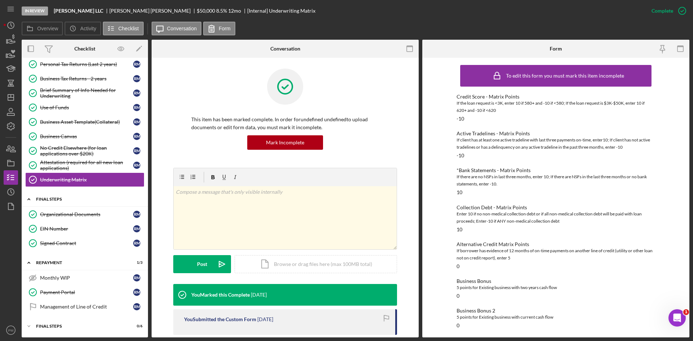
scroll to position [0, 0]
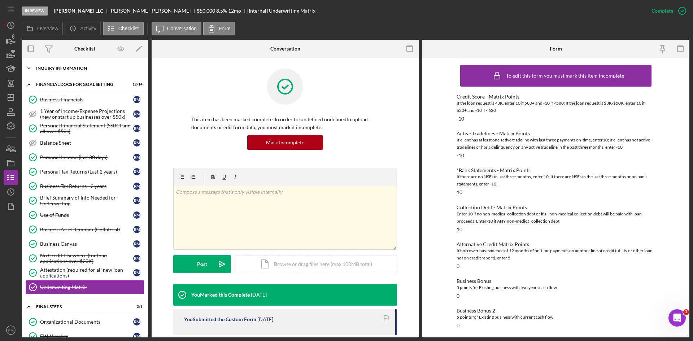
click at [80, 62] on div "Icon/Expander INQUIRY INFORMATION 6 / 11" at bounding box center [85, 68] width 126 height 14
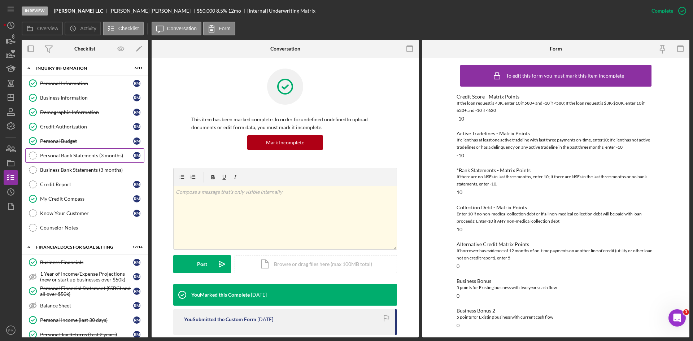
click at [70, 157] on div "Personal Bank Statements (3 months)" at bounding box center [86, 156] width 93 height 6
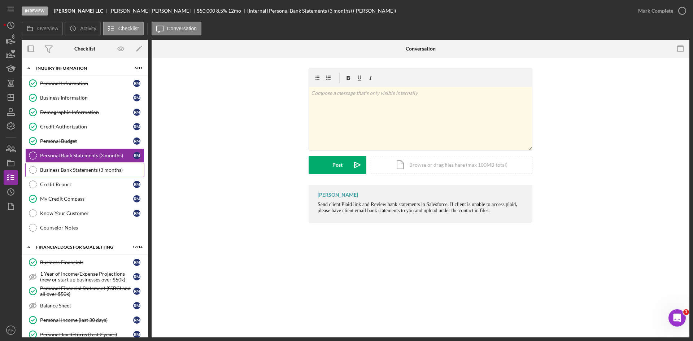
click at [76, 174] on link "Business Bank Statements (3 months) Business Bank Statements (3 months)" at bounding box center [84, 170] width 119 height 14
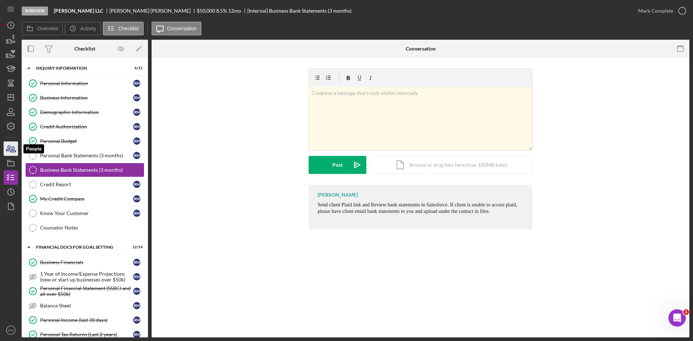
click at [11, 151] on icon "button" at bounding box center [11, 149] width 18 height 18
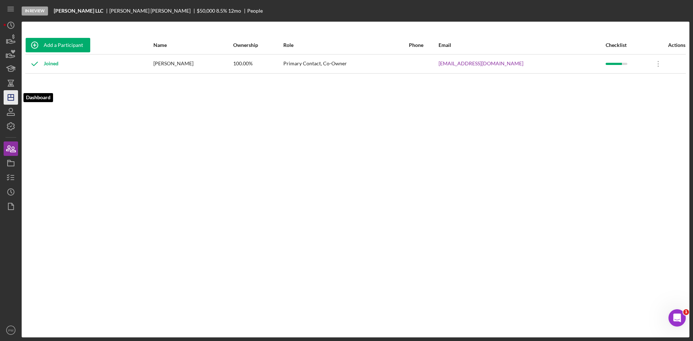
click at [8, 99] on polygon "button" at bounding box center [11, 98] width 6 height 6
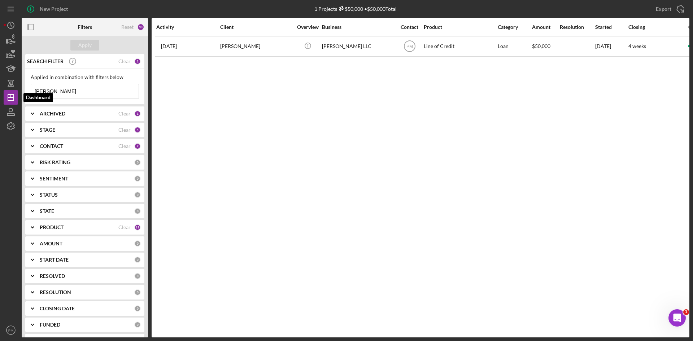
drag, startPoint x: 65, startPoint y: 95, endPoint x: -2, endPoint y: 91, distance: 67.2
click at [0, 91] on html "New Project 1 Projects $50,000 • $50,000 Total merriweather Export Icon/Export …" at bounding box center [346, 170] width 693 height 341
click at [81, 156] on div "RISK RATING 0" at bounding box center [90, 162] width 101 height 14
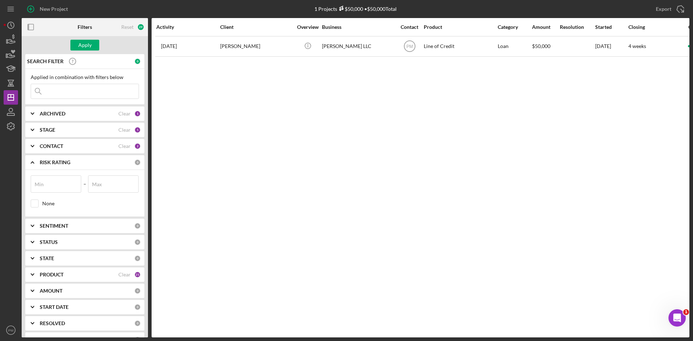
click at [84, 149] on div "CONTACT" at bounding box center [79, 146] width 79 height 6
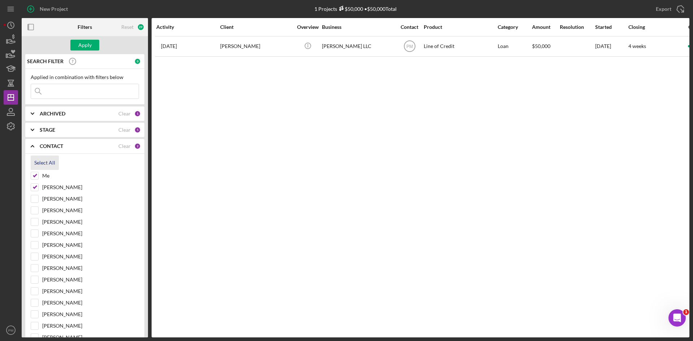
click at [51, 163] on div "Select All" at bounding box center [44, 162] width 21 height 14
checkbox input "true"
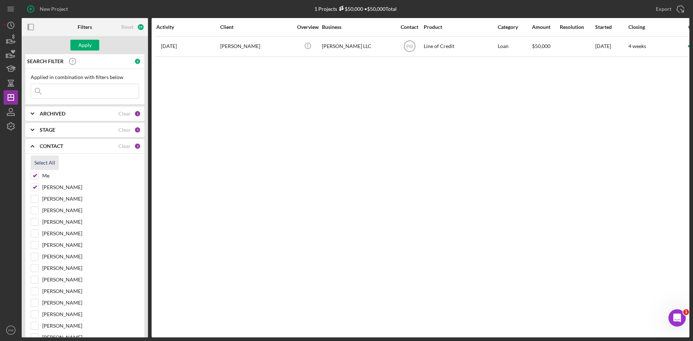
checkbox input "true"
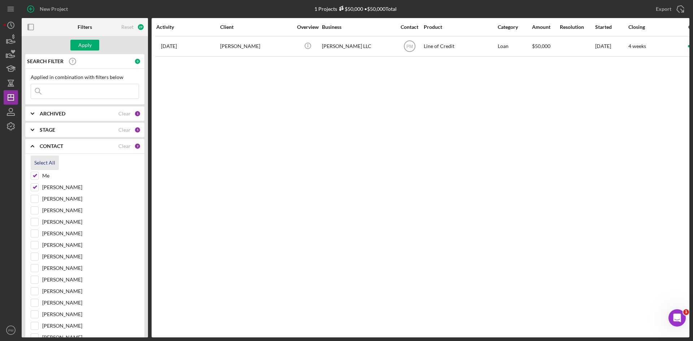
checkbox input "true"
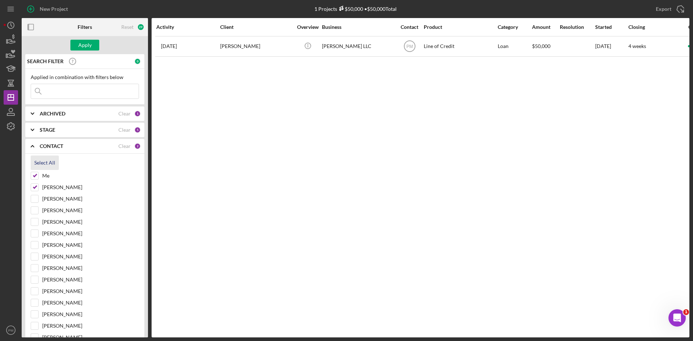
checkbox input "true"
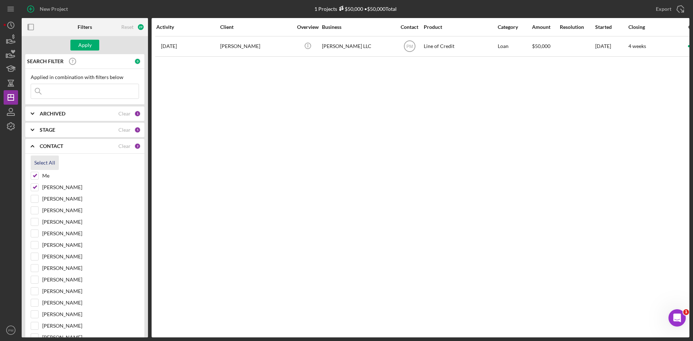
checkbox input "true"
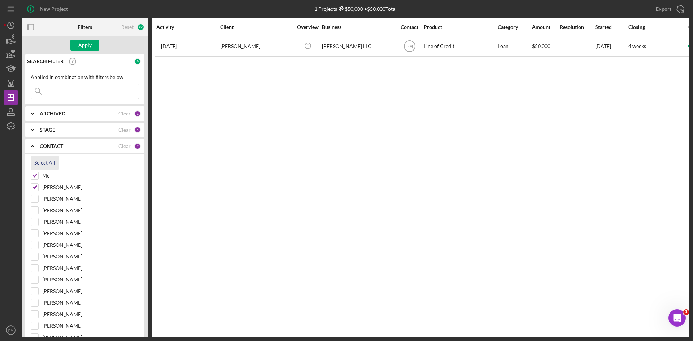
checkbox input "true"
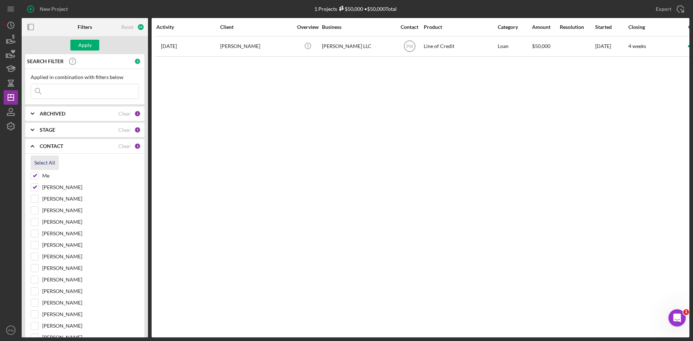
checkbox input "true"
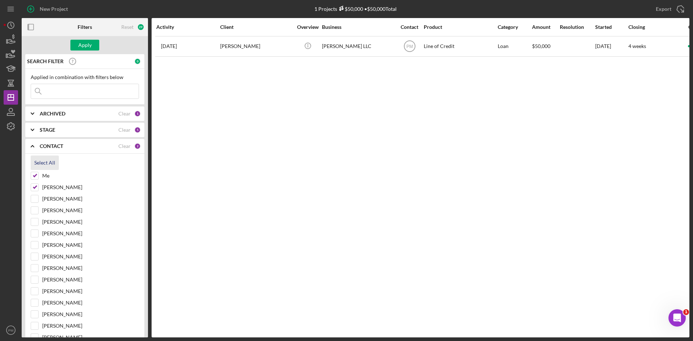
checkbox input "true"
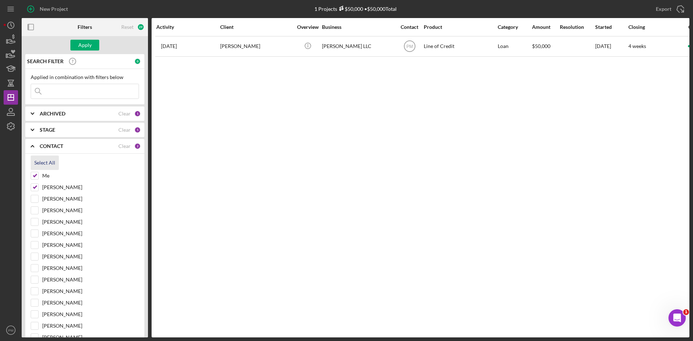
checkbox input "true"
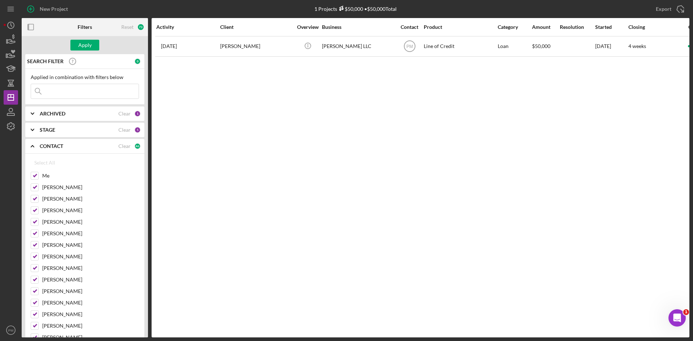
click at [74, 91] on input at bounding box center [84, 91] width 107 height 14
type input "matthews"
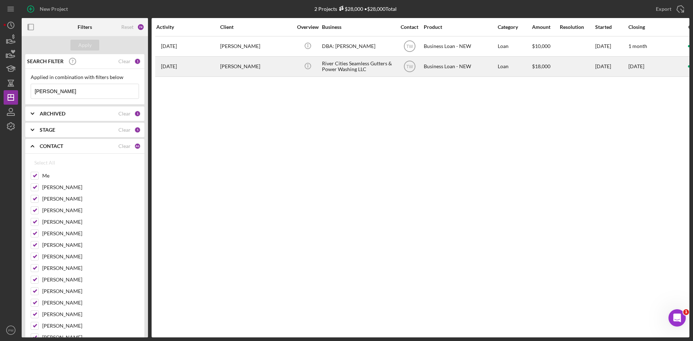
click at [237, 66] on div "Michael Matthews" at bounding box center [256, 66] width 72 height 19
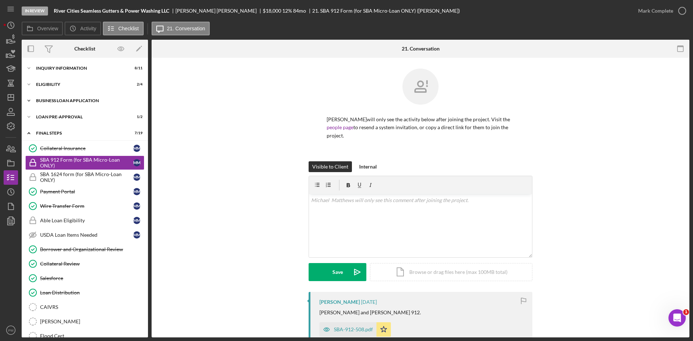
click at [78, 101] on div "BUSINESS LOAN APPLICATION" at bounding box center [87, 100] width 103 height 4
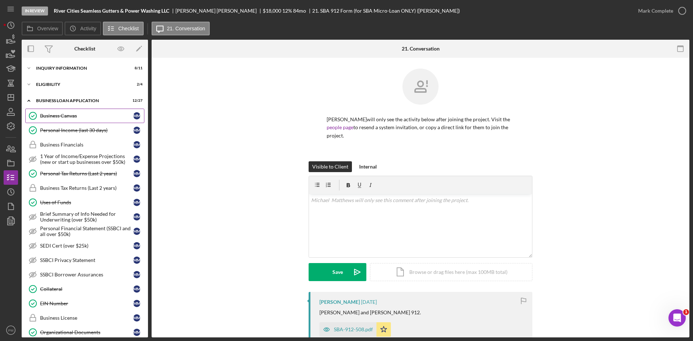
click at [79, 122] on link "Business Canvas Business Canvas M M" at bounding box center [84, 116] width 119 height 14
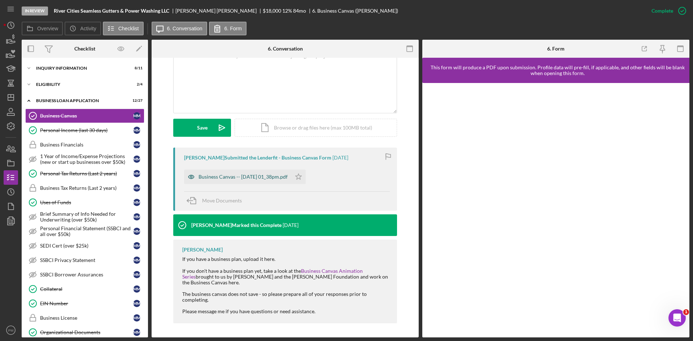
click at [218, 175] on div "Business Canvas -- 2025-07-11 01_38pm.pdf" at bounding box center [242, 177] width 89 height 6
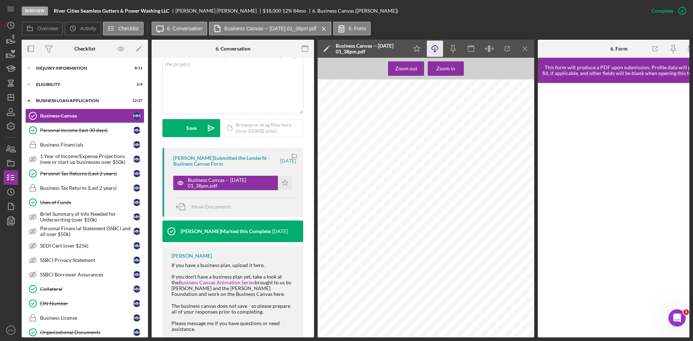
click at [430, 48] on icon "Icon/Download" at bounding box center [435, 49] width 16 height 16
click at [10, 97] on line "button" at bounding box center [11, 97] width 6 height 0
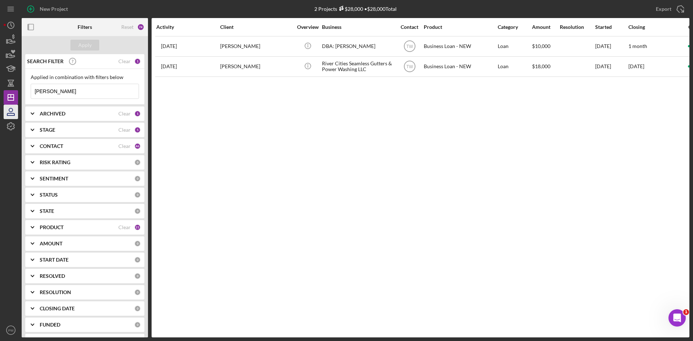
click at [16, 112] on icon "button" at bounding box center [11, 112] width 18 height 18
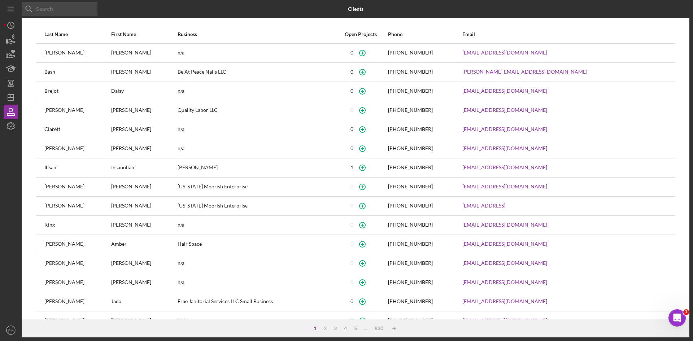
click at [56, 9] on input at bounding box center [60, 9] width 76 height 14
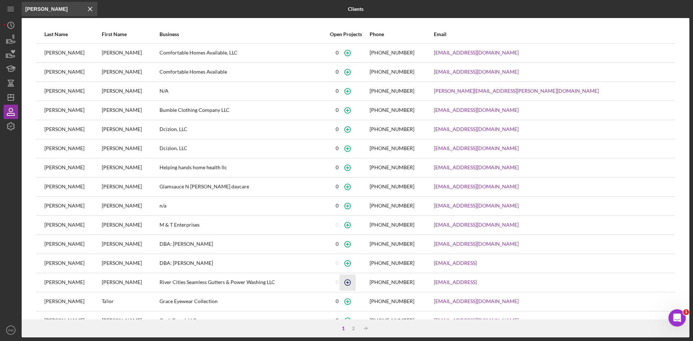
scroll to position [18, 0]
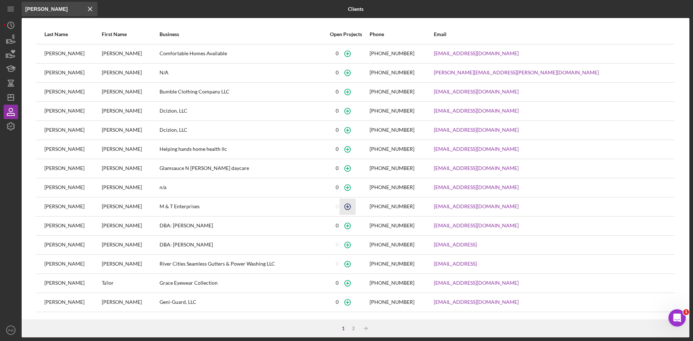
type input "matthews"
click at [355, 208] on icon "button" at bounding box center [347, 206] width 16 height 16
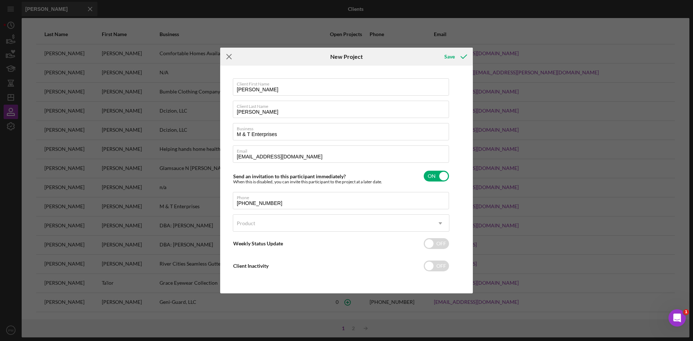
click at [232, 52] on icon "Icon/Menu Close" at bounding box center [229, 57] width 18 height 18
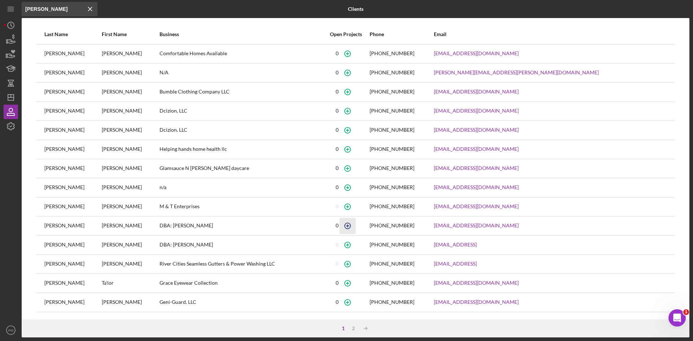
click at [355, 228] on icon "button" at bounding box center [347, 226] width 16 height 16
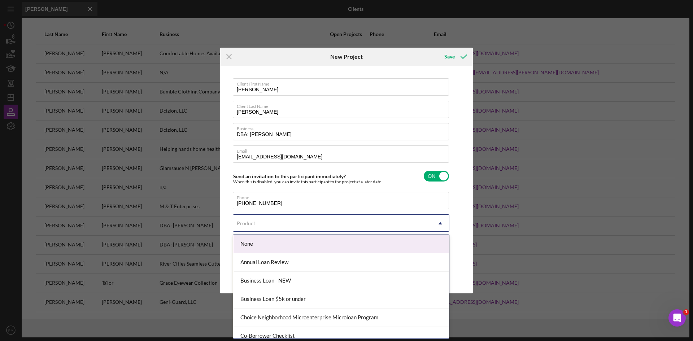
click at [282, 225] on div "Product" at bounding box center [332, 223] width 198 height 17
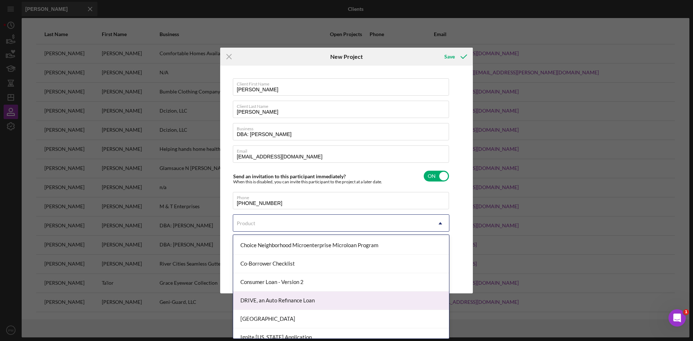
scroll to position [108, 0]
click at [265, 304] on div "Ignite [US_STATE] Application" at bounding box center [341, 301] width 216 height 18
checkbox input "true"
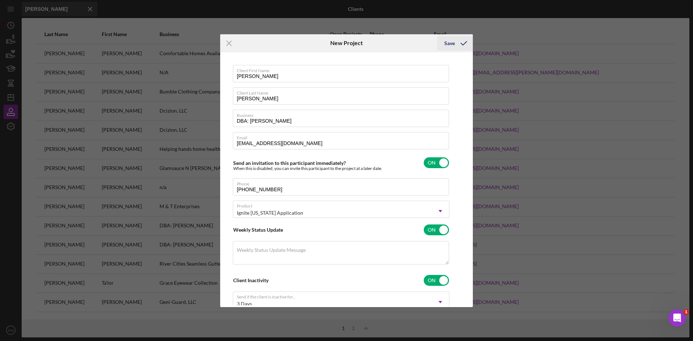
click at [450, 47] on div "Save" at bounding box center [449, 43] width 10 height 14
checkbox input "false"
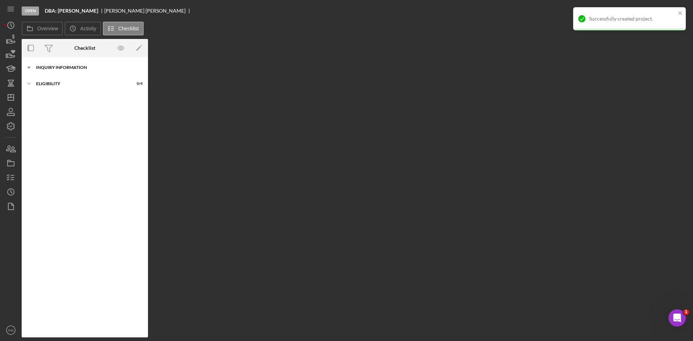
click at [49, 66] on div "Inquiry Information" at bounding box center [87, 67] width 103 height 4
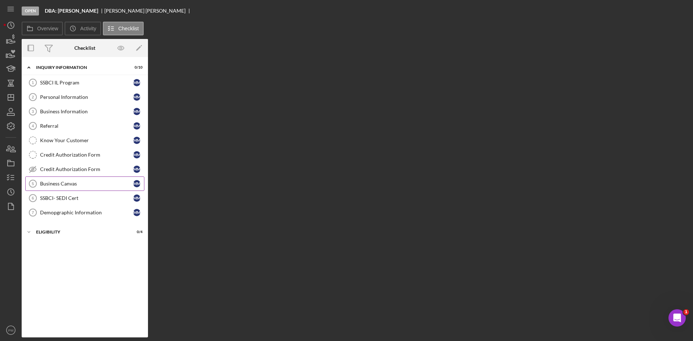
click at [52, 184] on div "Business Canvas" at bounding box center [86, 184] width 93 height 6
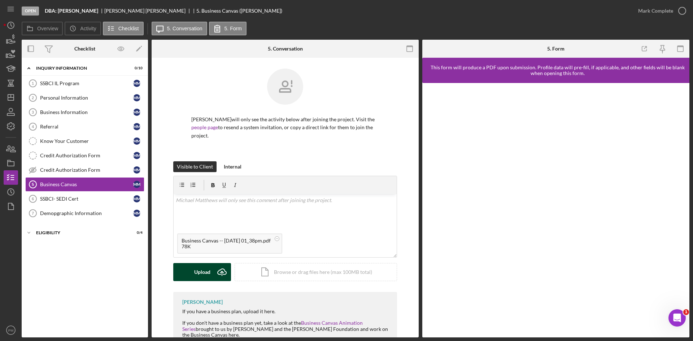
click at [201, 272] on div "Upload" at bounding box center [202, 272] width 16 height 18
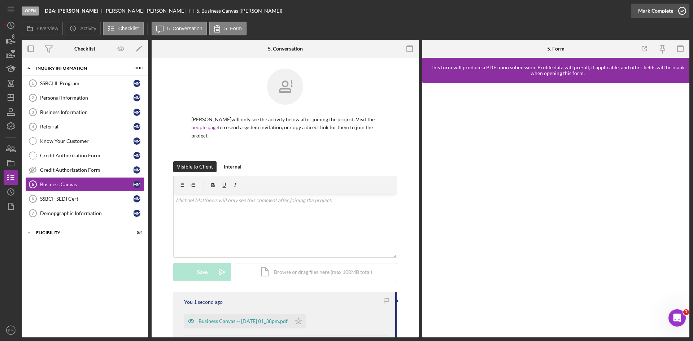
click at [647, 7] on div "Mark Complete" at bounding box center [655, 11] width 35 height 14
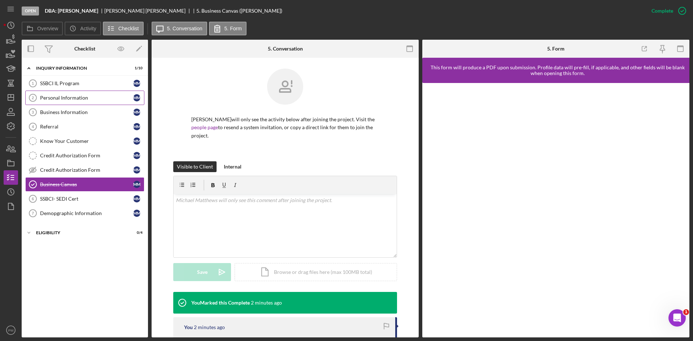
click at [55, 102] on link "Personal Information 2 Personal Information M M" at bounding box center [84, 98] width 119 height 14
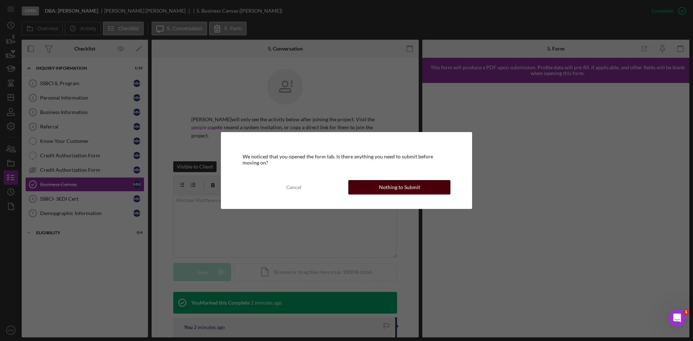
click at [426, 186] on button "Nothing to Submit" at bounding box center [399, 187] width 102 height 14
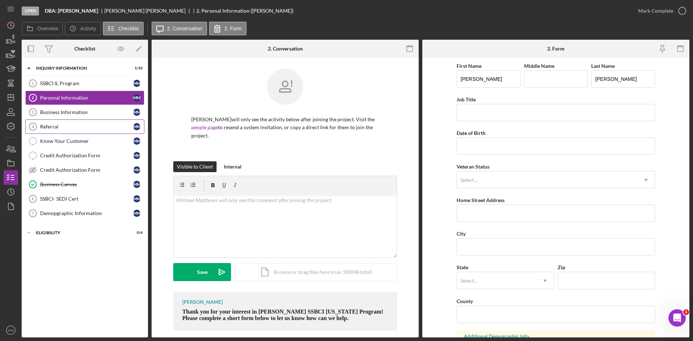
drag, startPoint x: 68, startPoint y: 115, endPoint x: 78, endPoint y: 122, distance: 12.4
click at [68, 115] on div "Business Information" at bounding box center [86, 112] width 93 height 6
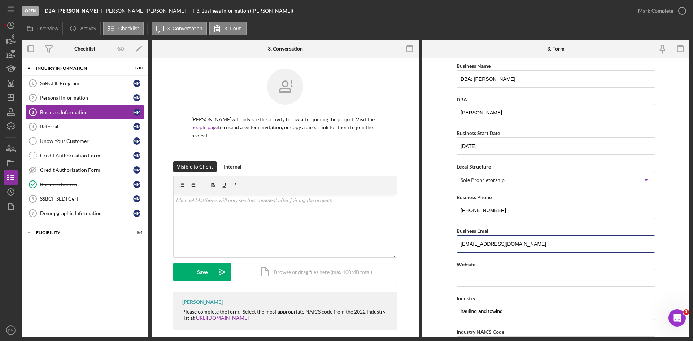
drag, startPoint x: 548, startPoint y: 246, endPoint x: 439, endPoint y: 245, distance: 108.9
click at [439, 245] on form "Business Name DBA: Michael Matthews DBA Michael Matthews Business Start Date 11…" at bounding box center [555, 198] width 267 height 280
